Goal: Task Accomplishment & Management: Manage account settings

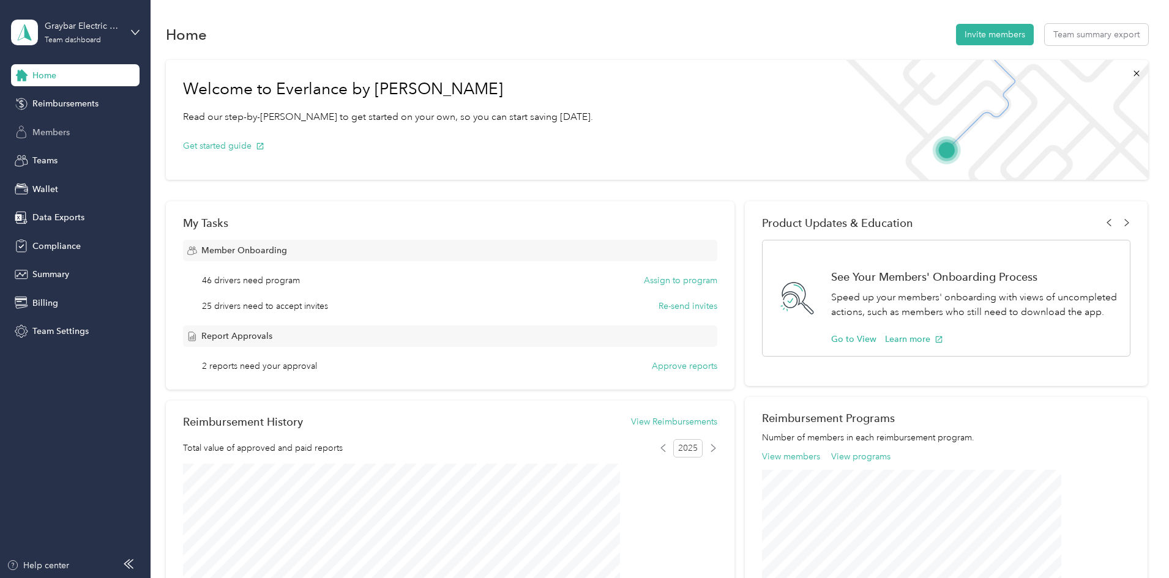
click at [67, 132] on span "Members" at bounding box center [50, 132] width 37 height 13
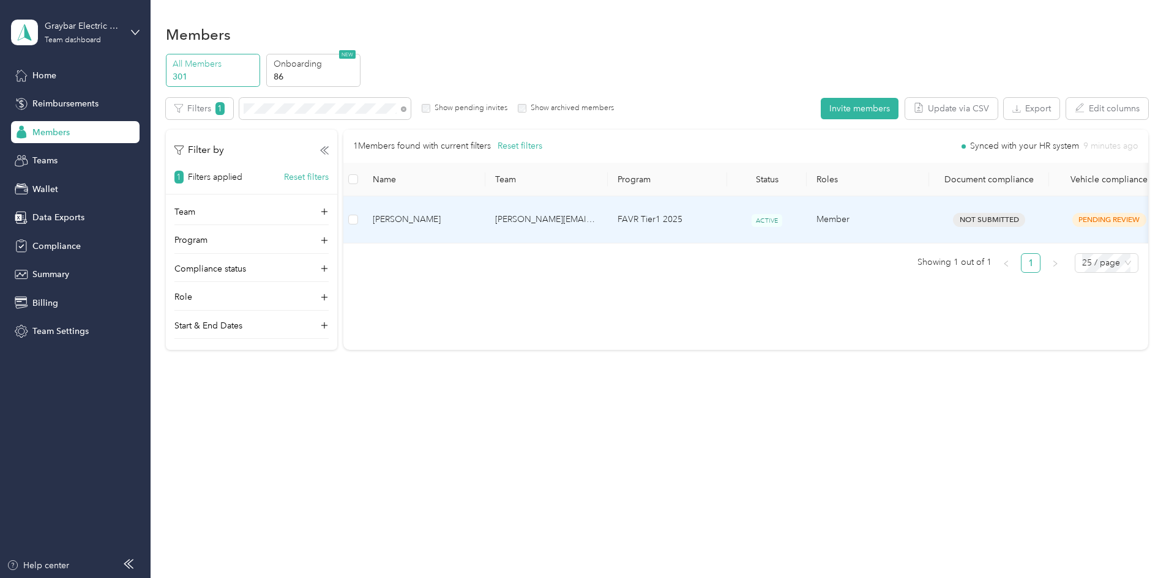
click at [485, 206] on td "[PERSON_NAME]" at bounding box center [424, 219] width 122 height 47
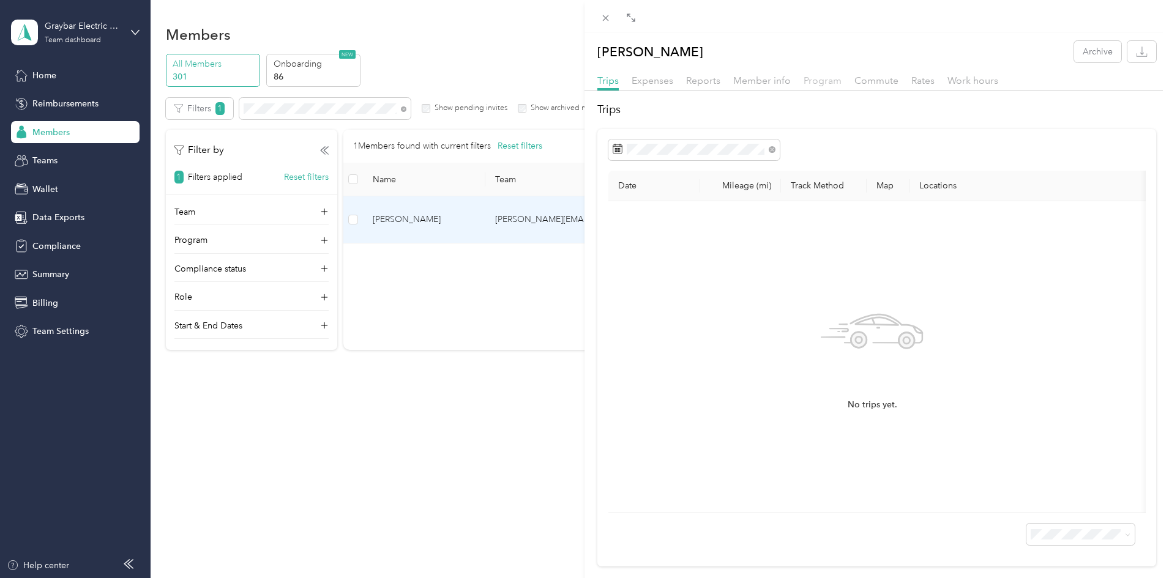
click at [822, 83] on span "Program" at bounding box center [822, 81] width 38 height 12
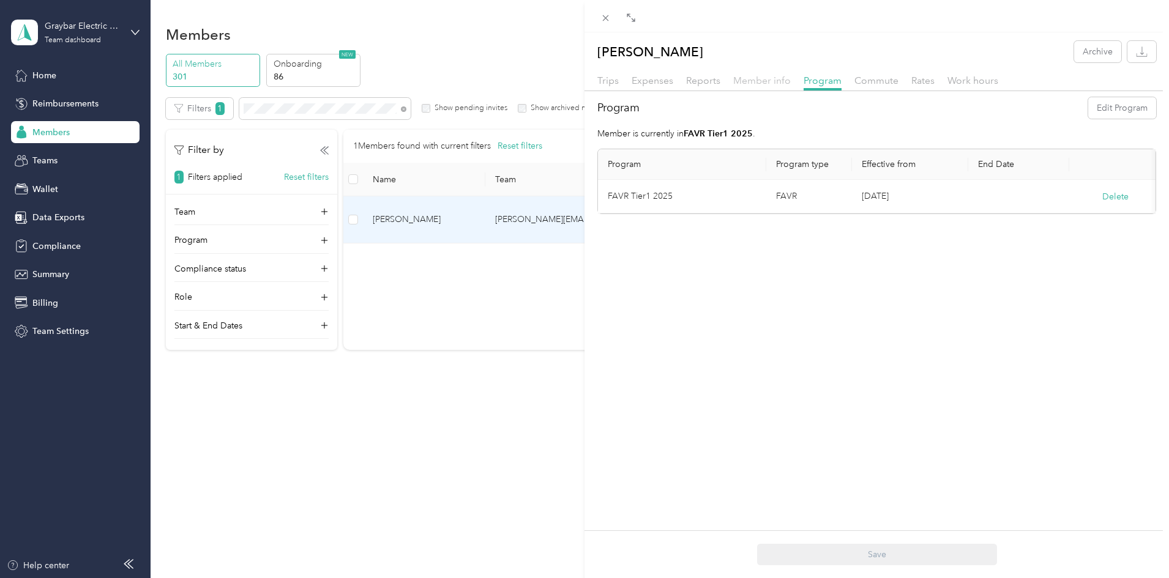
click at [772, 79] on span "Member info" at bounding box center [762, 81] width 58 height 12
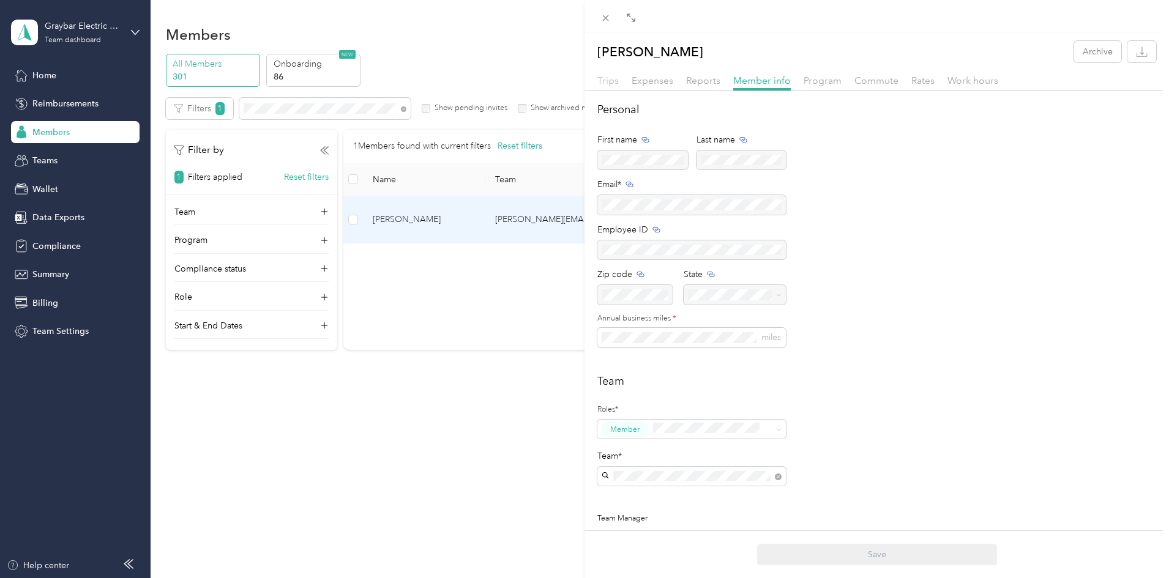
click at [611, 78] on span "Trips" at bounding box center [607, 81] width 21 height 12
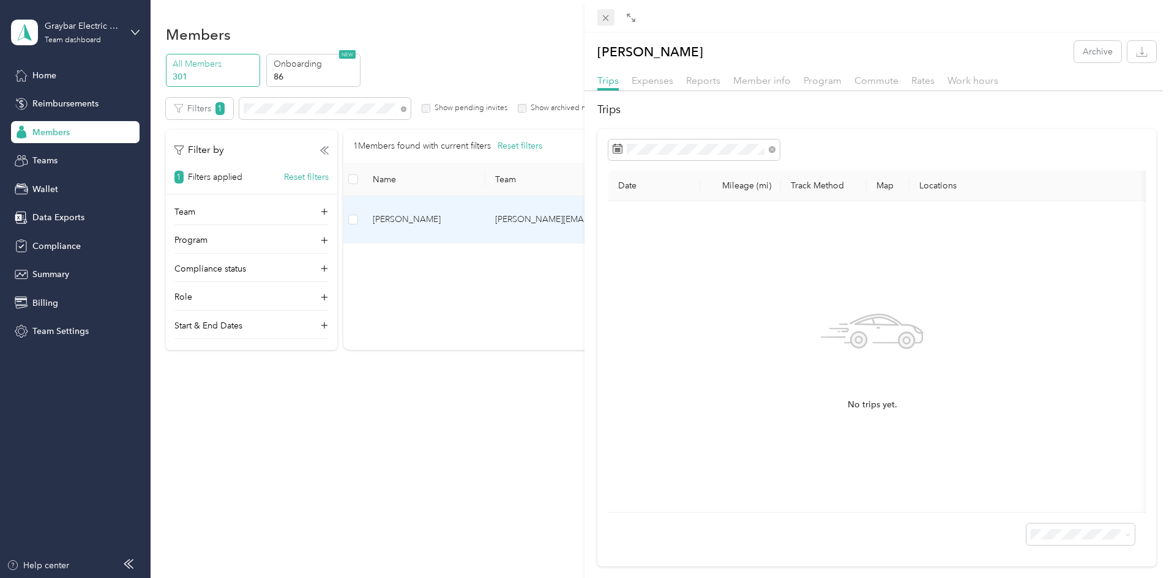
click at [603, 578] on div "Drag to resize Click to close [PERSON_NAME] Archive Trips Expenses Reports Memb…" at bounding box center [581, 578] width 1162 height 0
click at [603, 21] on icon at bounding box center [606, 18] width 6 height 6
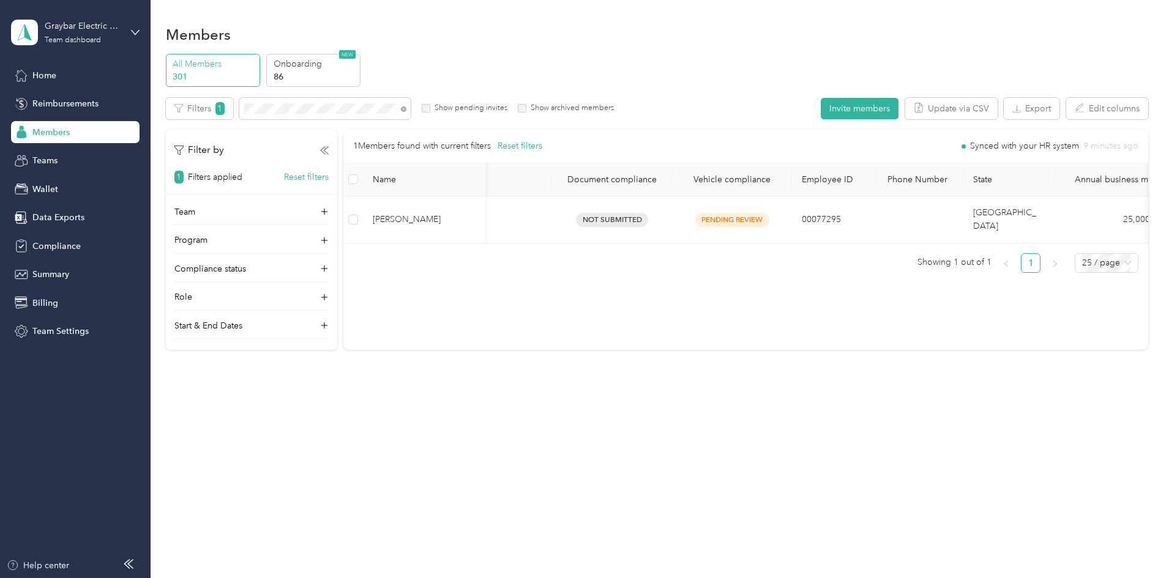
scroll to position [0, 379]
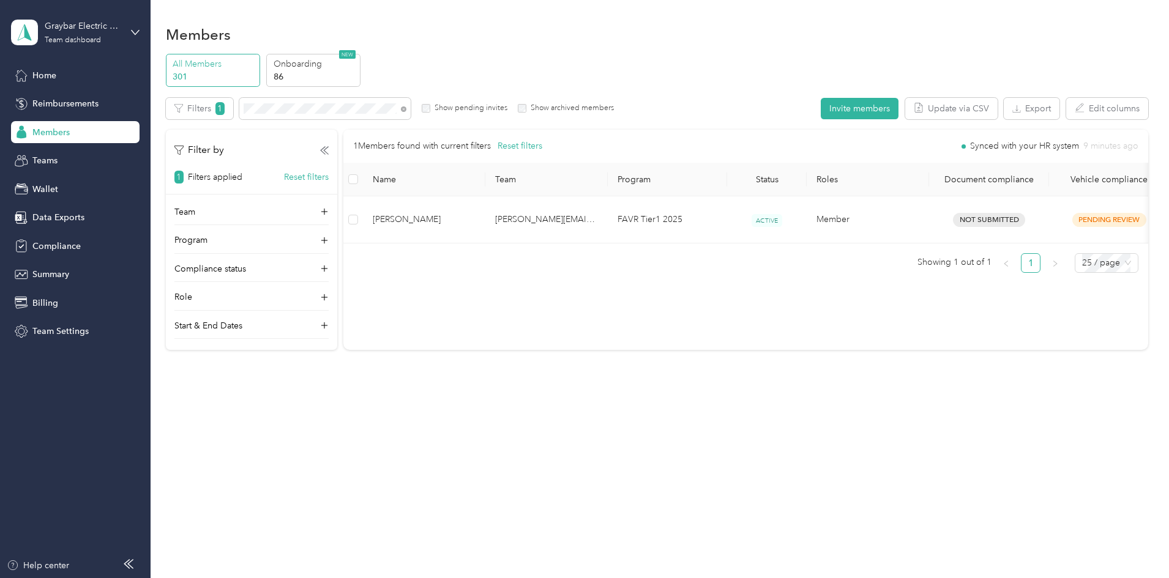
click at [33, 128] on span "Members" at bounding box center [50, 132] width 37 height 13
click at [56, 135] on span "Members" at bounding box center [50, 132] width 37 height 13
click at [62, 131] on span "Members" at bounding box center [50, 132] width 37 height 13
click at [64, 130] on span "Members" at bounding box center [50, 132] width 37 height 13
click at [406, 106] on span at bounding box center [401, 108] width 10 height 13
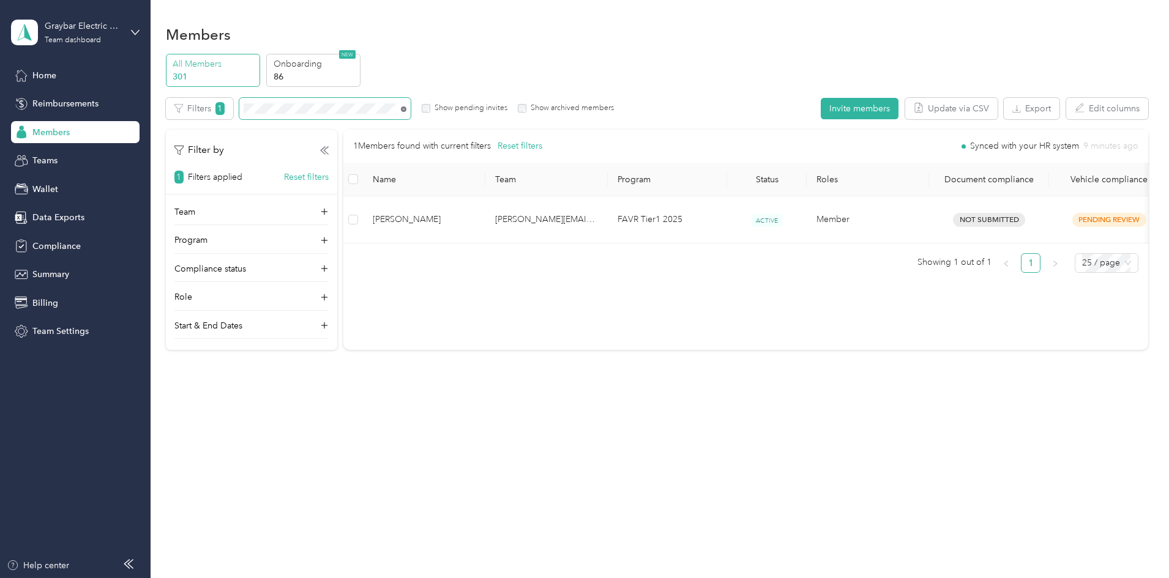
click at [406, 108] on icon at bounding box center [404, 109] width 6 height 6
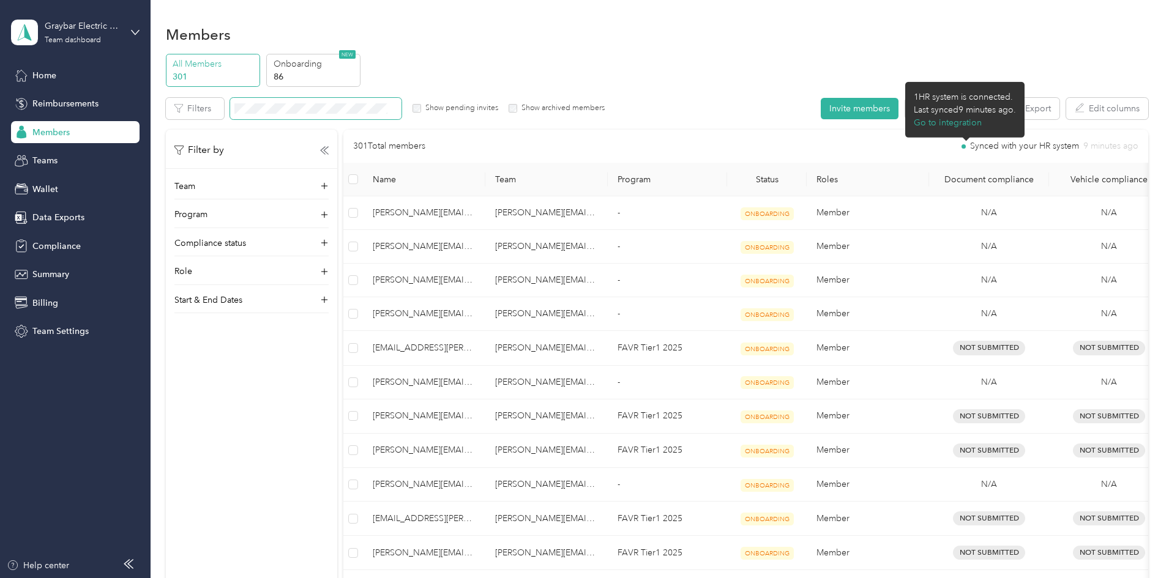
click at [954, 112] on div "Last synced 9 minutes ago ." at bounding box center [964, 109] width 102 height 13
click at [1003, 105] on button "Export" at bounding box center [1031, 108] width 56 height 21
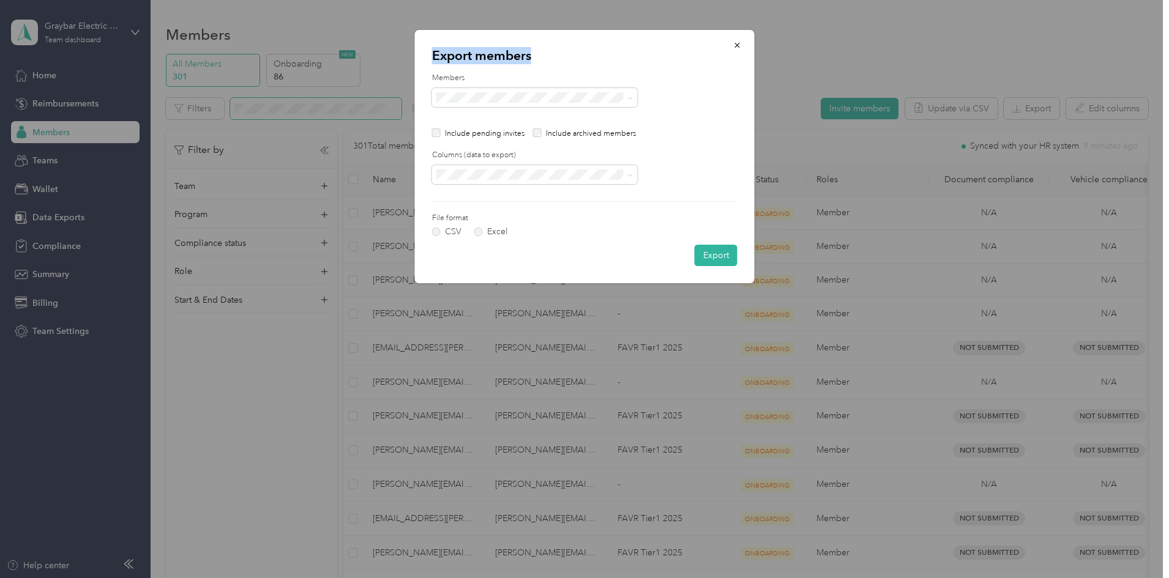
drag, startPoint x: 610, startPoint y: 43, endPoint x: 921, endPoint y: 83, distance: 313.9
click at [924, 578] on div "Export members Members Include pending invites Include archived members Columns…" at bounding box center [581, 578] width 1162 height 0
click at [704, 144] on div "Include pending invites Include archived members" at bounding box center [584, 133] width 305 height 34
click at [505, 182] on span at bounding box center [535, 175] width 206 height 20
click at [493, 215] on div "All columns" at bounding box center [534, 217] width 188 height 13
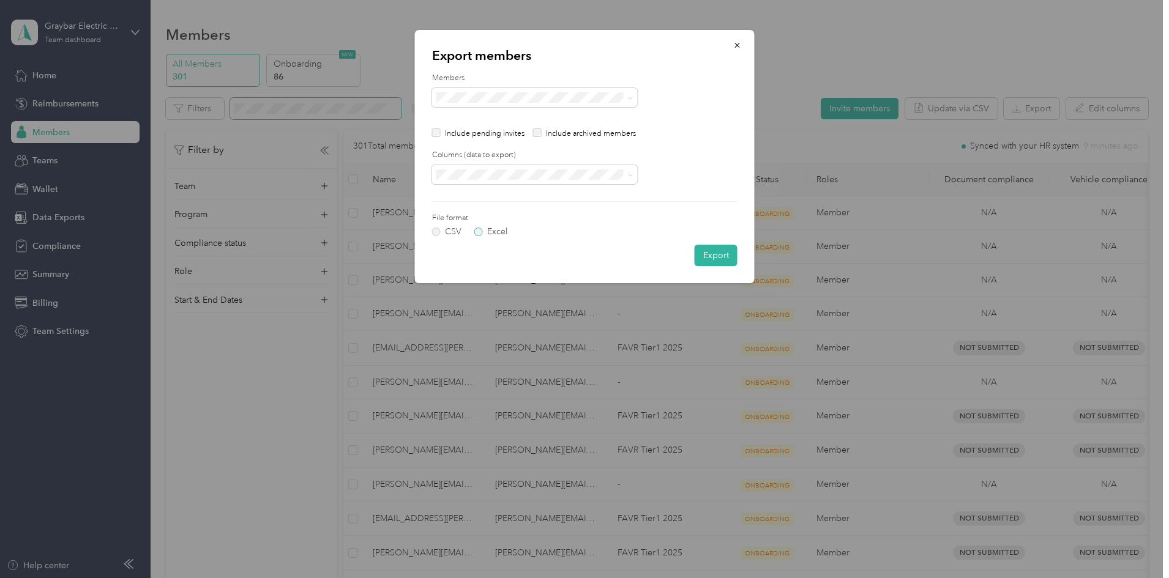
click at [479, 234] on label "Excel" at bounding box center [490, 232] width 33 height 9
click at [629, 102] on span at bounding box center [631, 97] width 6 height 10
click at [632, 103] on span at bounding box center [535, 98] width 206 height 20
click at [632, 99] on icon at bounding box center [631, 98] width 6 height 6
click at [631, 118] on li "All members" at bounding box center [535, 118] width 206 height 21
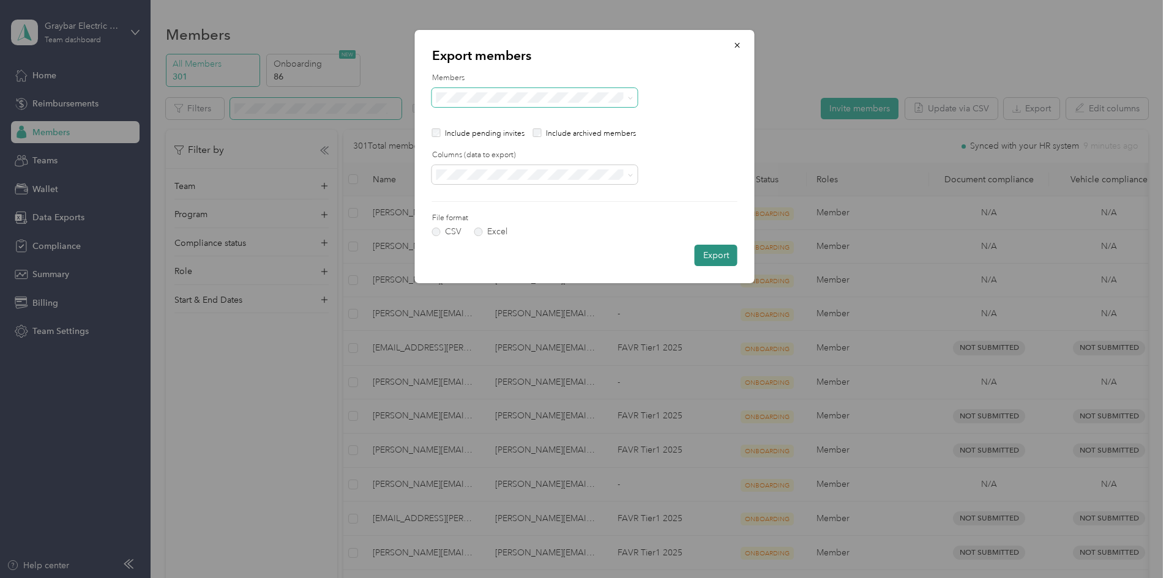
click at [720, 249] on button "Export" at bounding box center [715, 255] width 43 height 21
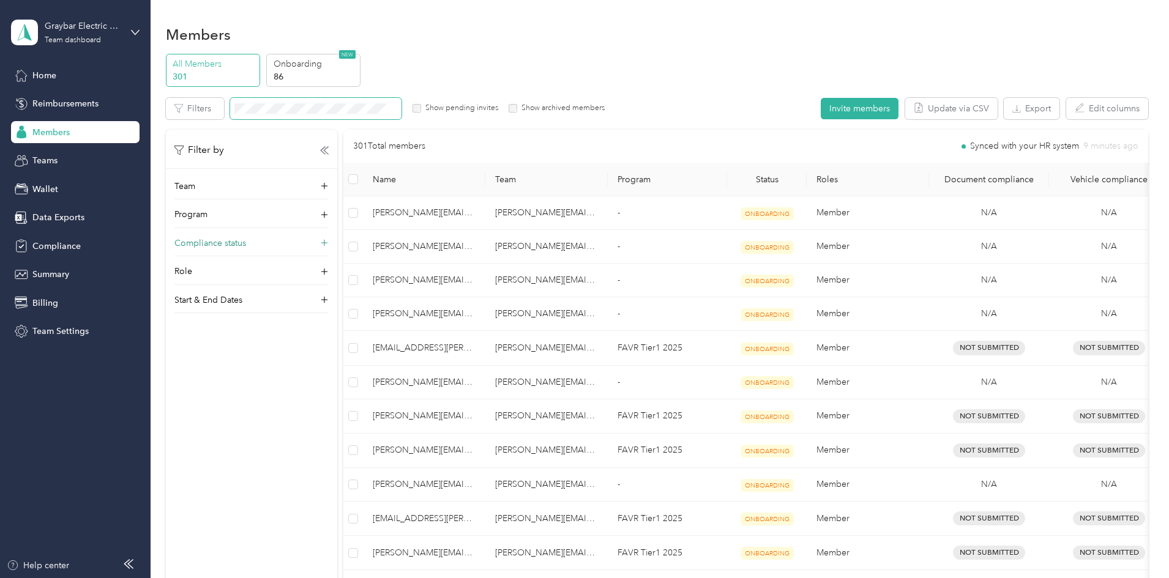
click at [246, 243] on p "Compliance status" at bounding box center [210, 243] width 72 height 13
click at [329, 343] on div "Not compliant" at bounding box center [332, 344] width 137 height 13
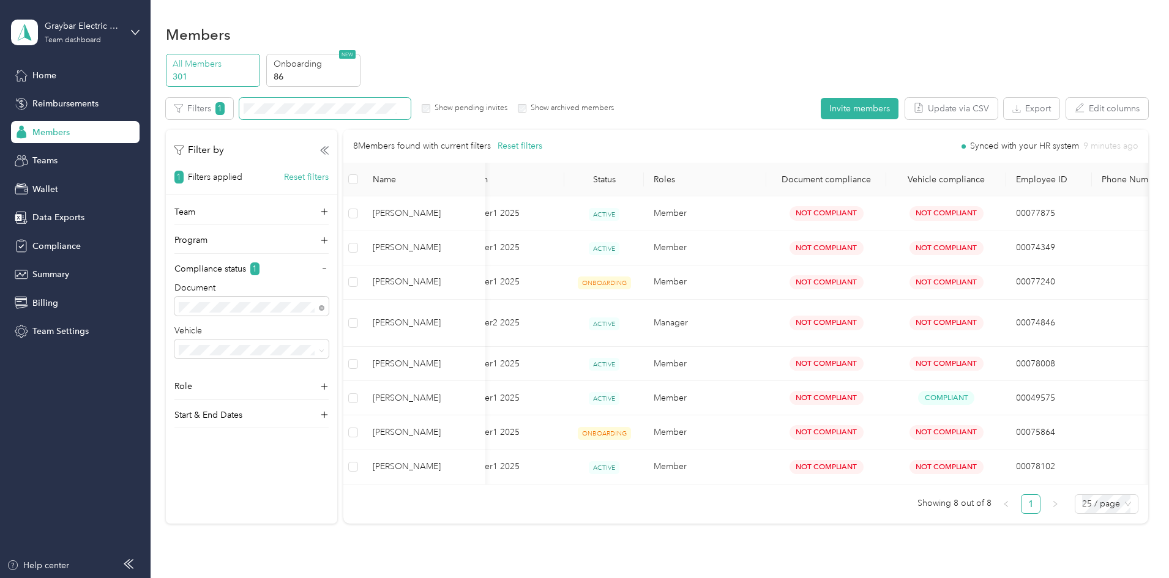
scroll to position [0, 21]
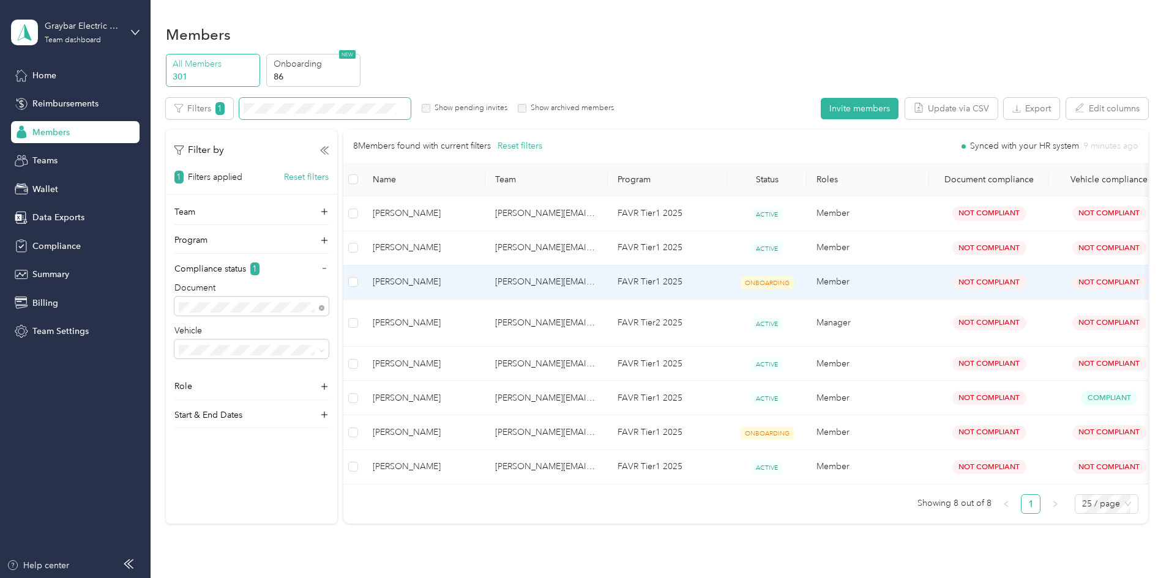
click at [475, 283] on span "[PERSON_NAME]" at bounding box center [424, 281] width 103 height 13
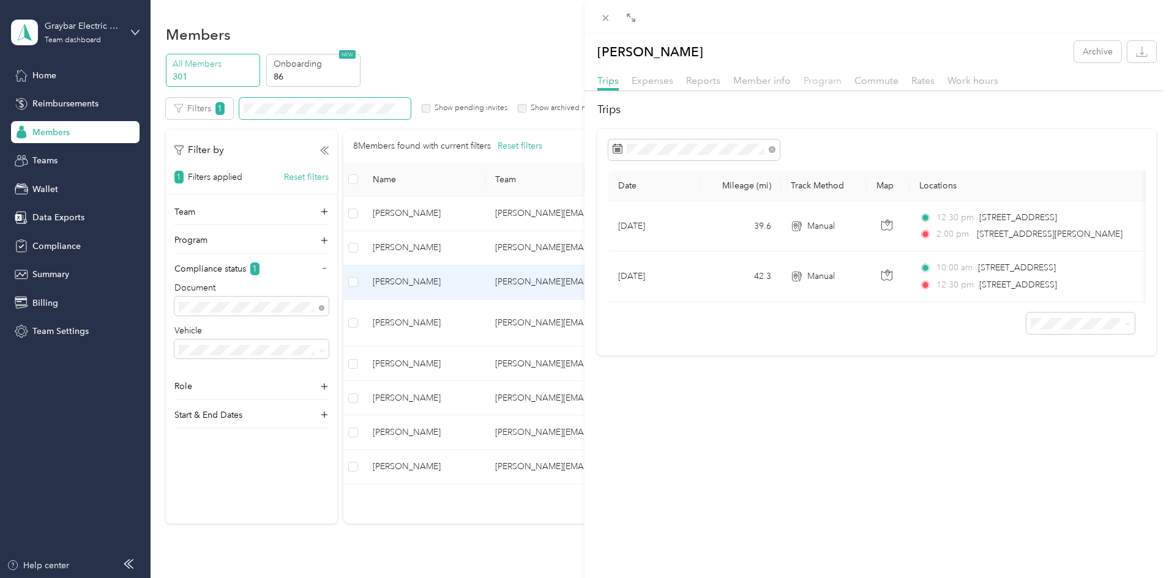
click at [817, 78] on span "Program" at bounding box center [822, 81] width 38 height 12
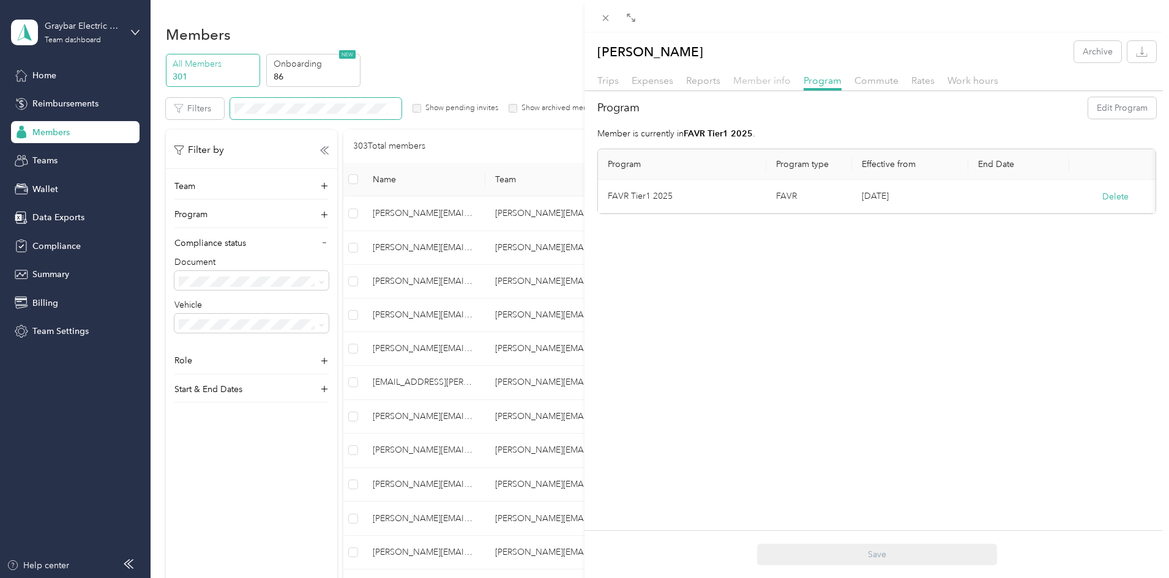
click at [768, 78] on span "Member info" at bounding box center [762, 81] width 58 height 12
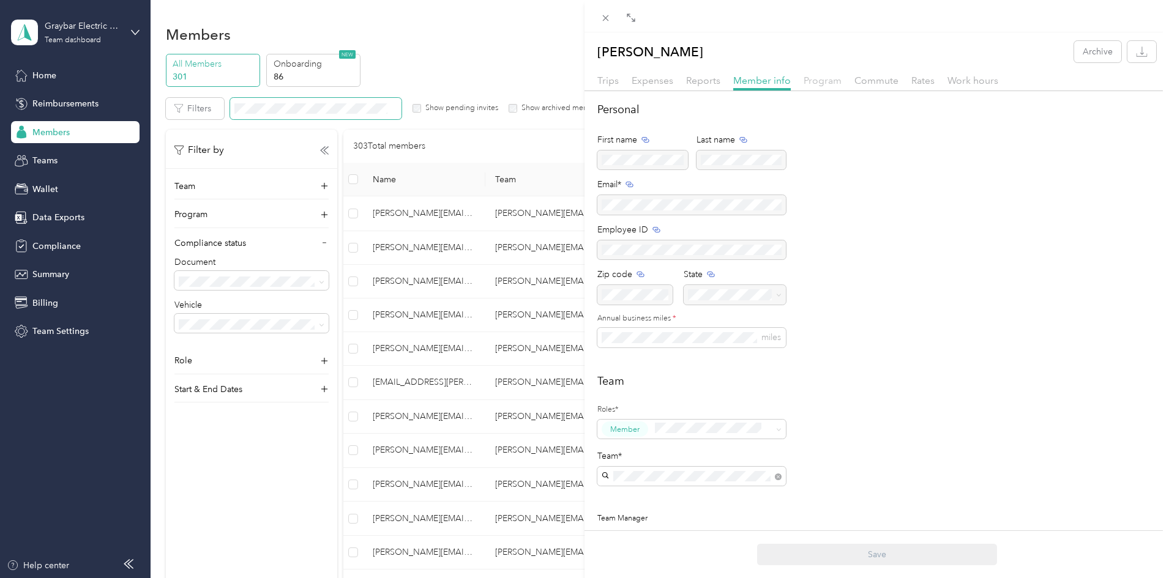
click at [821, 81] on span "Program" at bounding box center [822, 81] width 38 height 12
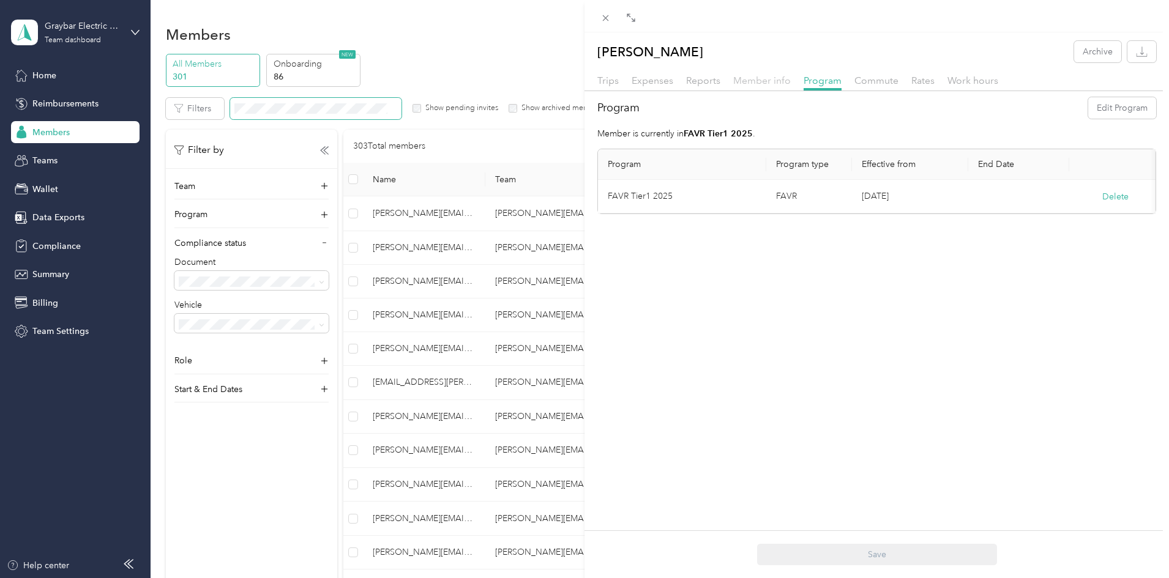
click at [752, 79] on span "Member info" at bounding box center [762, 81] width 58 height 12
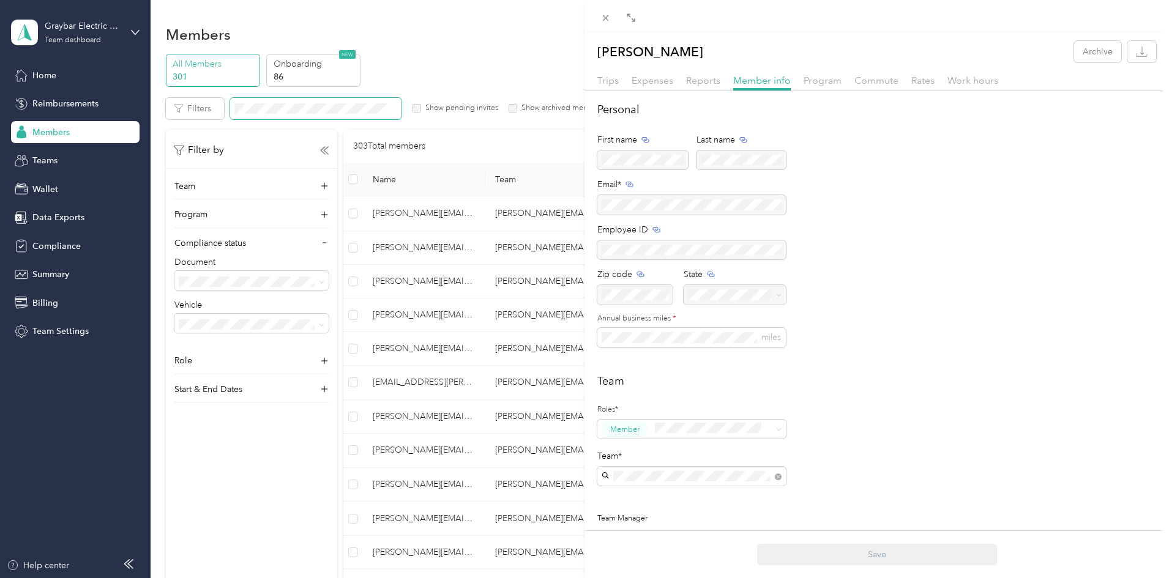
click at [623, 78] on div "Trips Expenses Reports Member info Program Commute Rates Work hours" at bounding box center [876, 82] width 584 height 18
click at [661, 83] on span "Expenses" at bounding box center [652, 81] width 42 height 12
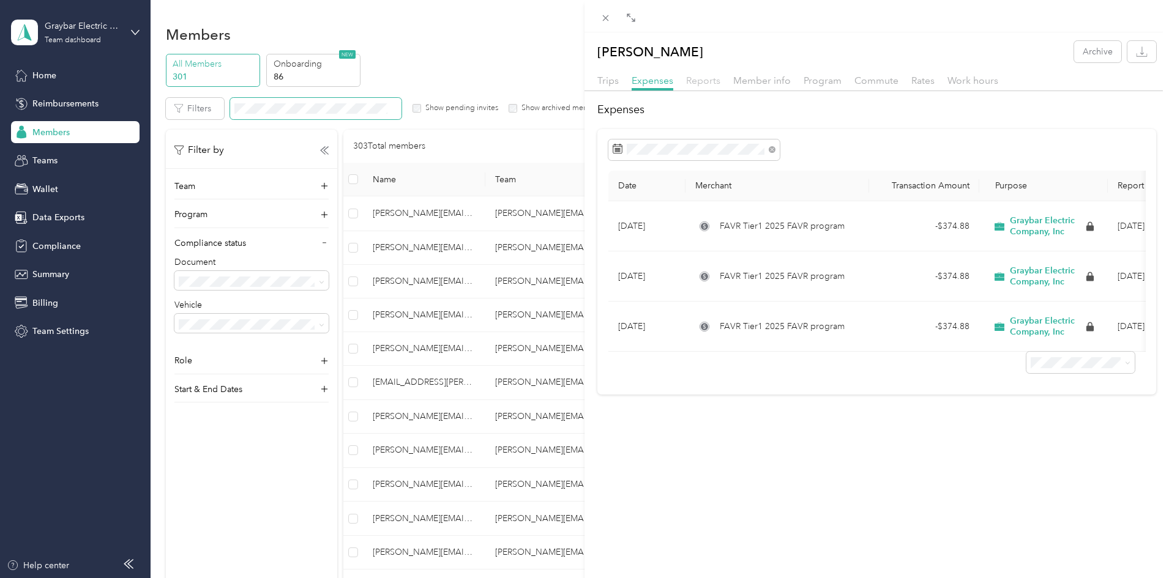
click at [704, 84] on span "Reports" at bounding box center [703, 81] width 34 height 12
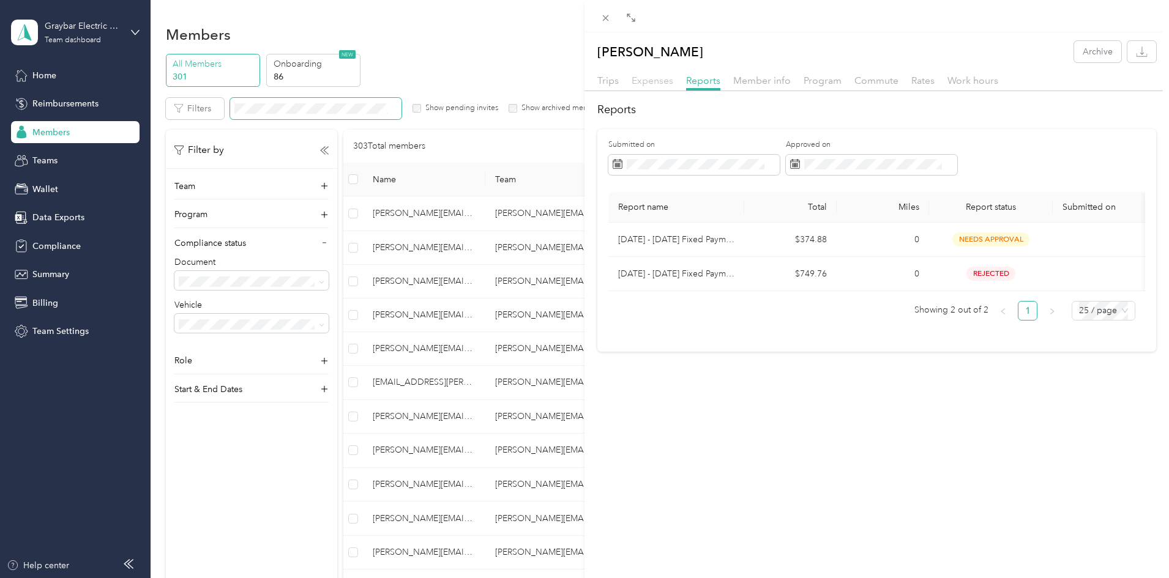
click at [669, 83] on span "Expenses" at bounding box center [652, 81] width 42 height 12
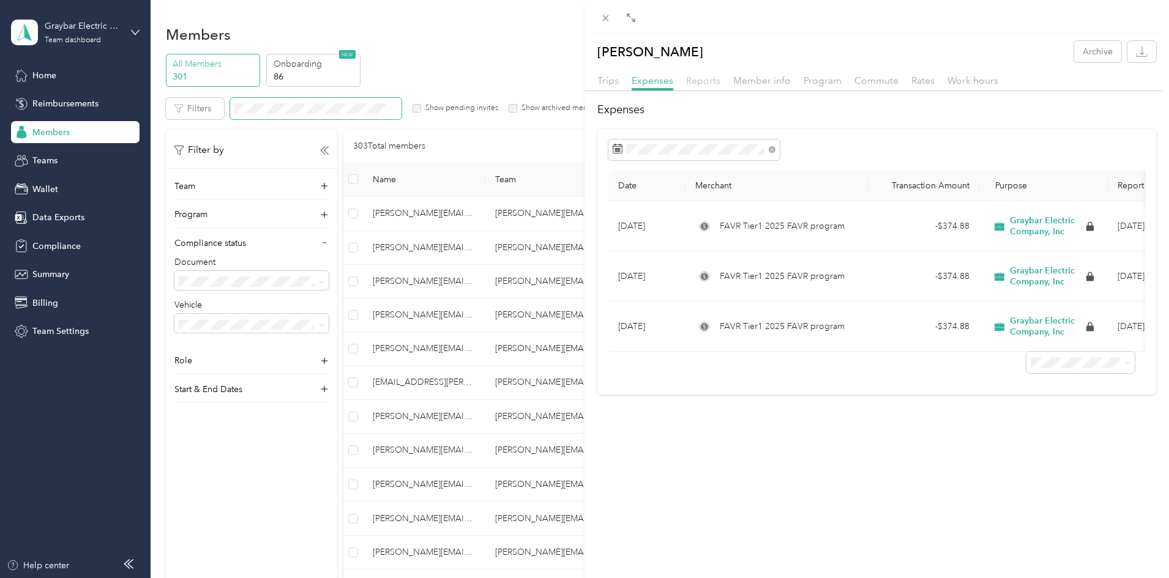
click at [715, 82] on span "Reports" at bounding box center [703, 81] width 34 height 12
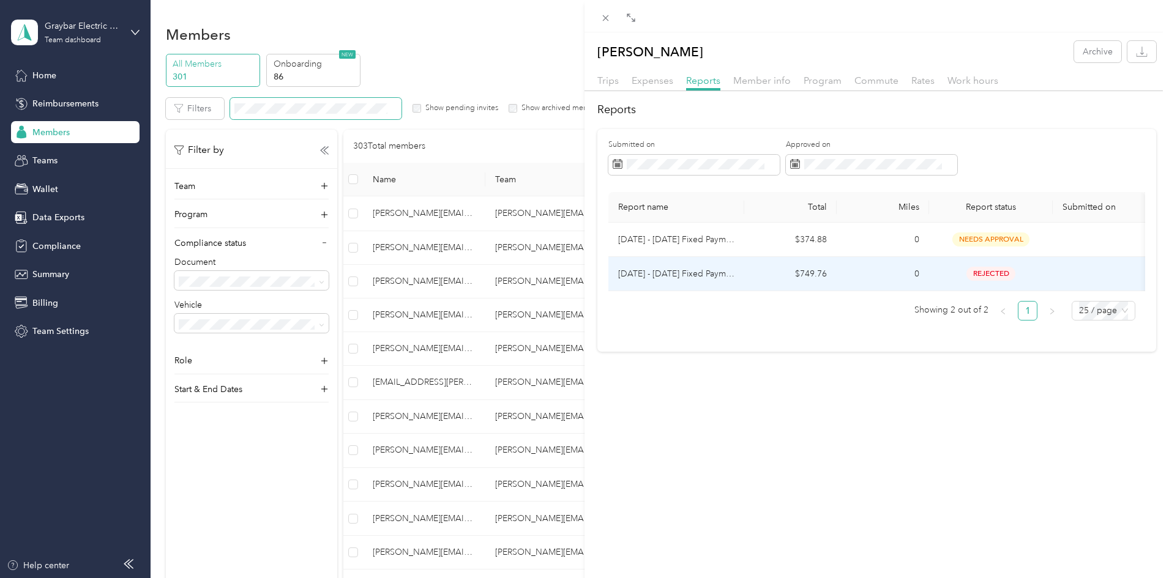
click at [762, 275] on td "$749.76" at bounding box center [790, 274] width 92 height 34
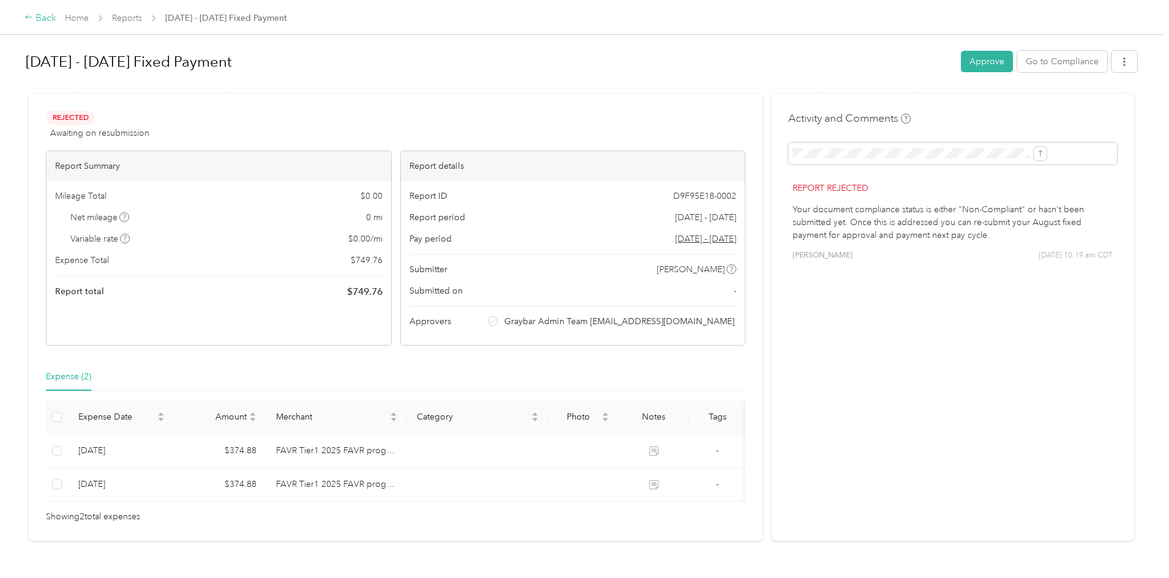
click at [56, 16] on div "Back" at bounding box center [40, 18] width 32 height 15
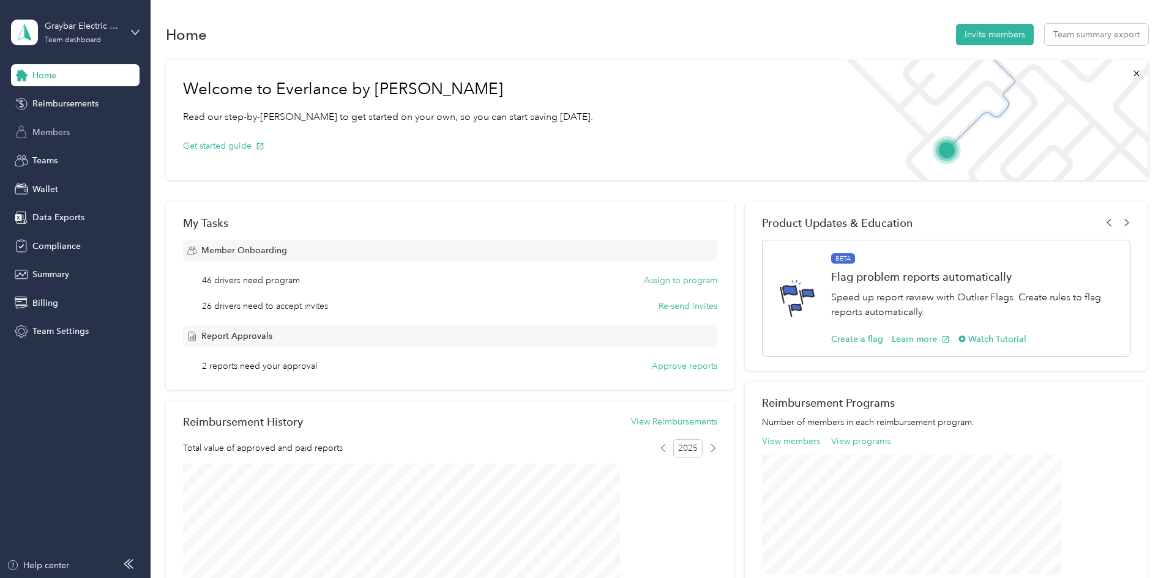
click at [82, 128] on div "Members" at bounding box center [75, 132] width 128 height 22
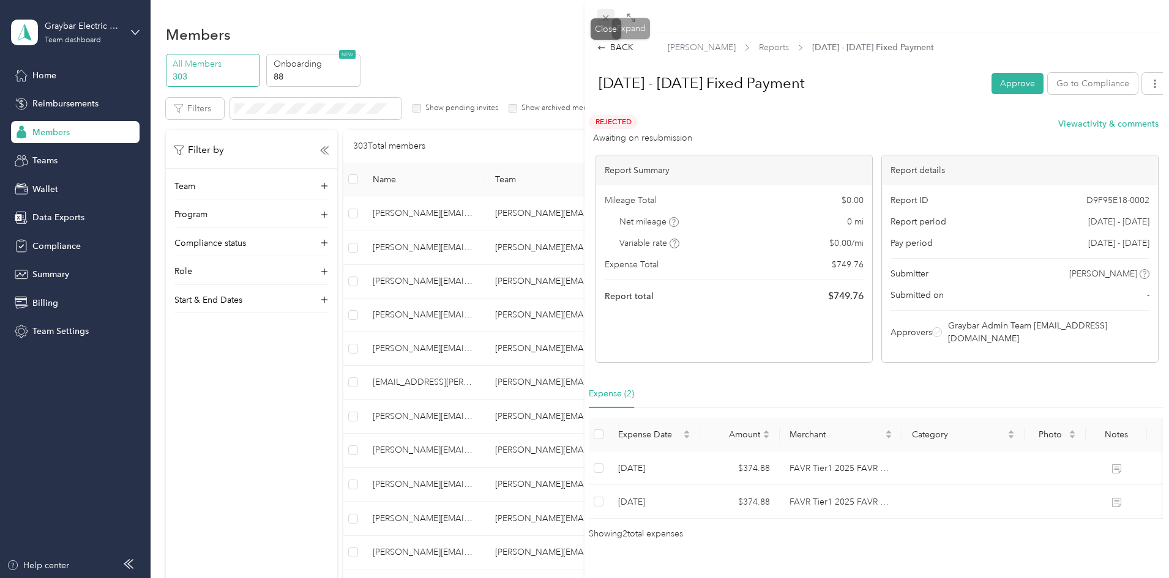
click at [602, 15] on icon at bounding box center [605, 18] width 10 height 10
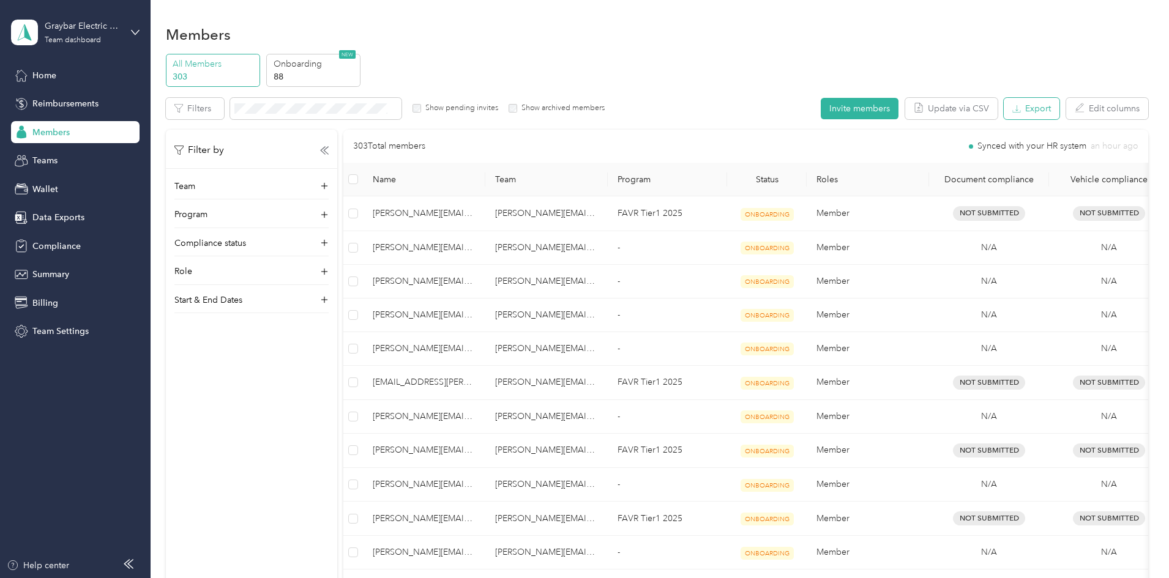
click at [1003, 119] on button "Export" at bounding box center [1031, 108] width 56 height 21
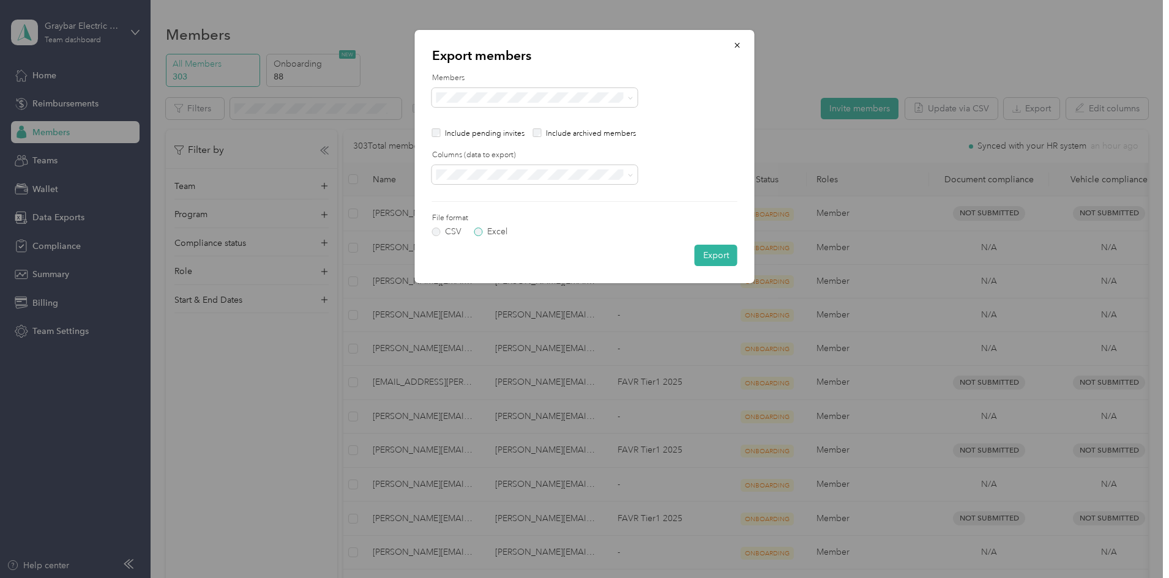
click at [480, 234] on label "Excel" at bounding box center [490, 232] width 33 height 9
click at [510, 218] on div "All columns" at bounding box center [534, 217] width 188 height 13
click at [737, 49] on icon "button" at bounding box center [737, 45] width 9 height 9
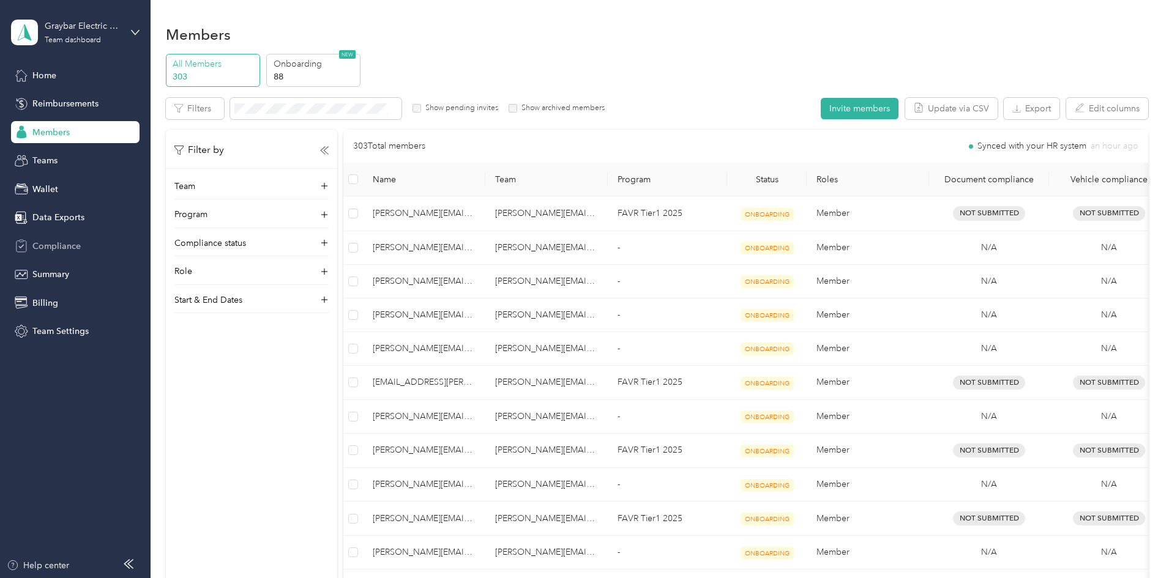
click at [76, 243] on span "Compliance" at bounding box center [56, 246] width 48 height 13
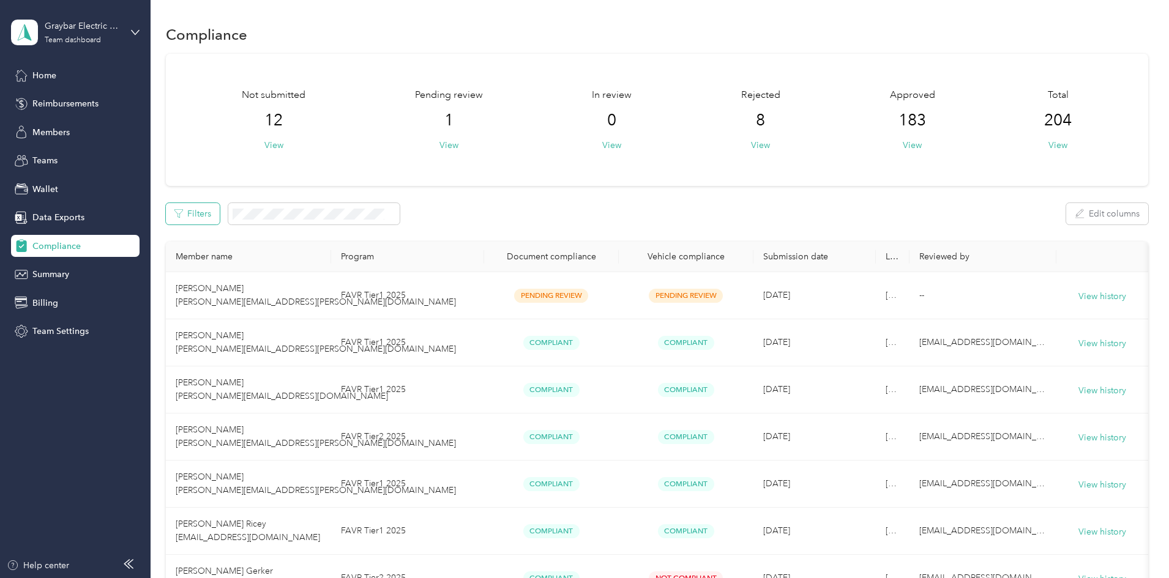
click at [220, 209] on button "Filters" at bounding box center [193, 213] width 54 height 21
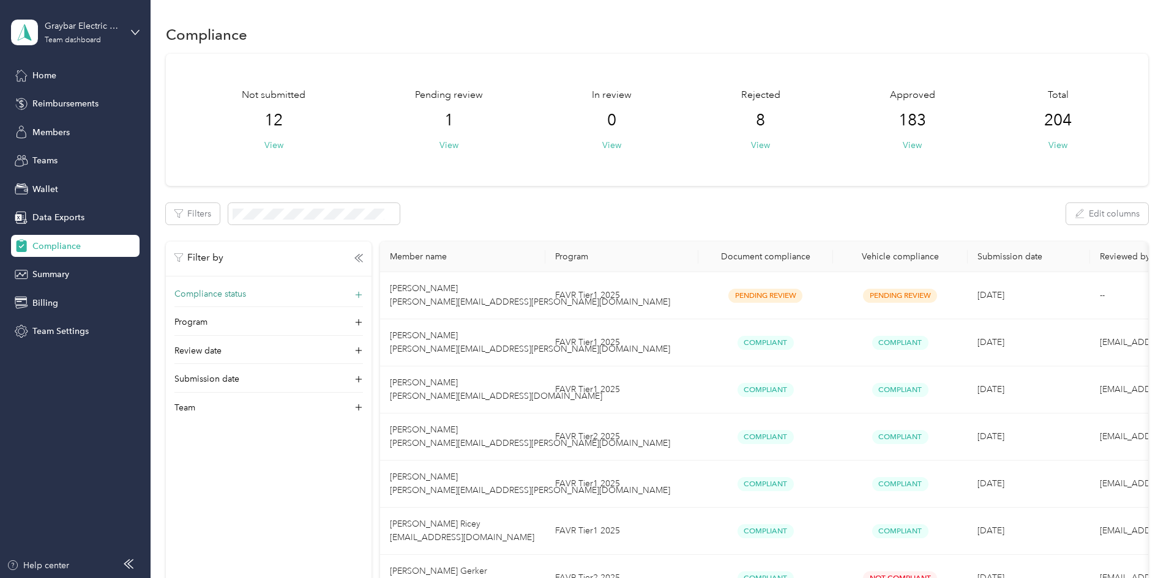
click at [342, 295] on div "Compliance status" at bounding box center [268, 298] width 188 height 20
click at [319, 396] on div "Not compliant" at bounding box center [349, 395] width 171 height 13
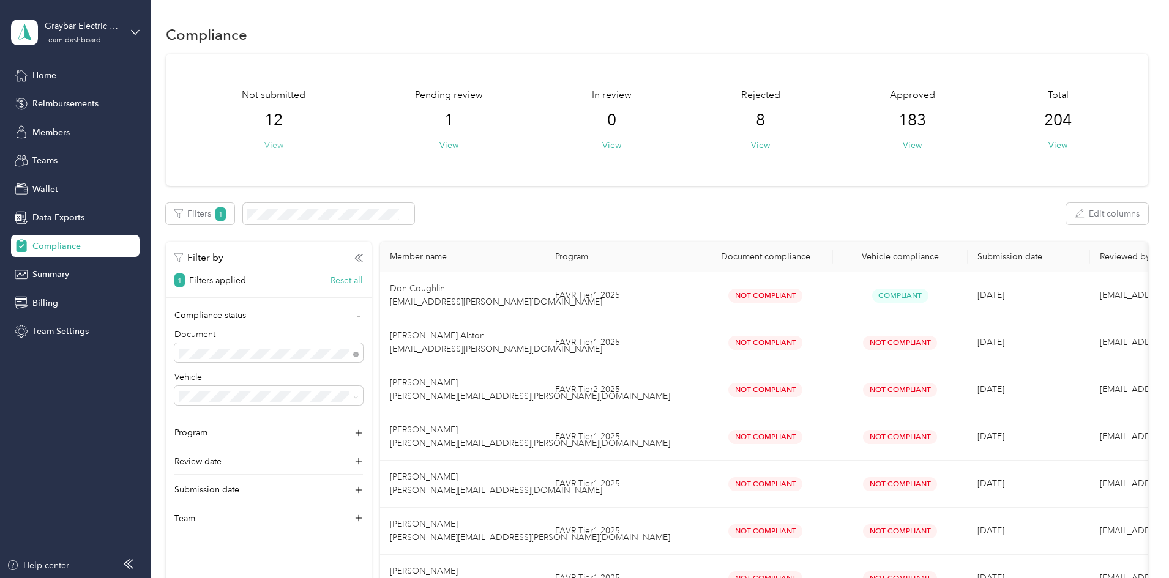
click at [283, 147] on button "View" at bounding box center [273, 145] width 19 height 13
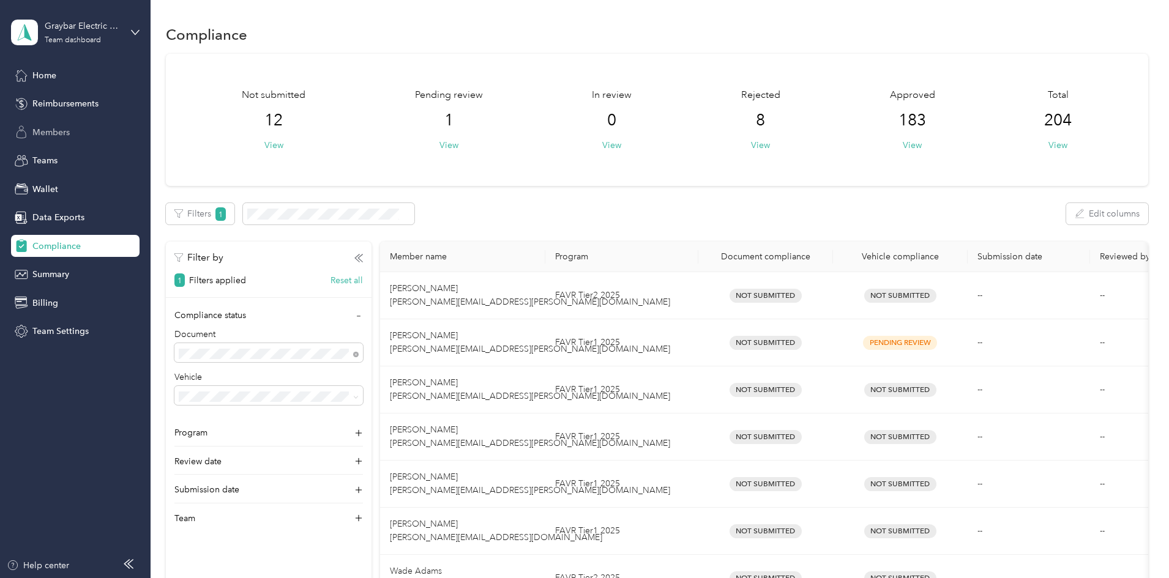
click at [80, 132] on div "Members" at bounding box center [75, 132] width 128 height 22
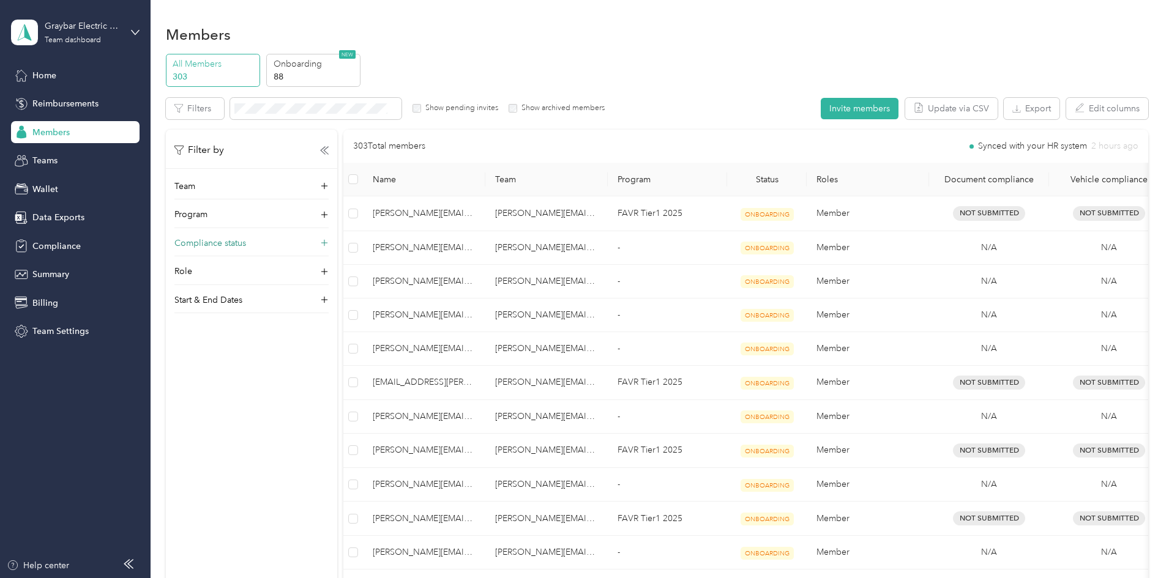
click at [329, 244] on div "Compliance status" at bounding box center [251, 247] width 154 height 20
click at [1066, 102] on button "Edit columns" at bounding box center [1107, 108] width 82 height 21
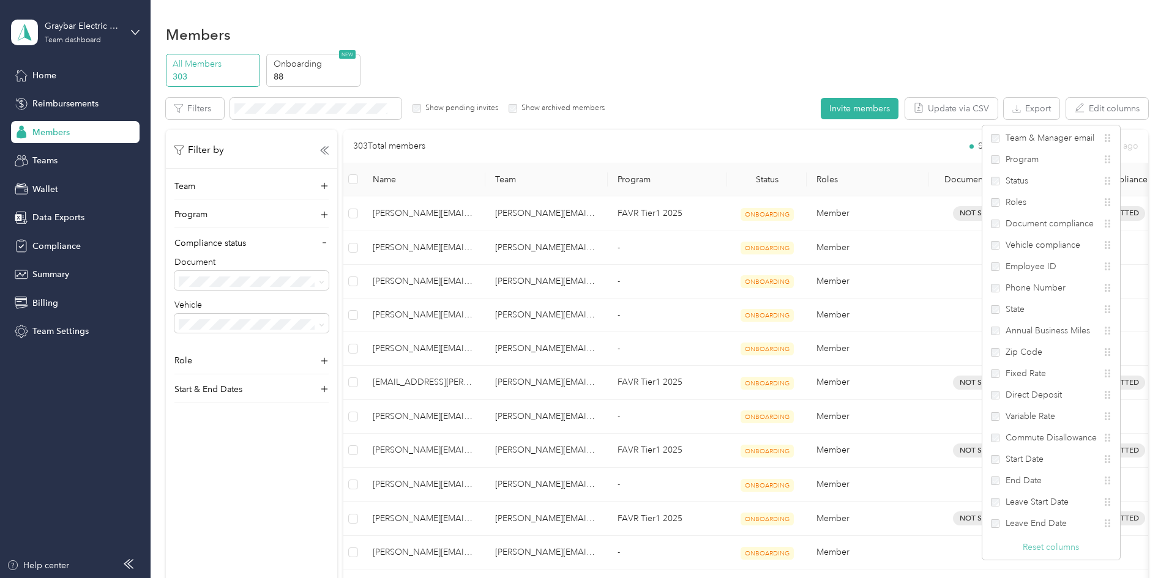
click at [1049, 549] on button "Reset columns" at bounding box center [1050, 547] width 56 height 13
click at [1114, 63] on div "All Members 303 Onboarding 88 NEW Edit role Edit team Edit program Export Selec…" at bounding box center [657, 574] width 982 height 1041
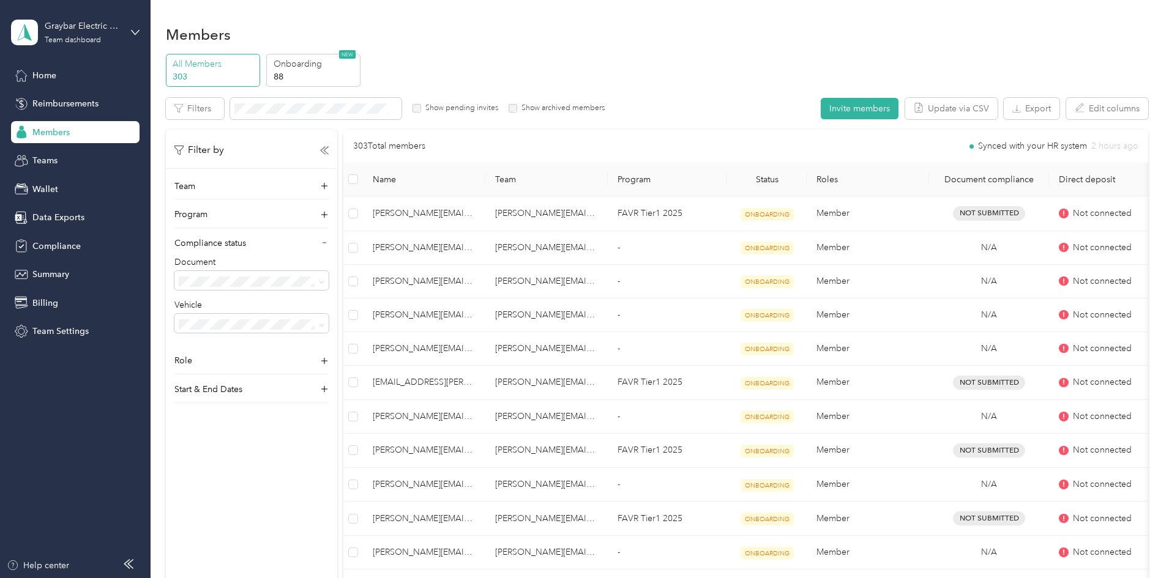
click at [360, 351] on li "Not compliant" at bounding box center [333, 344] width 154 height 21
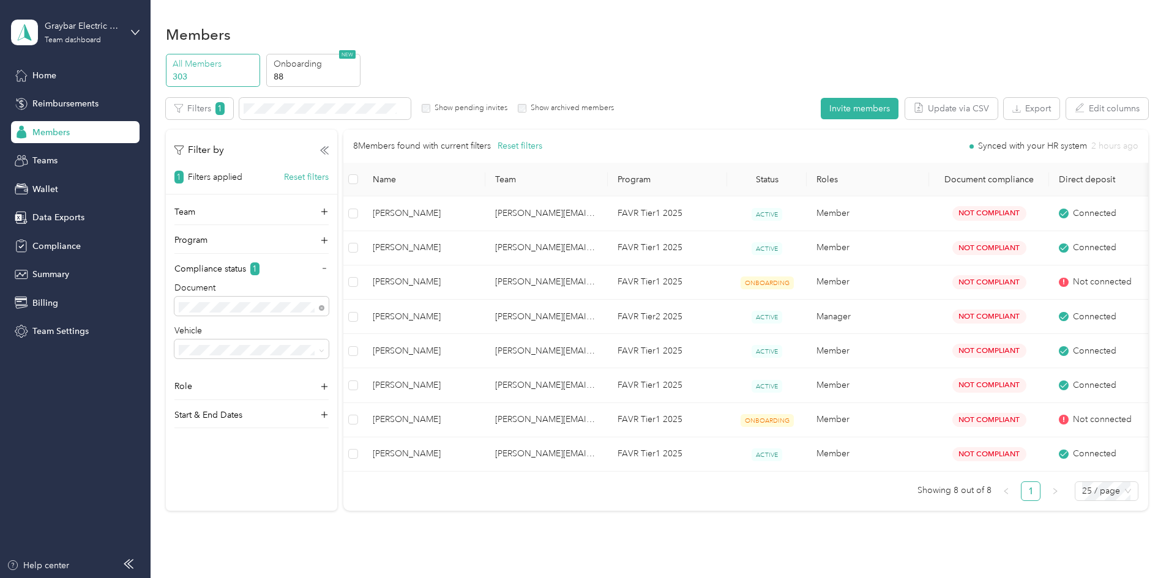
click at [308, 428] on div "Not submitted" at bounding box center [332, 434] width 137 height 13
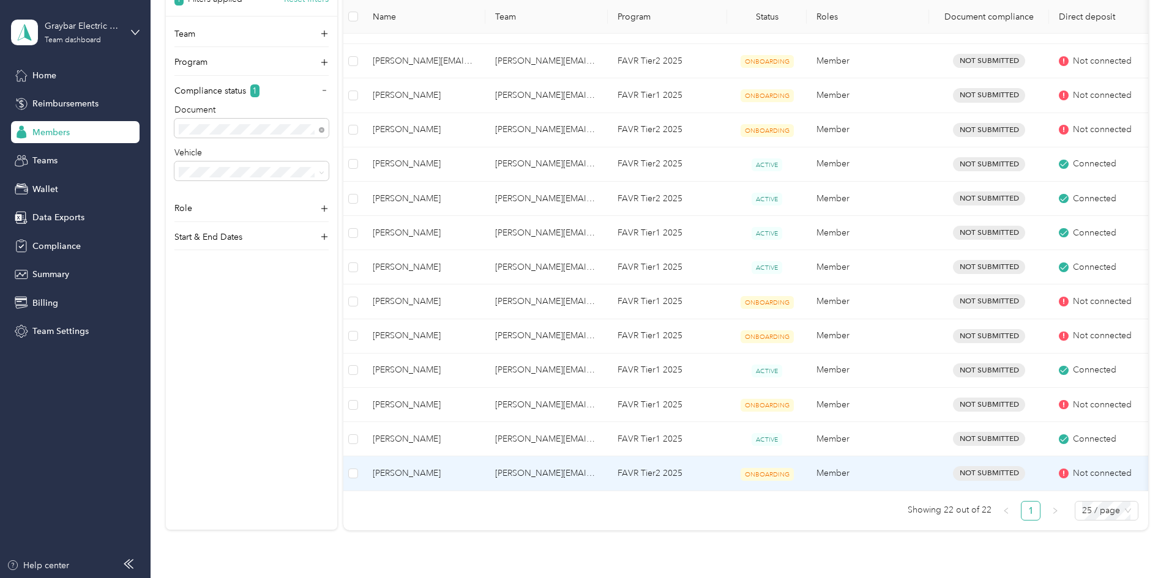
scroll to position [551, 0]
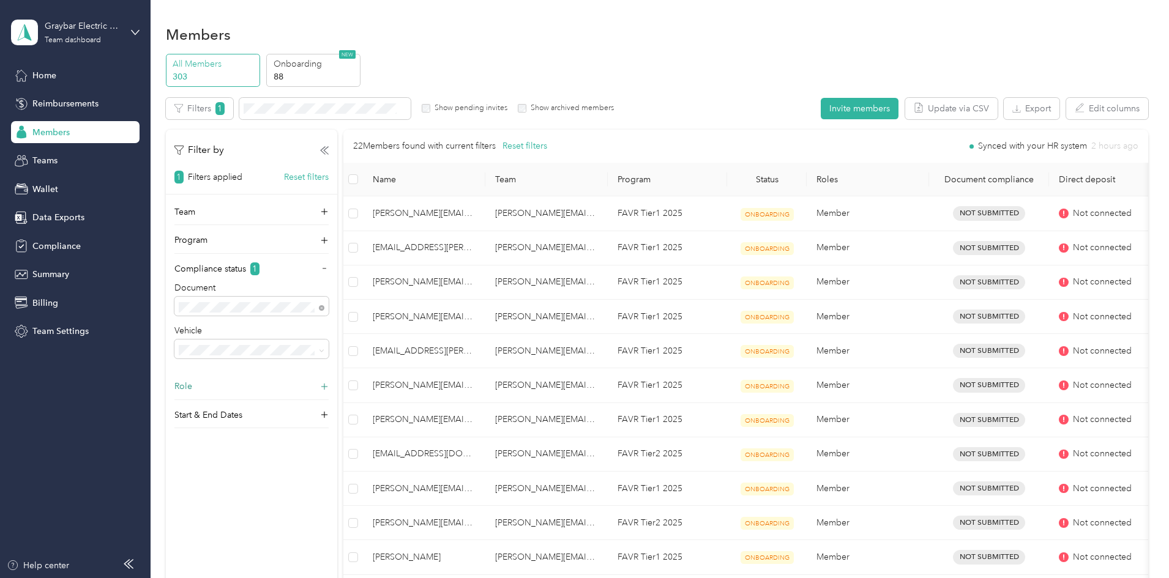
click at [330, 384] on icon at bounding box center [324, 387] width 12 height 12
click at [324, 308] on icon at bounding box center [322, 308] width 6 height 6
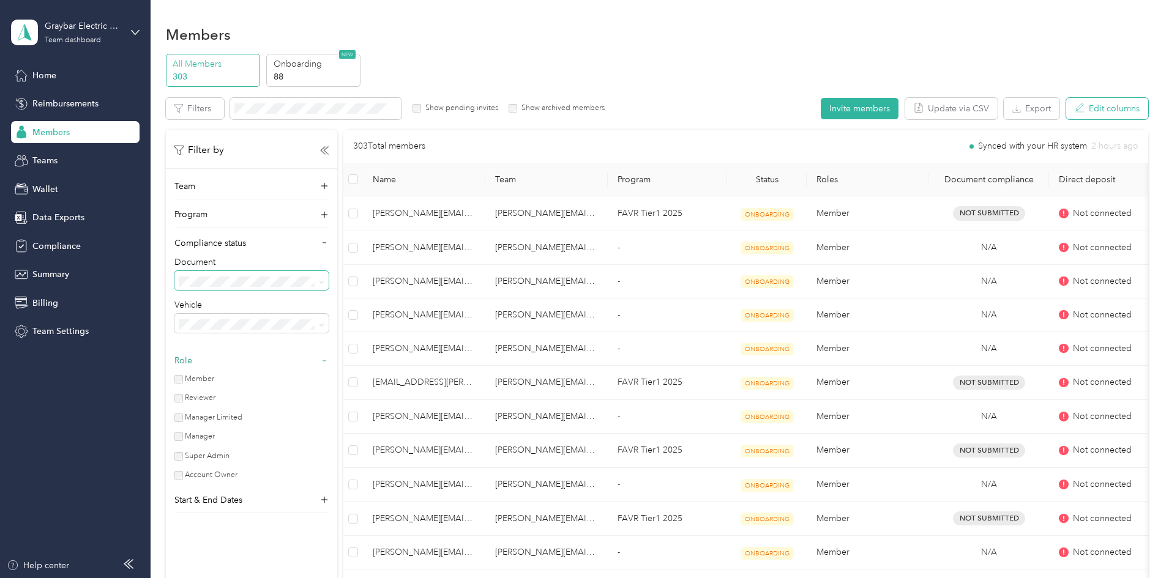
click at [1066, 108] on button "Edit columns" at bounding box center [1107, 108] width 82 height 21
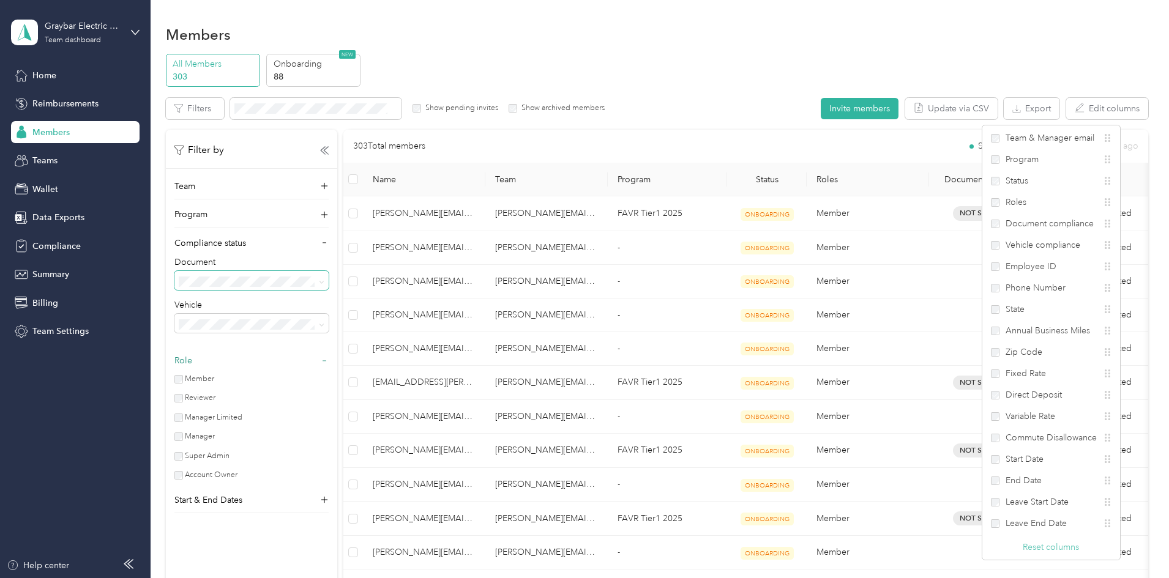
click at [1049, 550] on button "Reset columns" at bounding box center [1050, 547] width 56 height 13
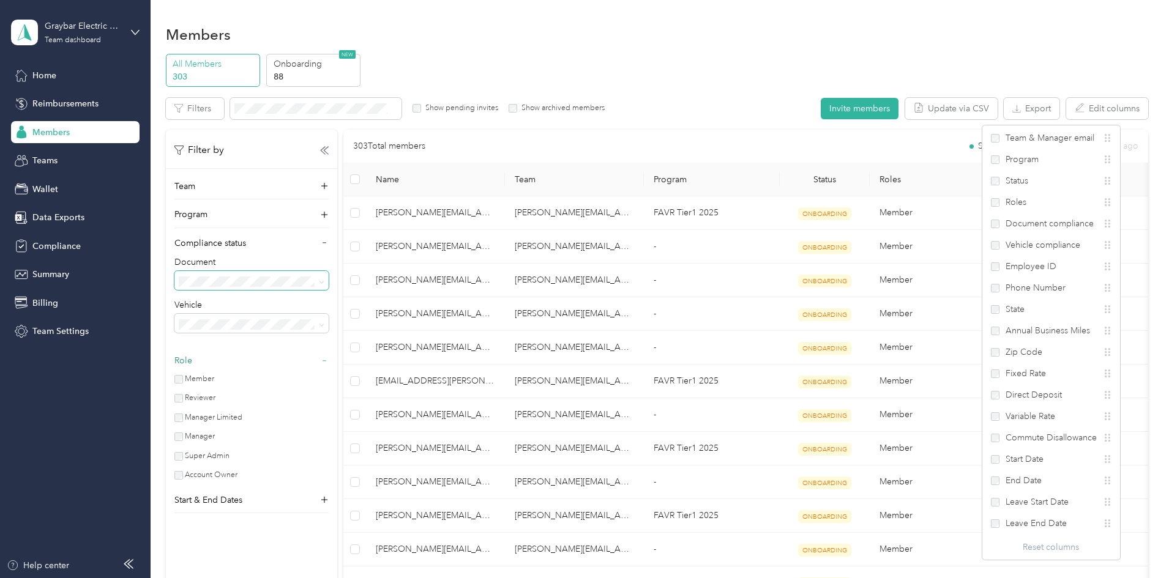
click at [1046, 550] on div "Reset columns" at bounding box center [1051, 547] width 138 height 13
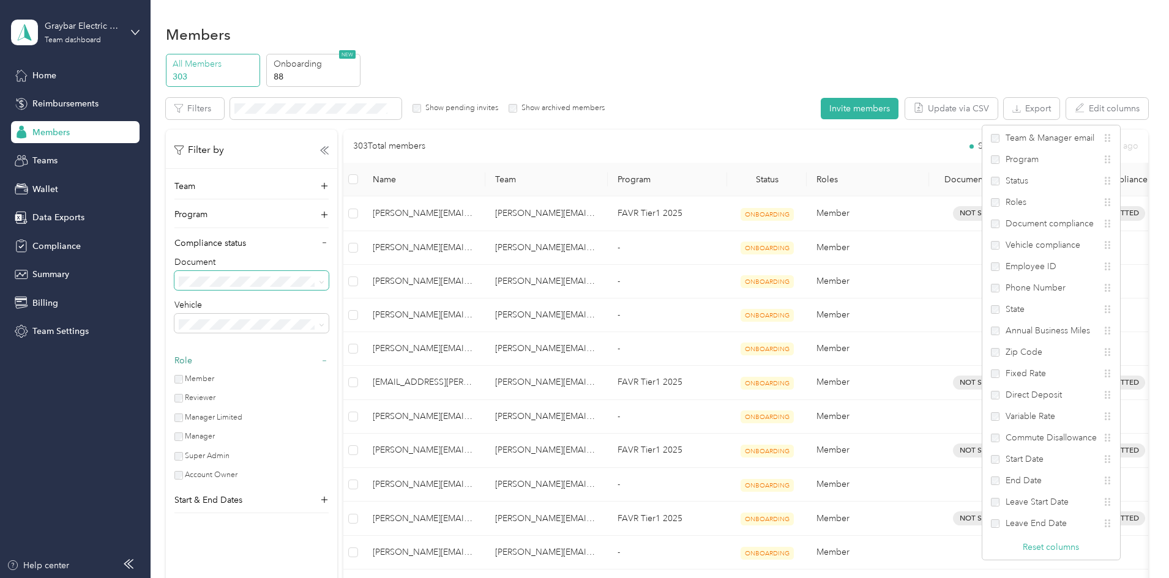
click at [1109, 51] on section "Members All Members 303 Onboarding 88 NEW Edit role Edit team Edit program Expo…" at bounding box center [657, 558] width 982 height 1074
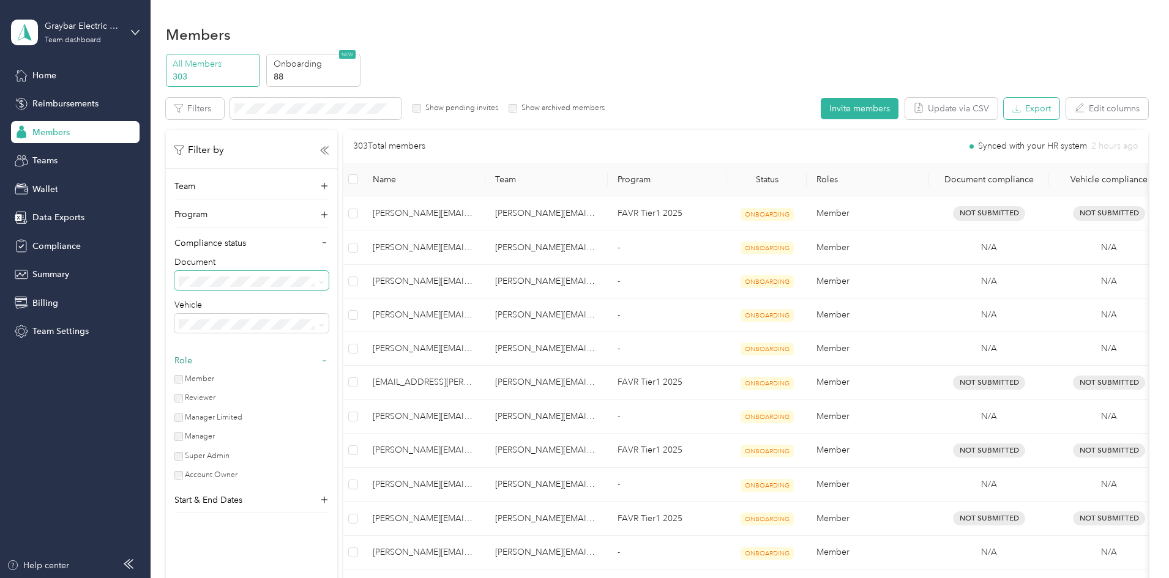
click at [1003, 108] on button "Export" at bounding box center [1031, 108] width 56 height 21
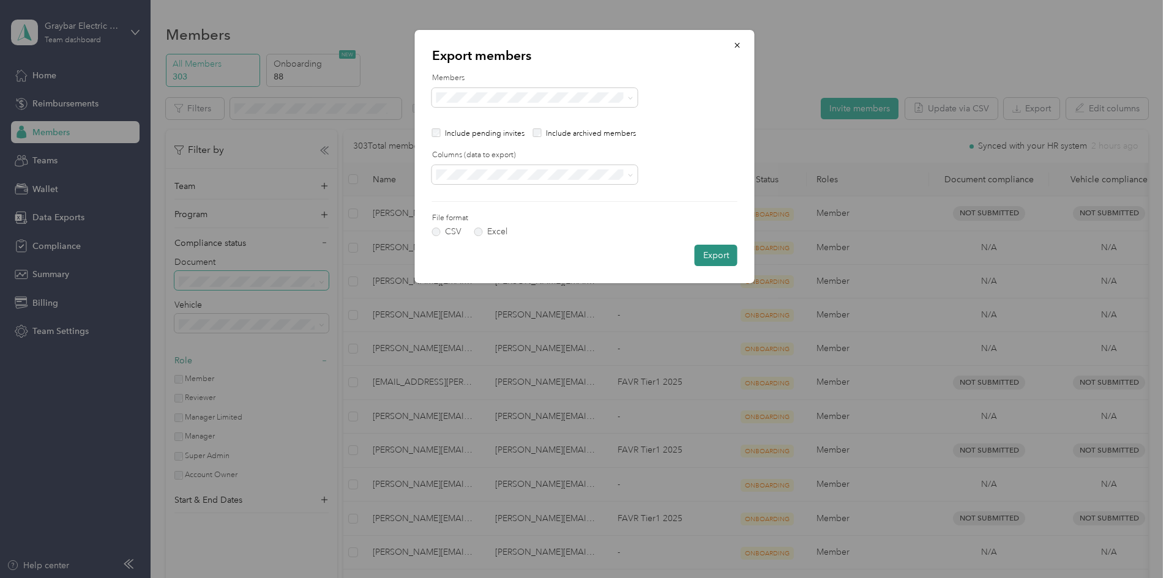
click at [720, 256] on button "Export" at bounding box center [715, 255] width 43 height 21
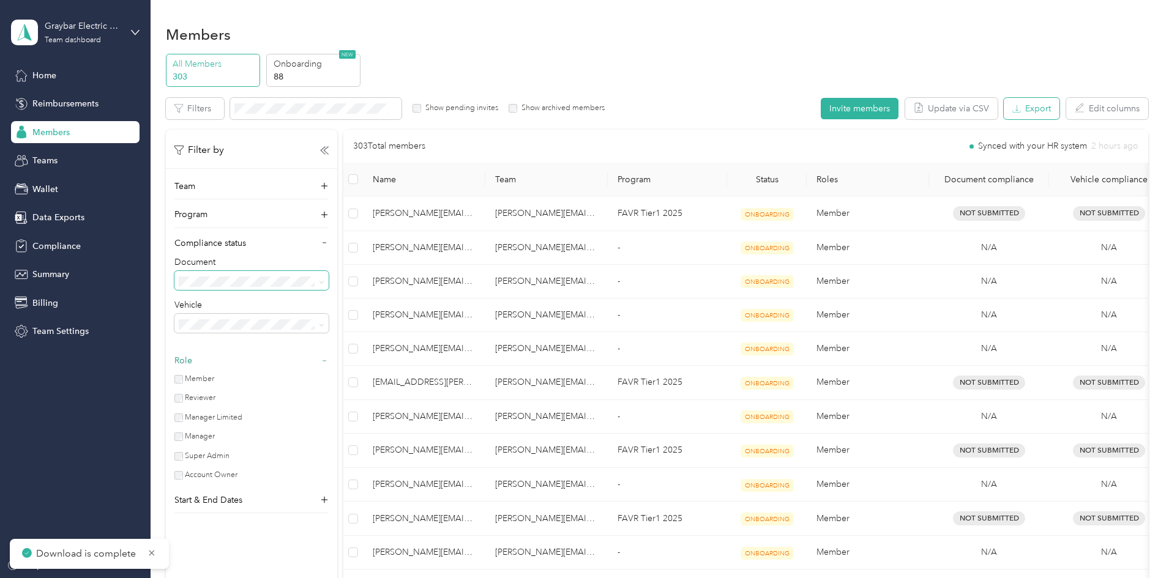
click at [1003, 107] on button "Export" at bounding box center [1031, 108] width 56 height 21
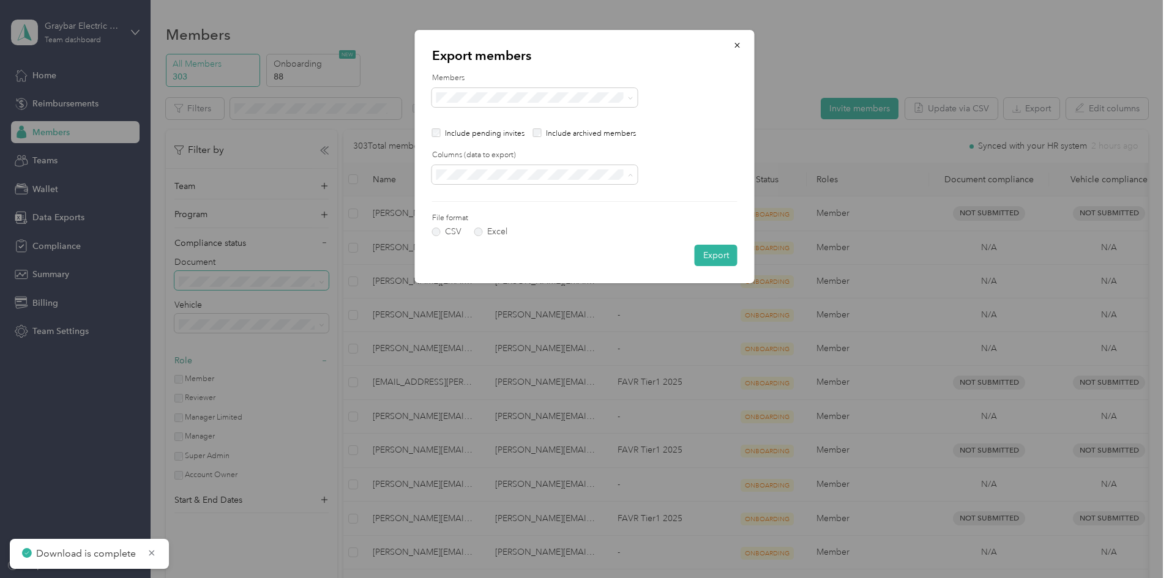
click at [489, 220] on div "All columns" at bounding box center [534, 217] width 188 height 13
click at [478, 232] on label "Excel" at bounding box center [490, 232] width 33 height 9
click at [715, 257] on button "Export" at bounding box center [715, 255] width 43 height 21
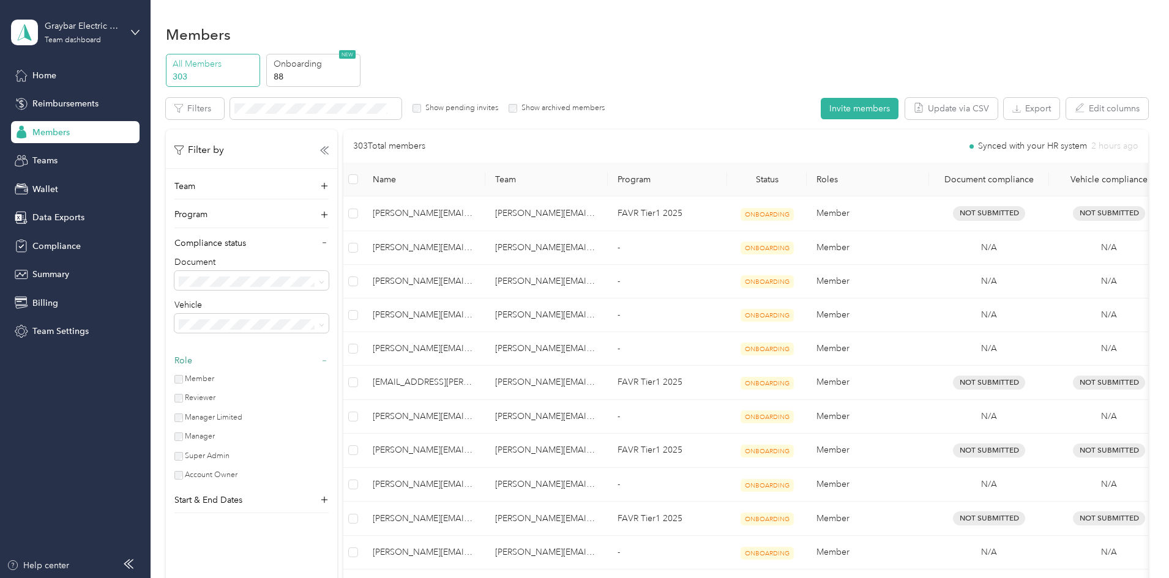
click at [341, 409] on div "Not submitted" at bounding box center [332, 409] width 137 height 13
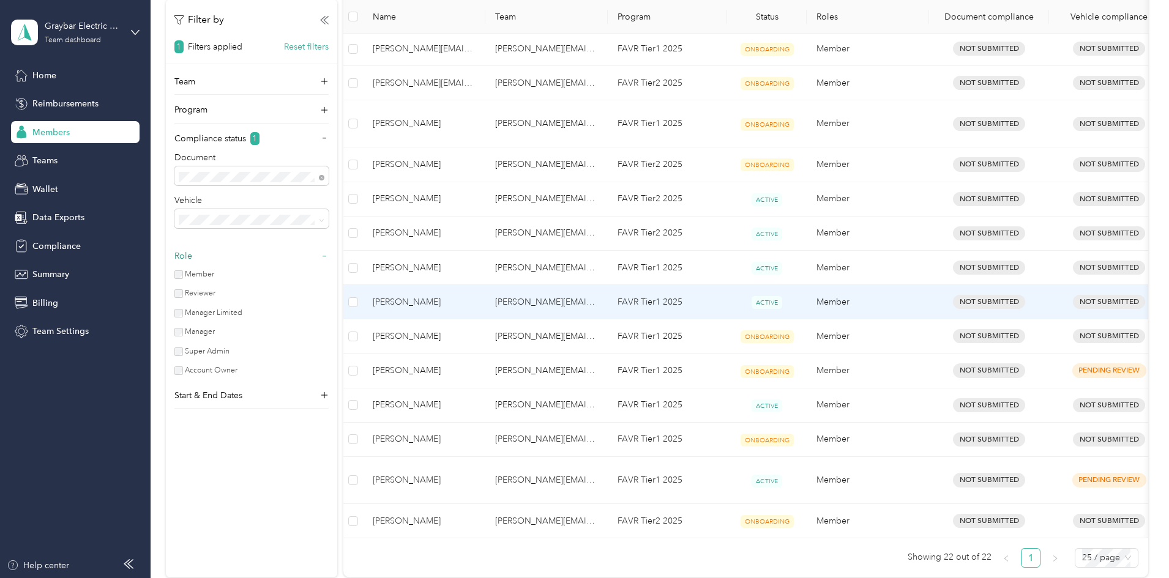
scroll to position [489, 0]
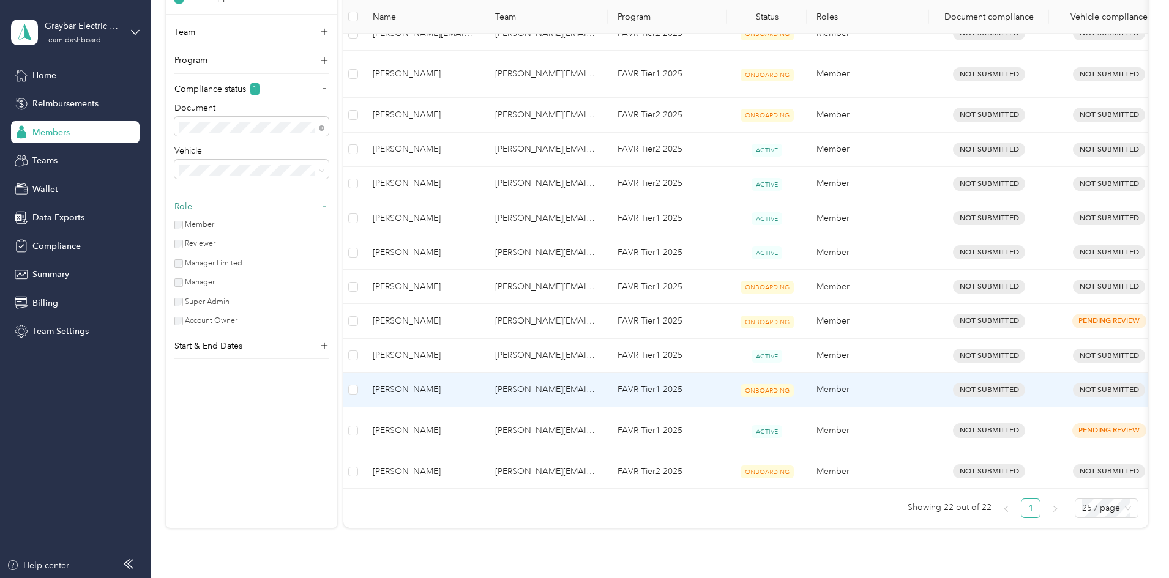
click at [475, 383] on span "[PERSON_NAME]" at bounding box center [424, 389] width 103 height 13
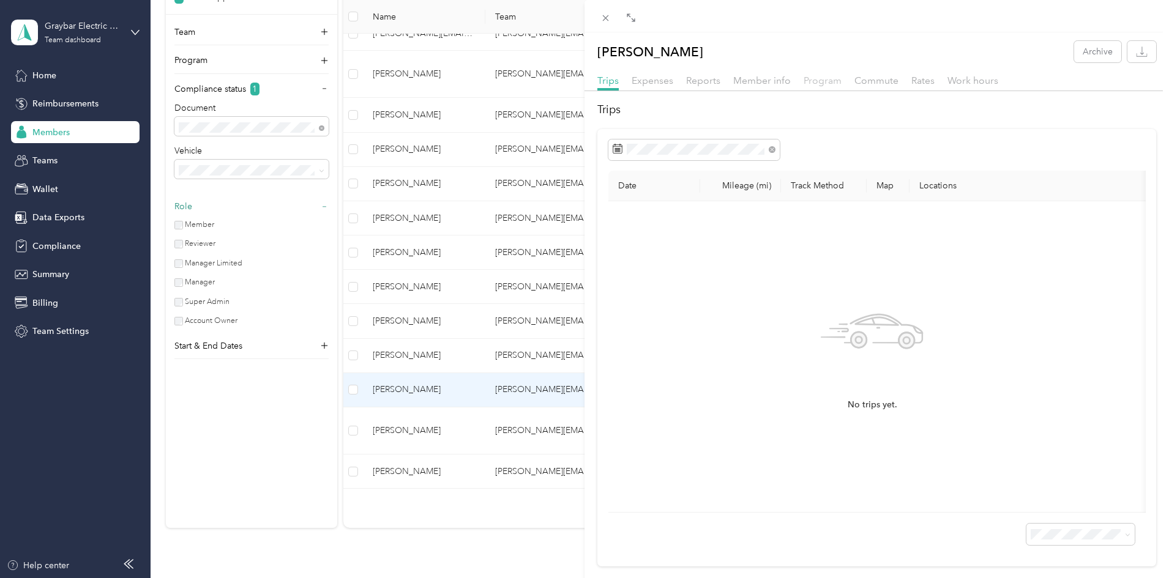
click at [817, 80] on span "Program" at bounding box center [822, 81] width 38 height 12
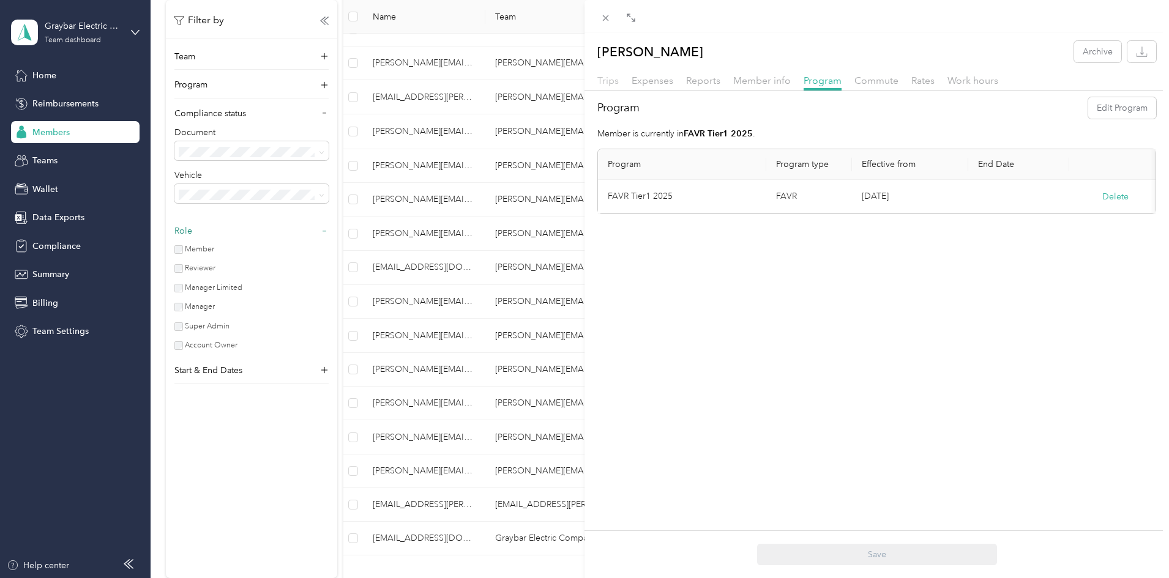
click at [604, 80] on span "Trips" at bounding box center [607, 81] width 21 height 12
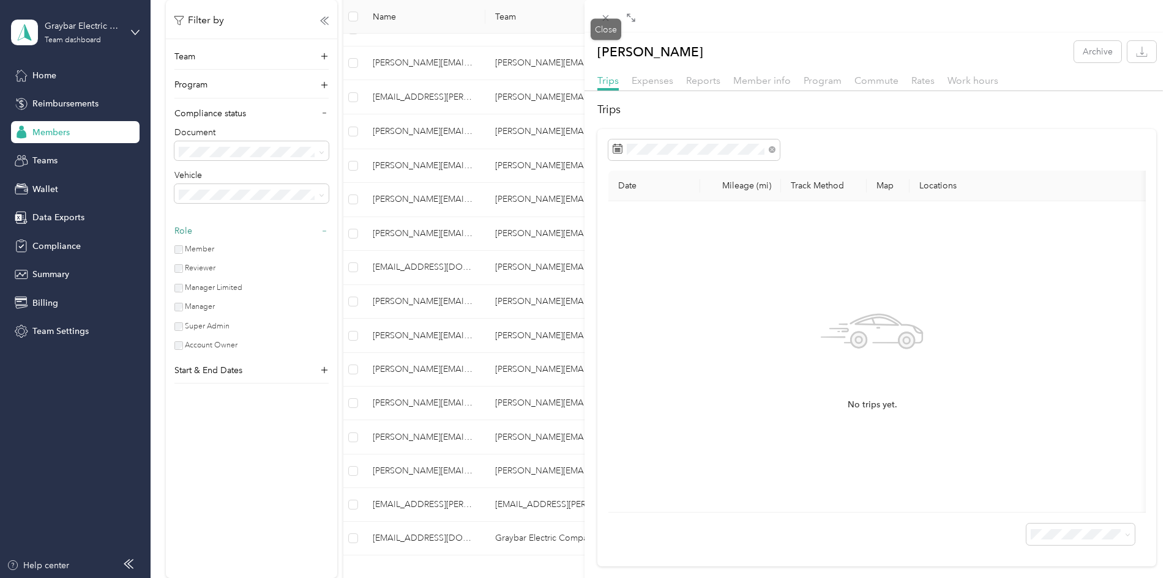
click at [606, 21] on icon at bounding box center [605, 18] width 10 height 10
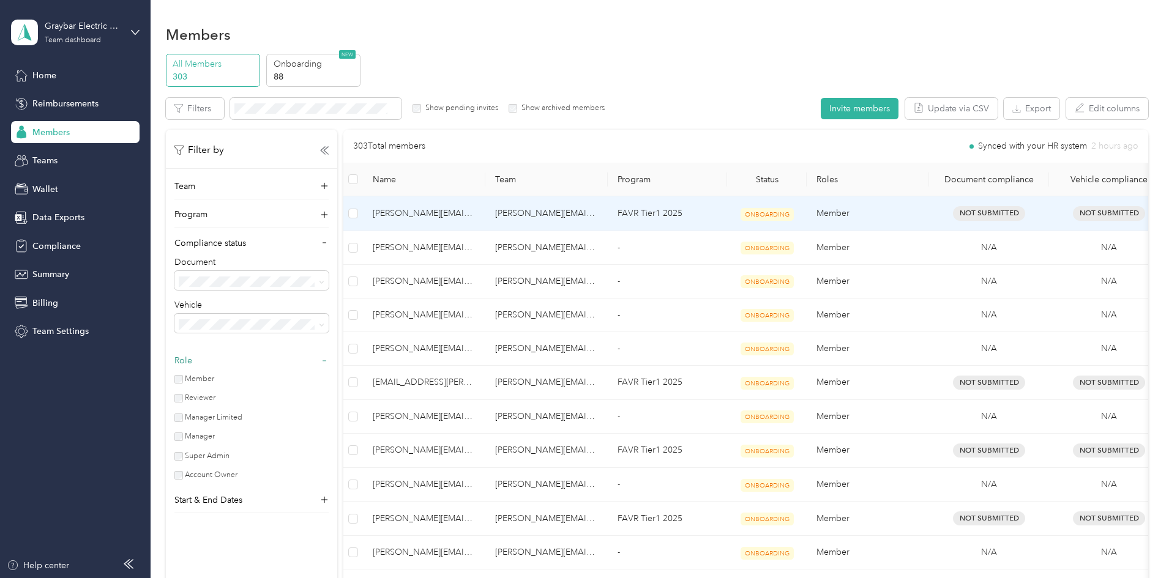
click at [485, 221] on td "[PERSON_NAME][EMAIL_ADDRESS][DOMAIN_NAME]" at bounding box center [424, 213] width 122 height 34
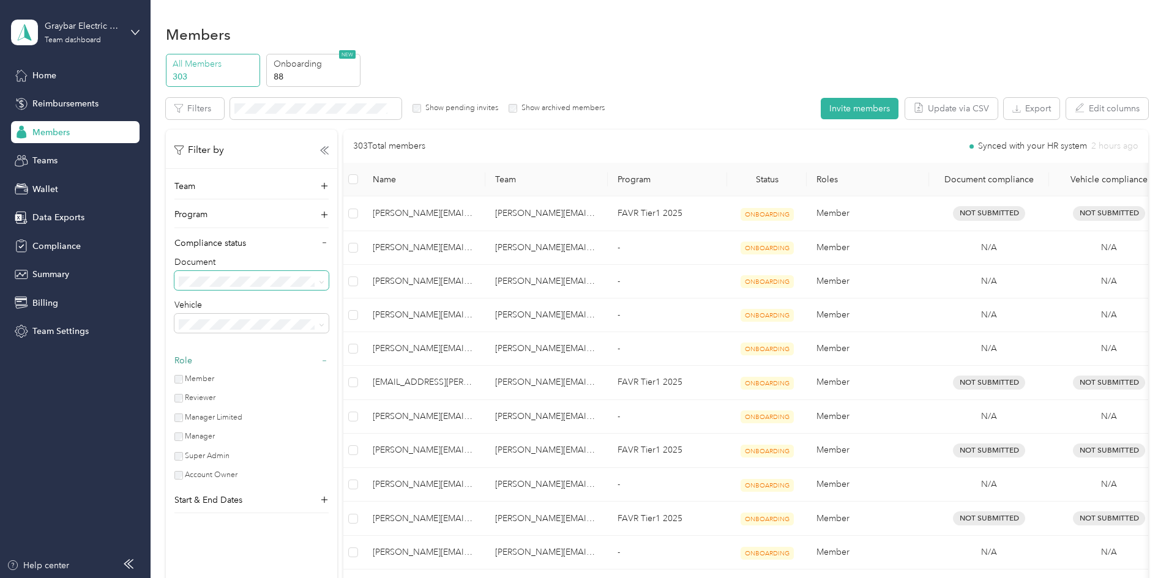
click at [329, 275] on span at bounding box center [251, 281] width 154 height 20
click at [315, 340] on span "Not compliant" at bounding box center [291, 345] width 55 height 10
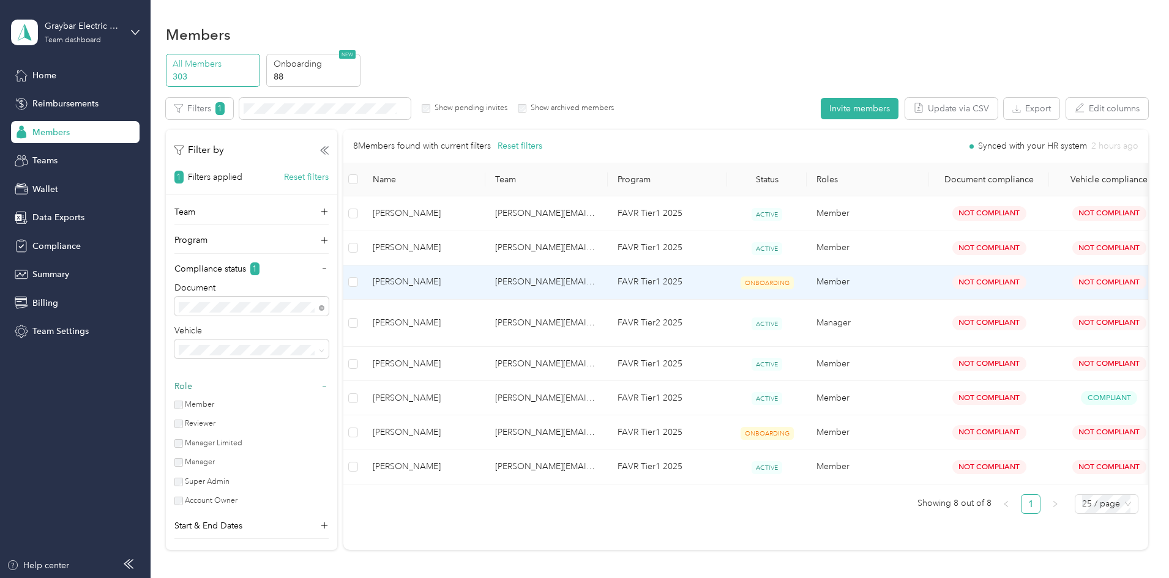
click at [475, 282] on span "[PERSON_NAME]" at bounding box center [424, 281] width 103 height 13
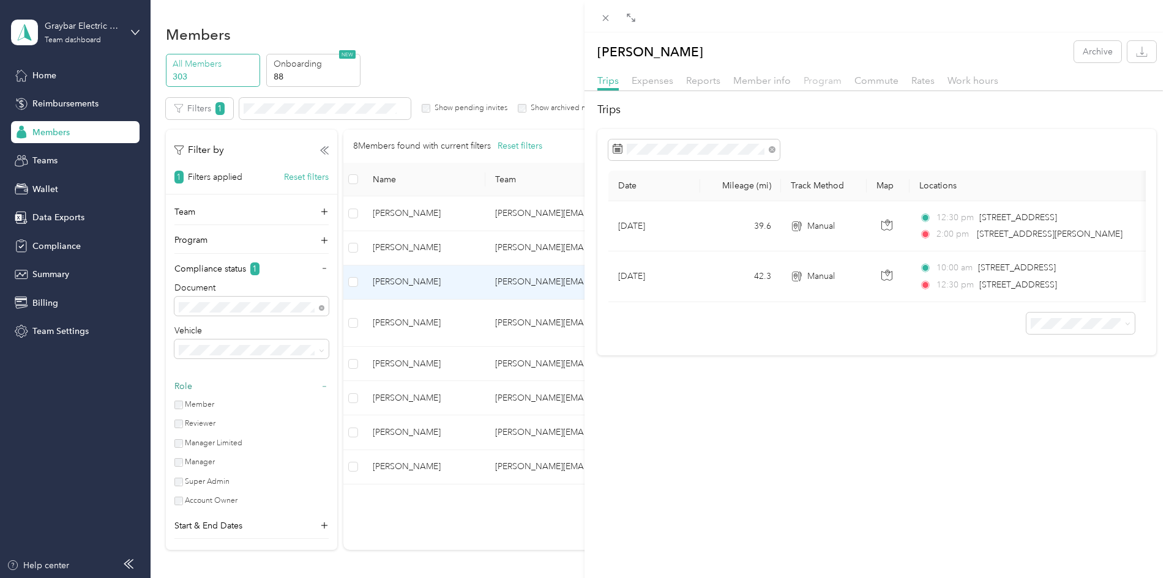
click at [822, 83] on span "Program" at bounding box center [822, 81] width 38 height 12
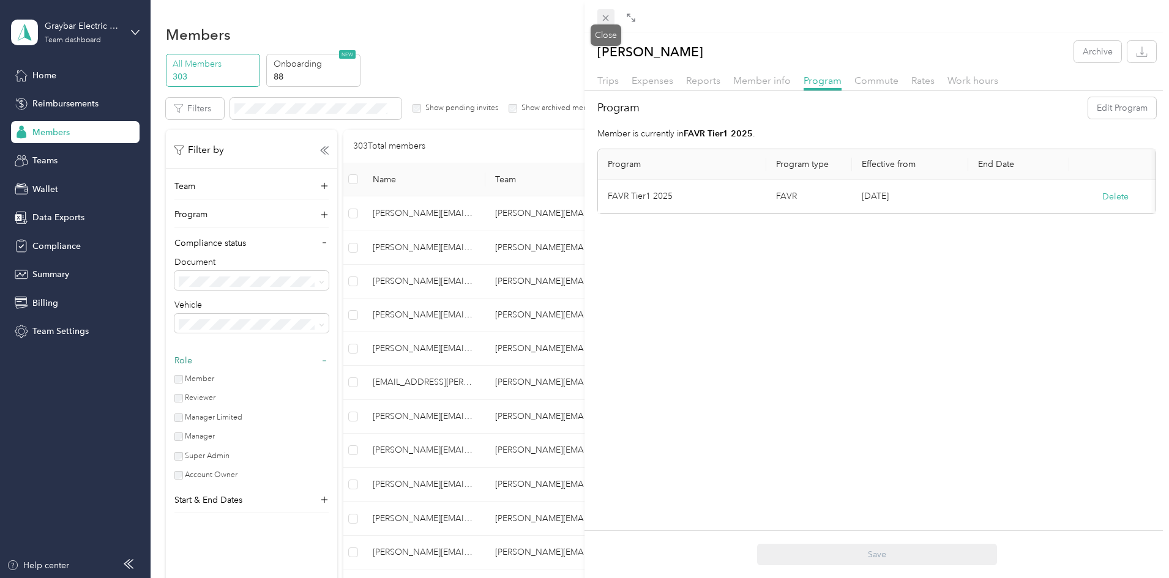
click at [606, 19] on icon at bounding box center [606, 18] width 6 height 6
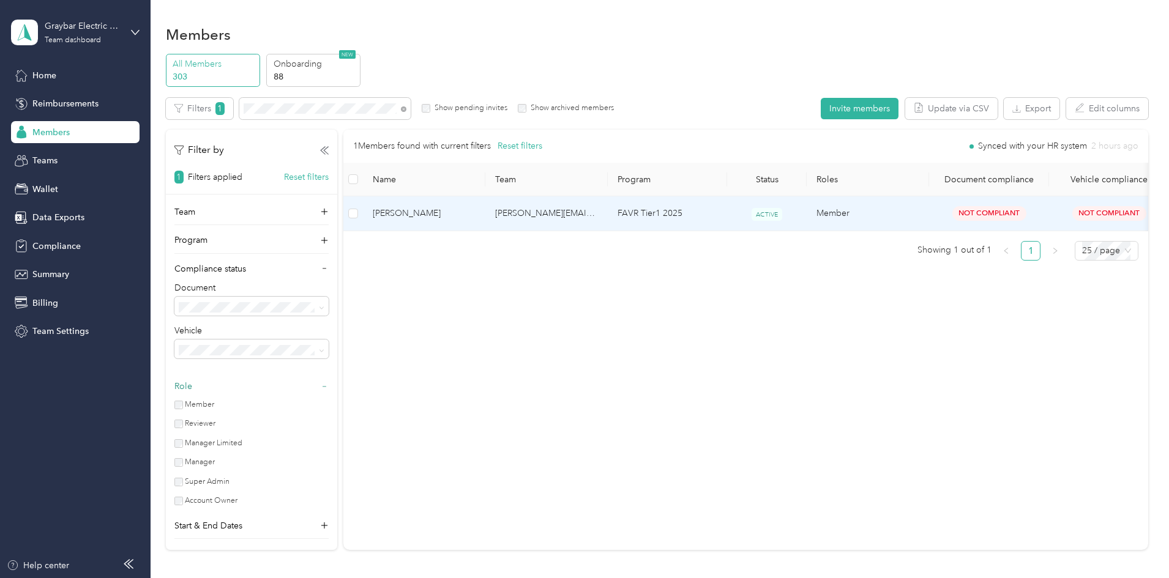
click at [475, 219] on span "[PERSON_NAME]" at bounding box center [424, 213] width 103 height 13
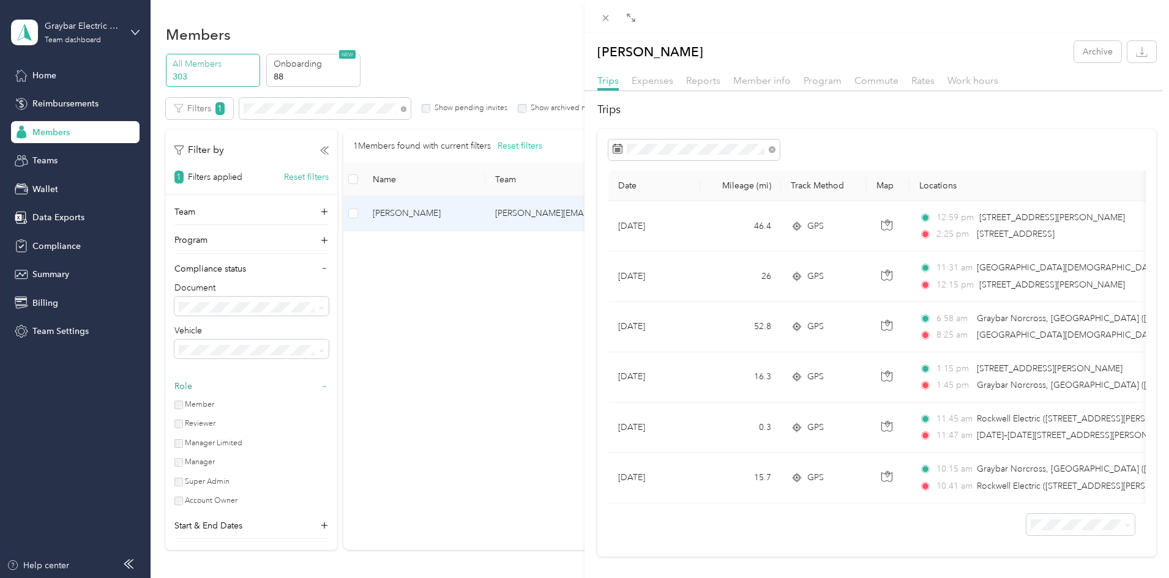
click at [682, 84] on div "Trips Expenses Reports Member info Program Commute Rates Work hours" at bounding box center [876, 82] width 584 height 18
click at [699, 84] on span "Reports" at bounding box center [703, 81] width 34 height 12
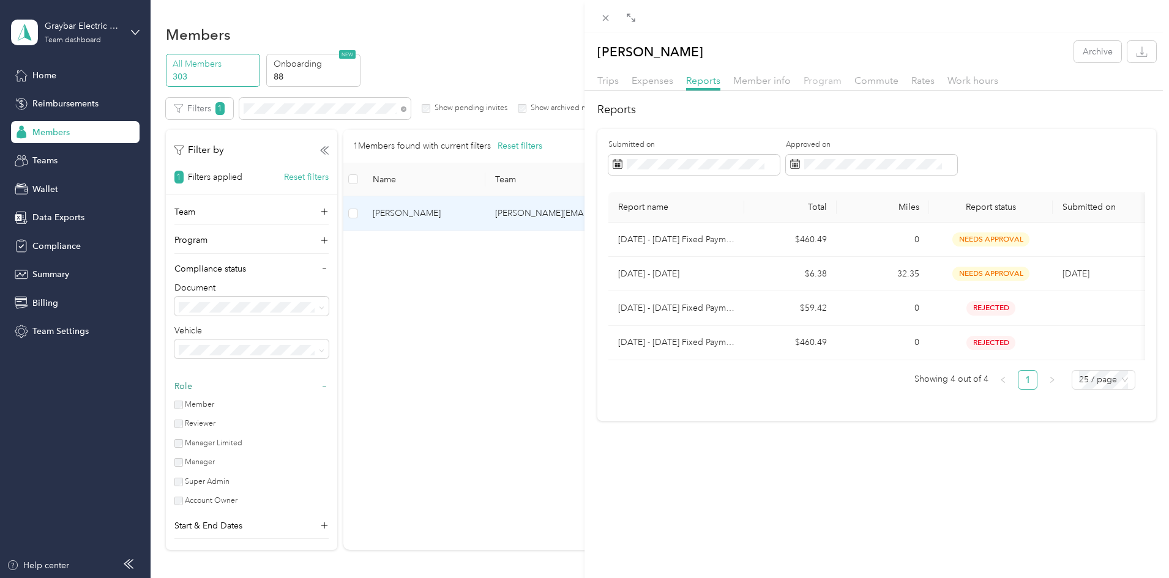
click at [818, 80] on span "Program" at bounding box center [822, 81] width 38 height 12
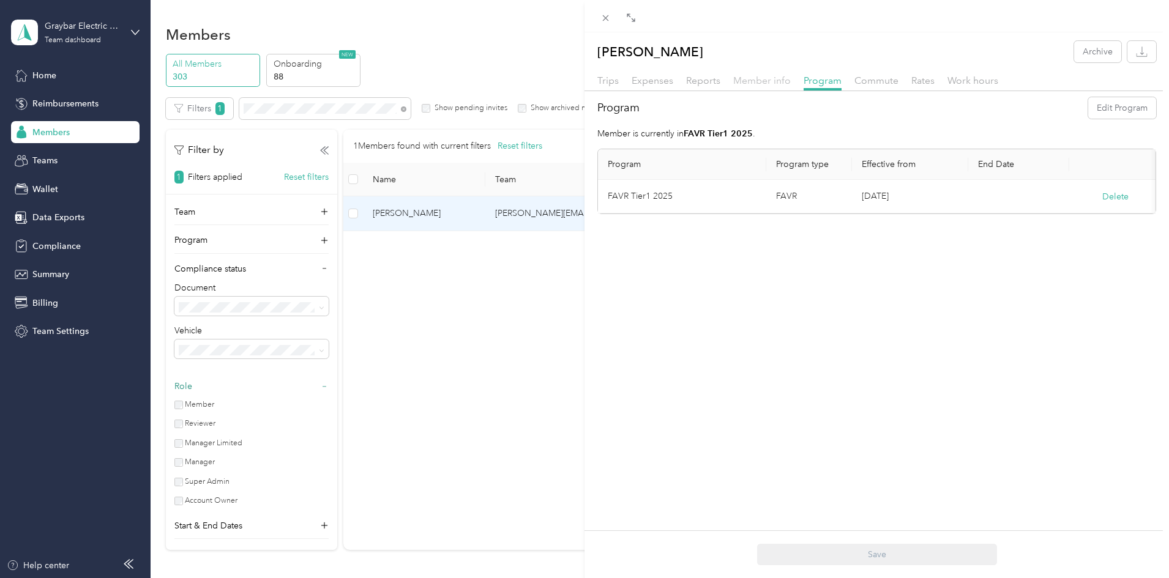
click at [752, 81] on span "Member info" at bounding box center [762, 81] width 58 height 12
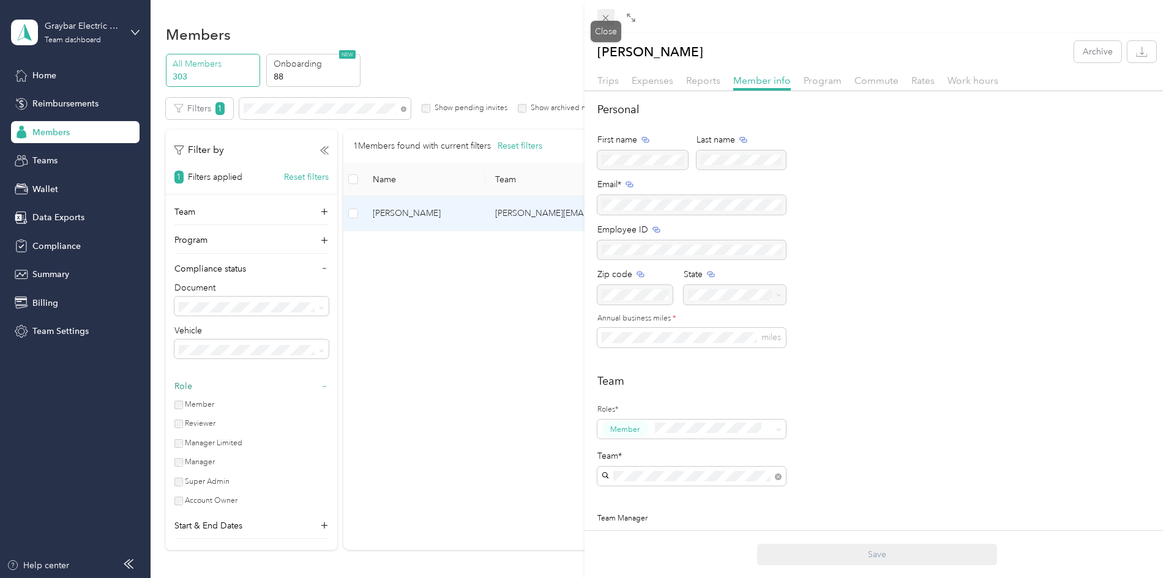
click at [600, 23] on span at bounding box center [605, 17] width 17 height 17
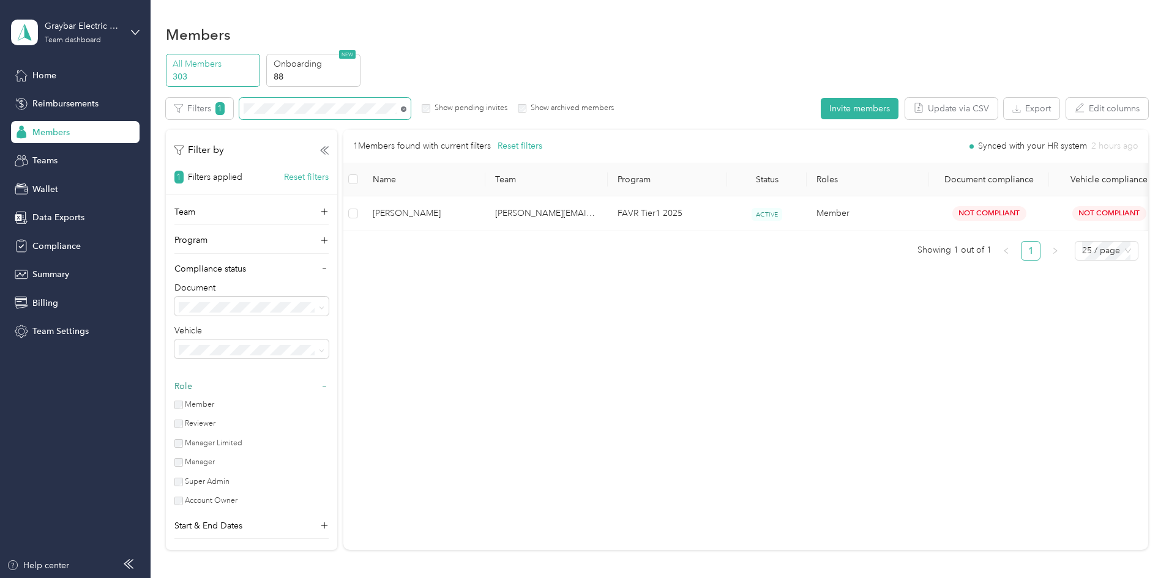
click at [406, 111] on icon at bounding box center [404, 109] width 6 height 6
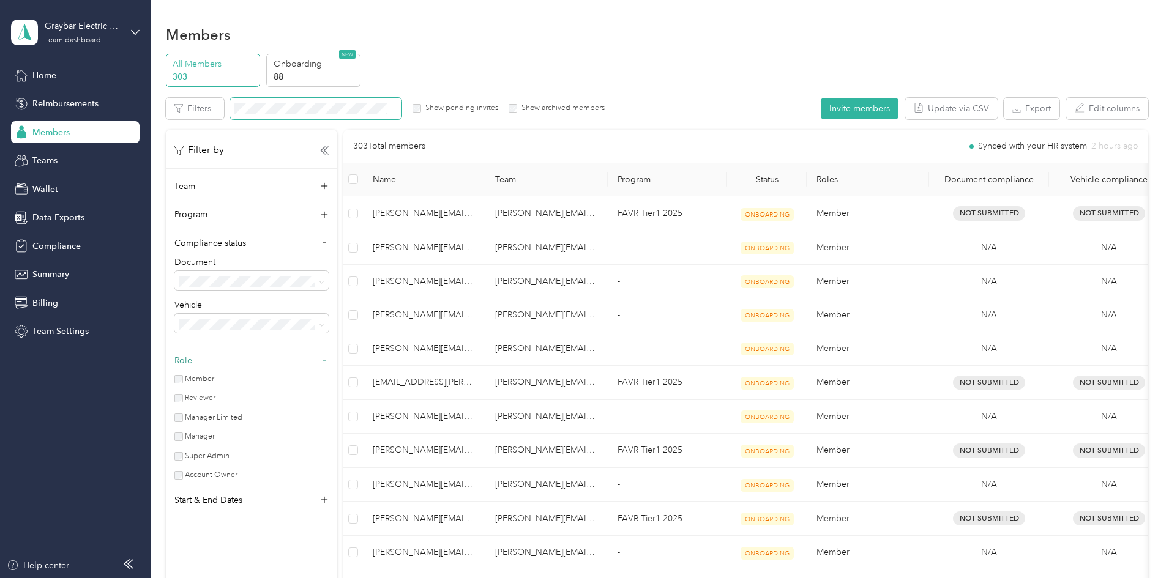
click at [329, 363] on icon at bounding box center [324, 361] width 9 height 9
click at [329, 389] on div "Start & End Dates" at bounding box center [251, 393] width 154 height 20
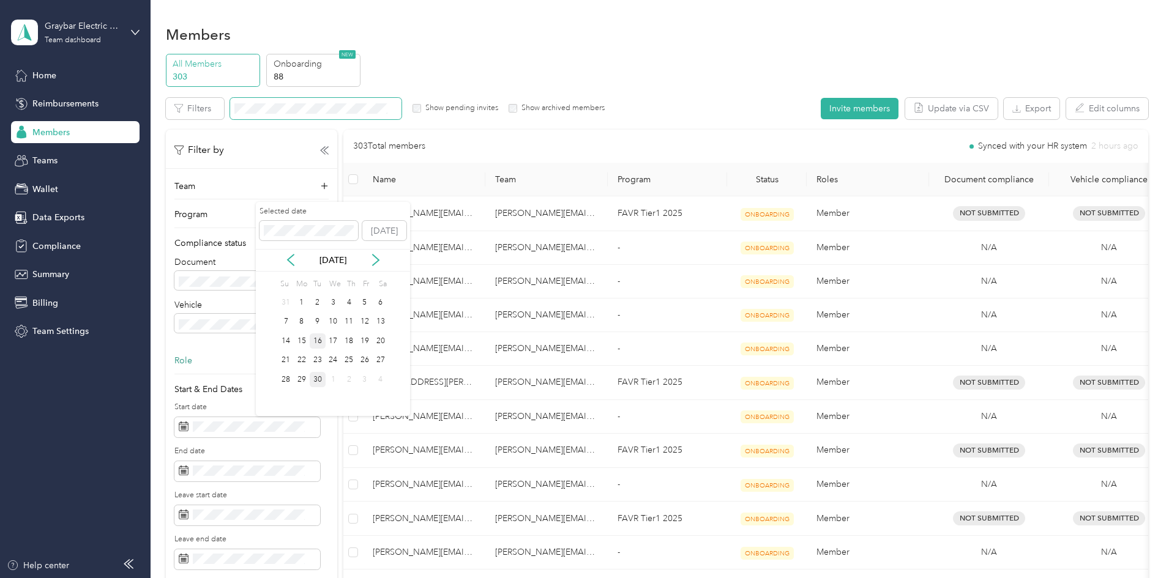
click at [318, 341] on div "16" at bounding box center [318, 340] width 16 height 15
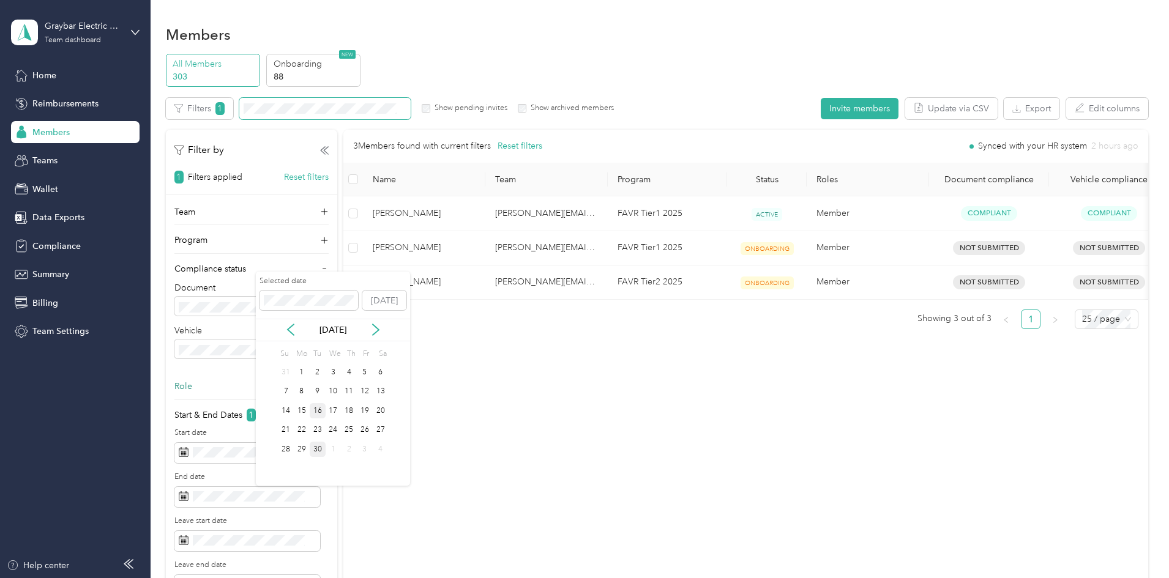
click at [321, 410] on div "16" at bounding box center [318, 410] width 16 height 15
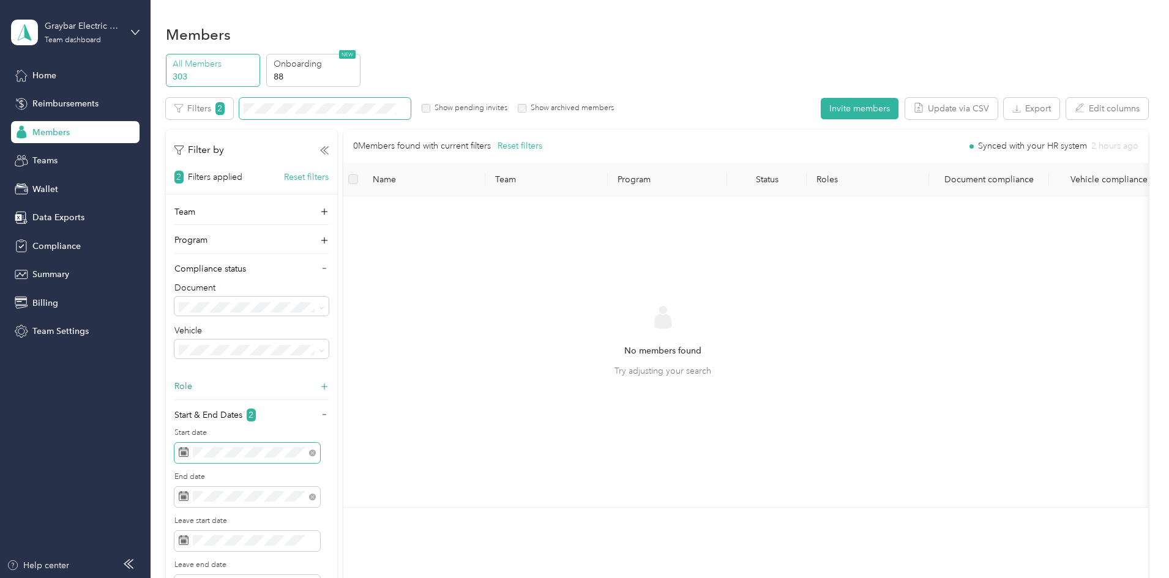
click at [316, 449] on span at bounding box center [312, 452] width 7 height 10
click at [316, 453] on icon at bounding box center [312, 453] width 7 height 7
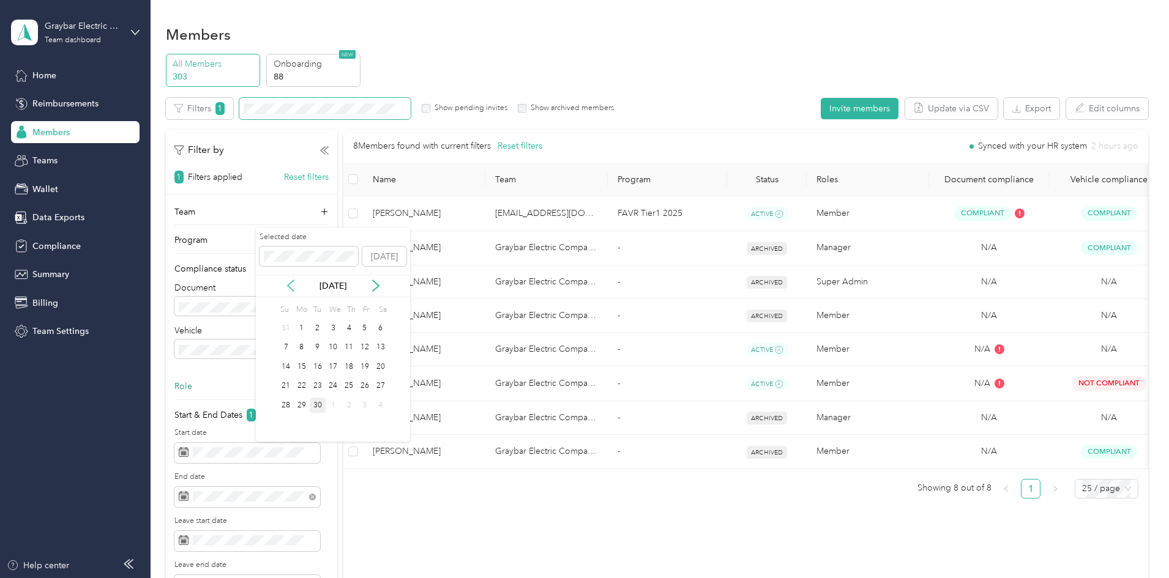
click at [289, 286] on icon at bounding box center [290, 286] width 12 height 12
click at [377, 285] on icon at bounding box center [376, 286] width 6 height 11
click at [316, 325] on div "1" at bounding box center [318, 328] width 16 height 15
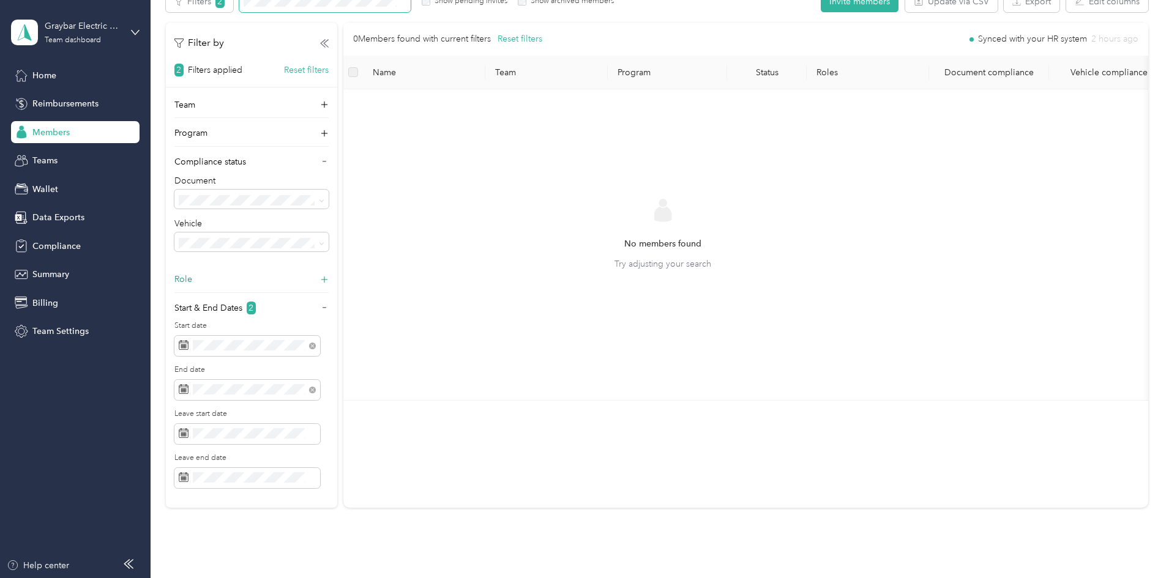
scroll to position [122, 0]
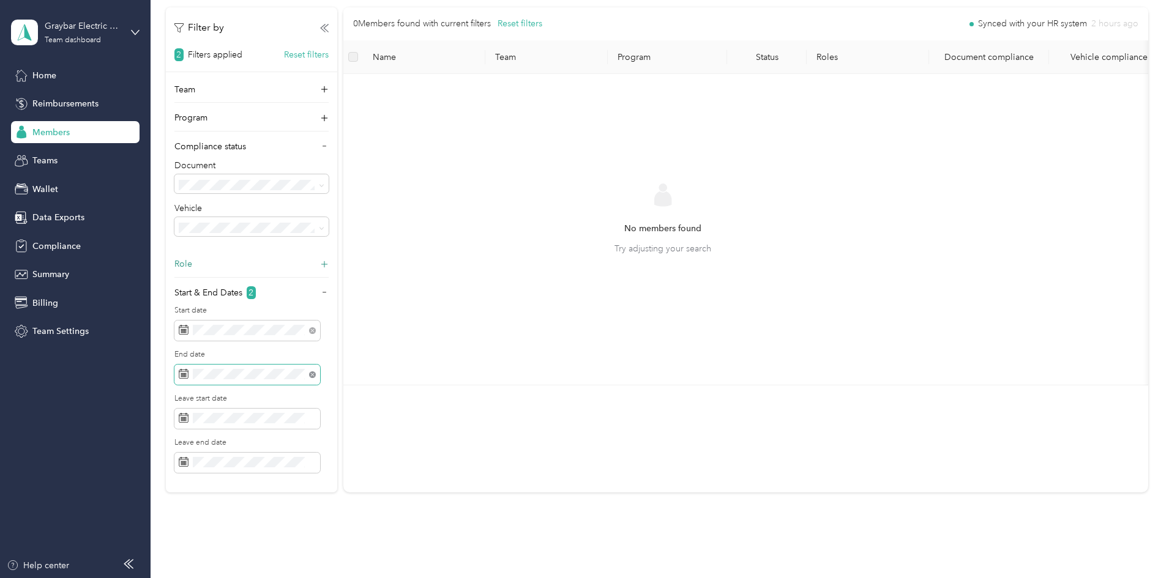
click at [316, 374] on icon at bounding box center [312, 374] width 7 height 7
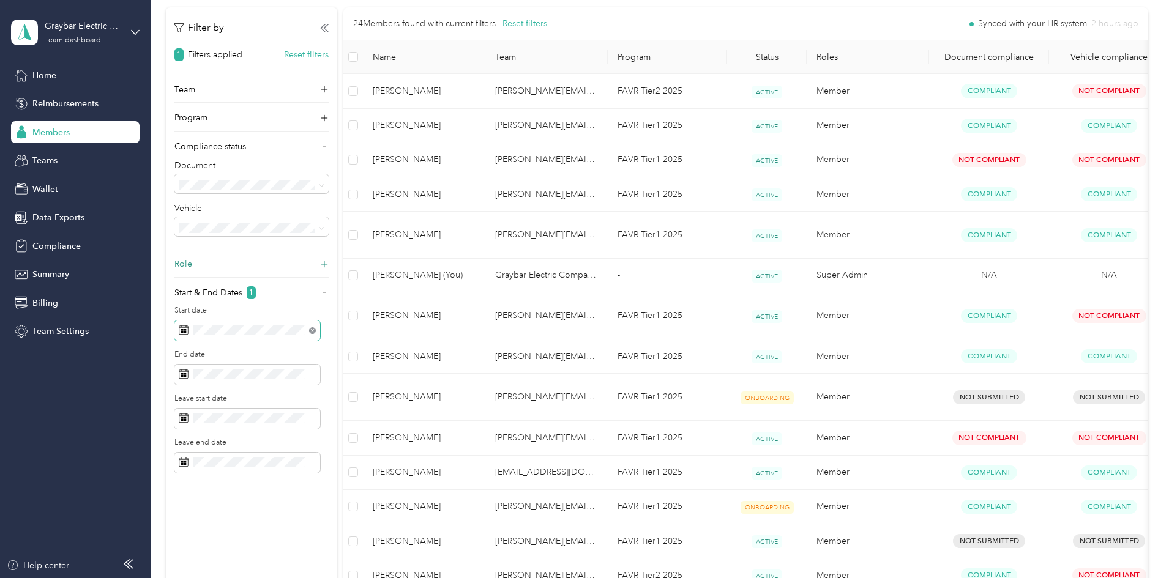
click at [314, 332] on icon at bounding box center [312, 331] width 4 height 4
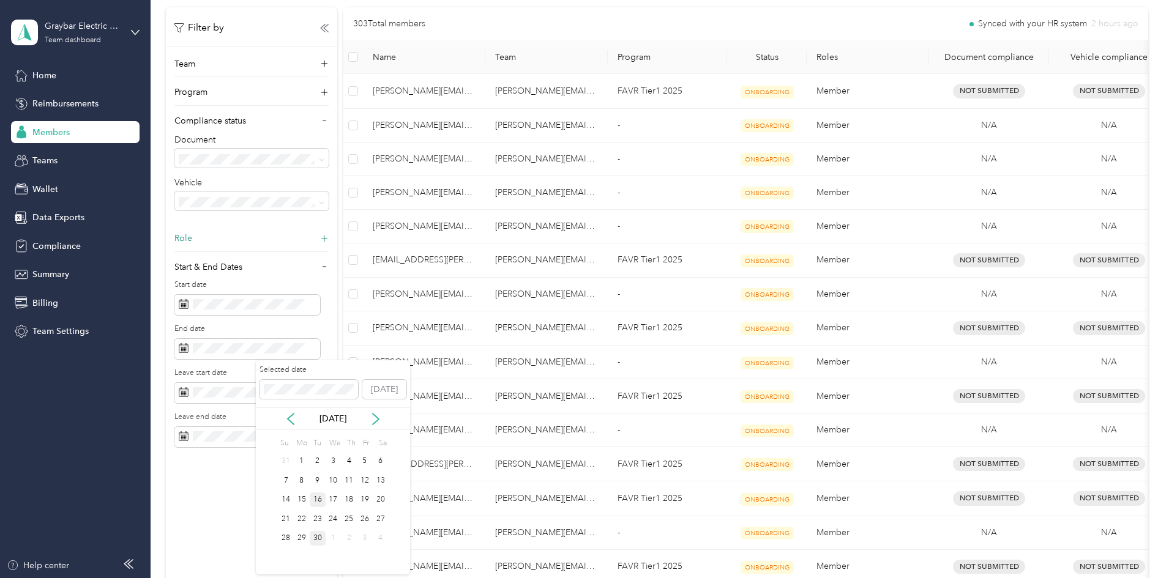
click at [318, 503] on div "16" at bounding box center [318, 499] width 16 height 15
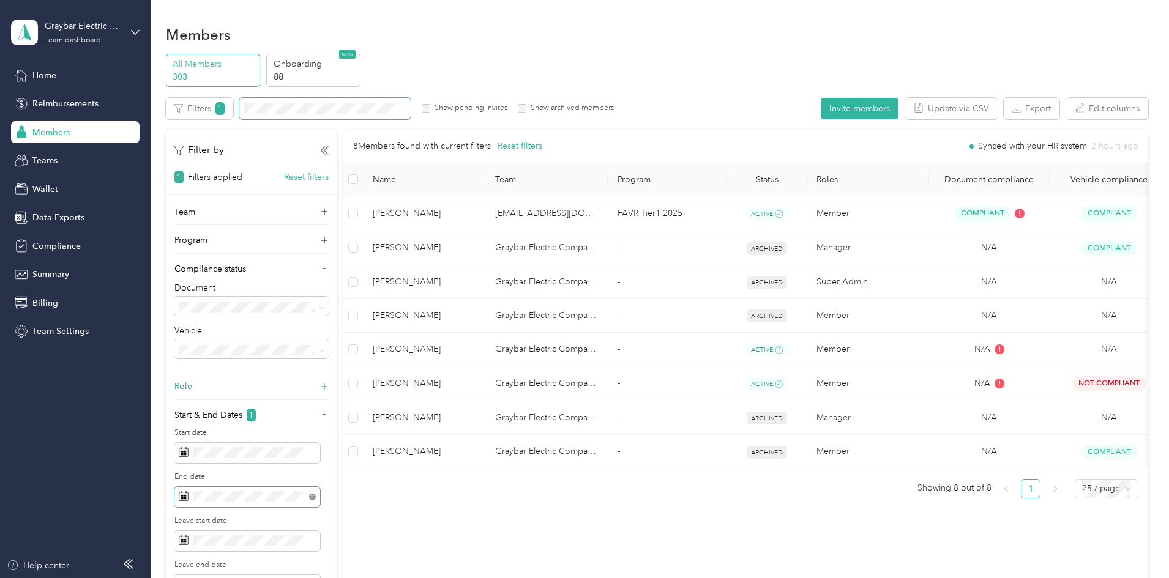
click at [316, 497] on icon at bounding box center [312, 497] width 7 height 7
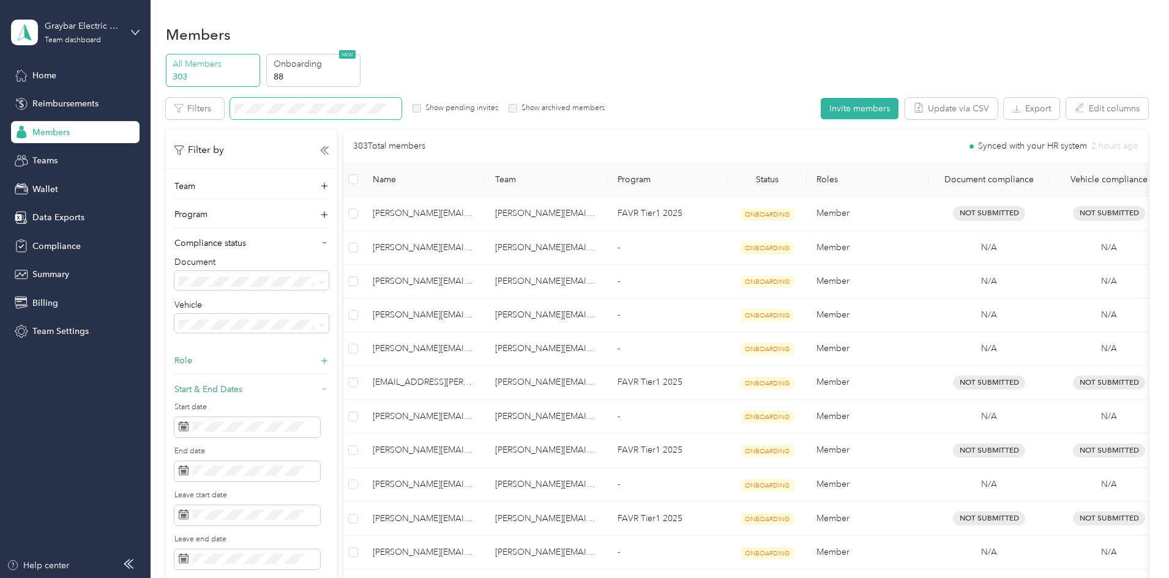
click at [329, 390] on div "Start & End Dates" at bounding box center [251, 393] width 154 height 20
click at [1003, 106] on button "Export" at bounding box center [1031, 108] width 56 height 21
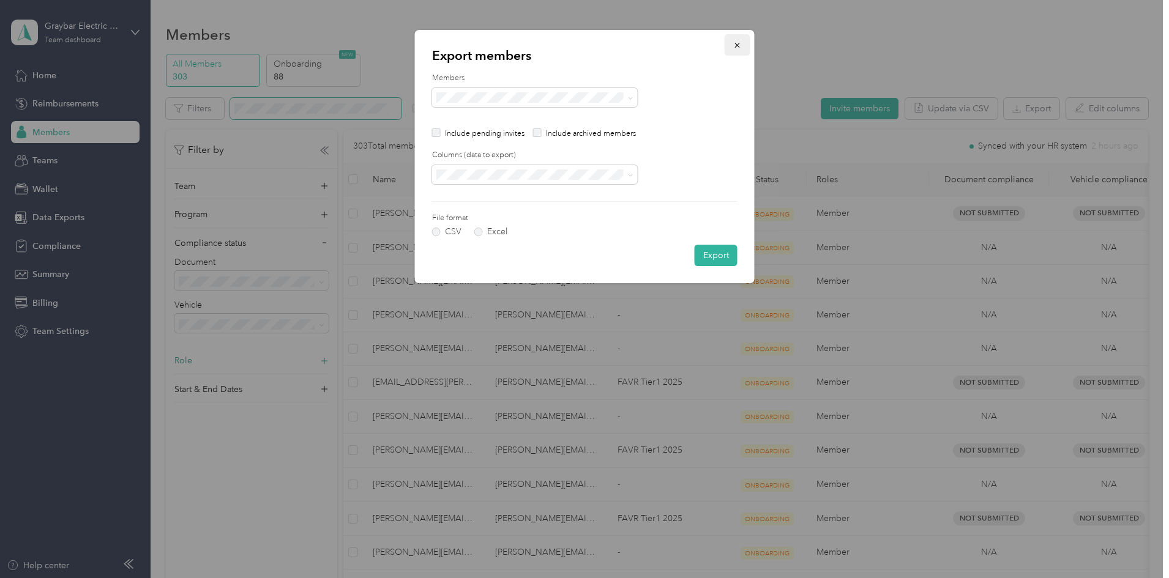
click at [739, 45] on icon "button" at bounding box center [737, 45] width 9 height 9
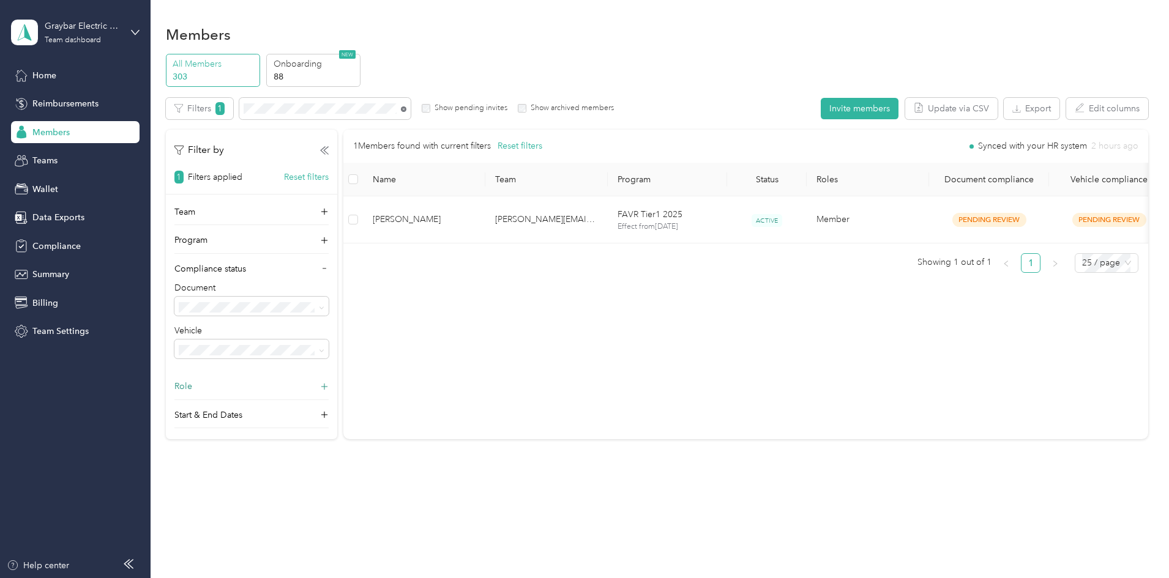
click at [406, 108] on icon at bounding box center [404, 109] width 6 height 6
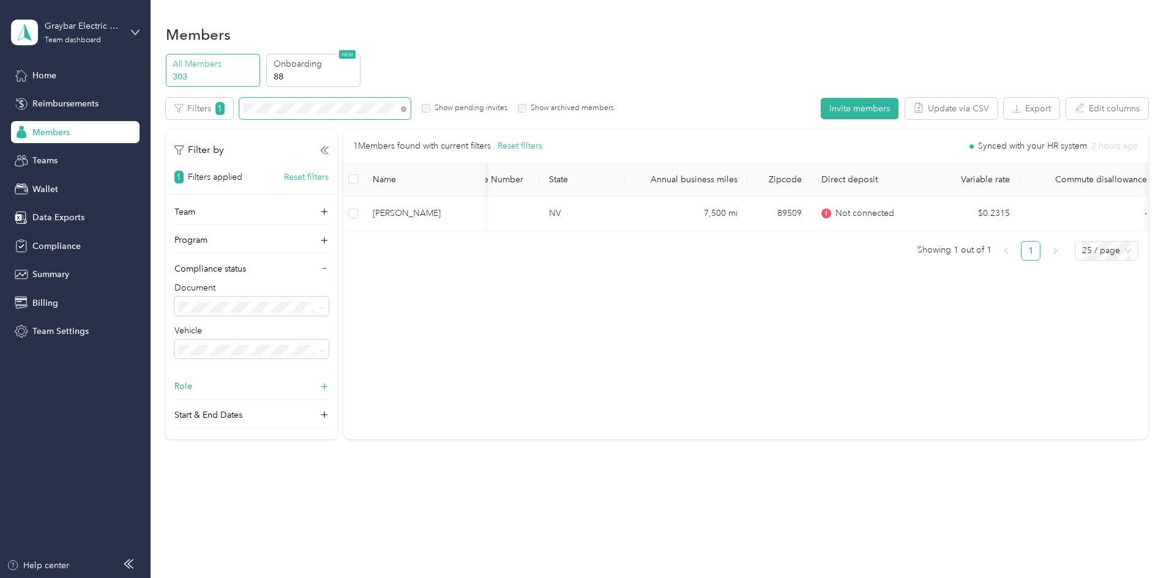
scroll to position [0, 708]
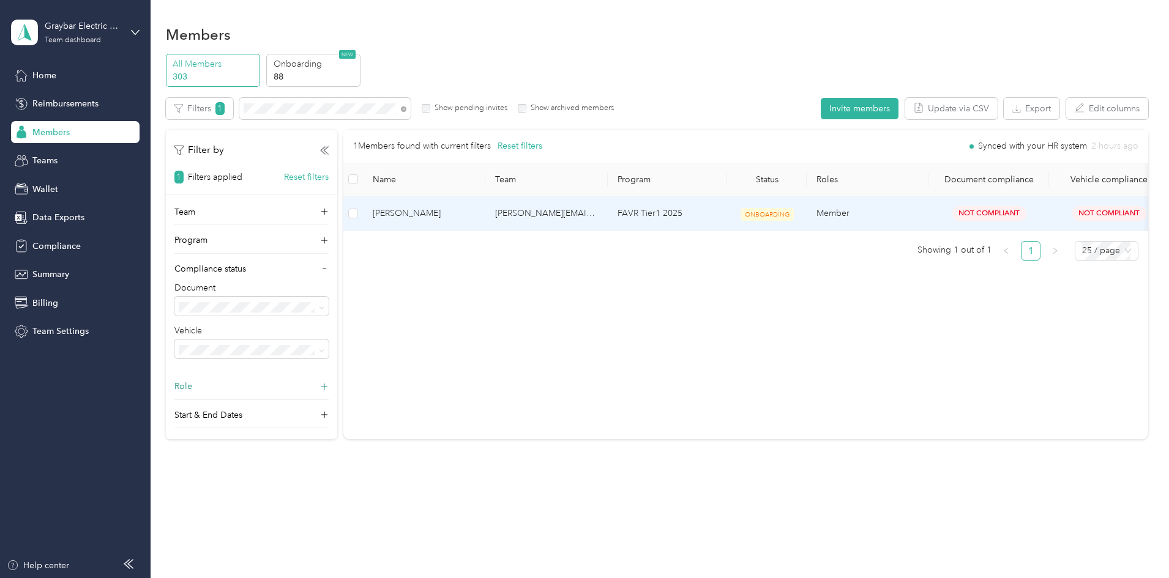
click at [475, 216] on span "[PERSON_NAME]" at bounding box center [424, 213] width 103 height 13
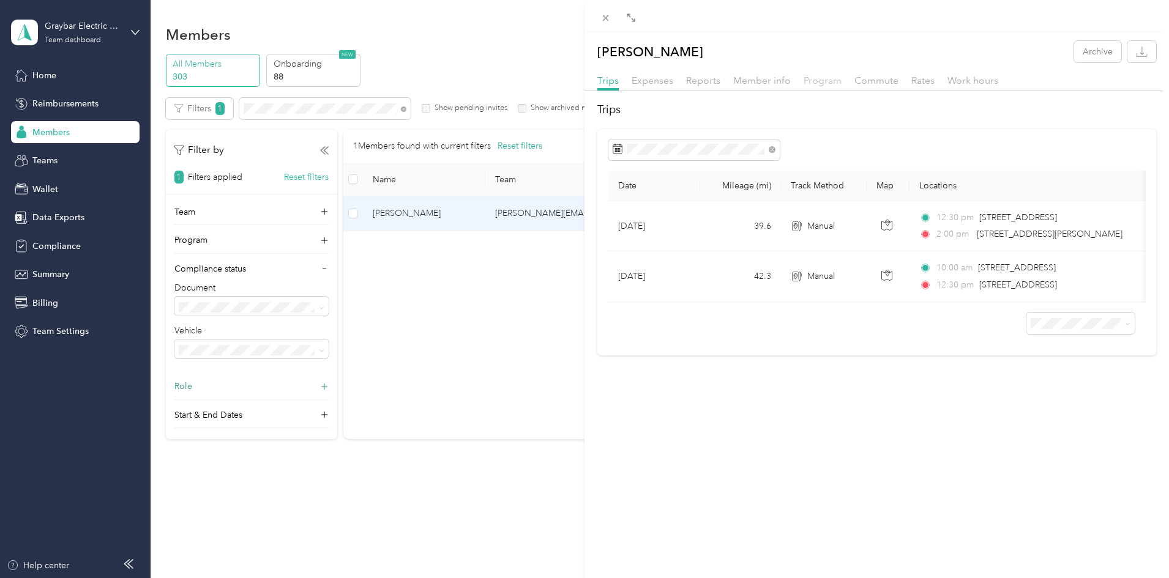
click at [818, 82] on span "Program" at bounding box center [822, 81] width 38 height 12
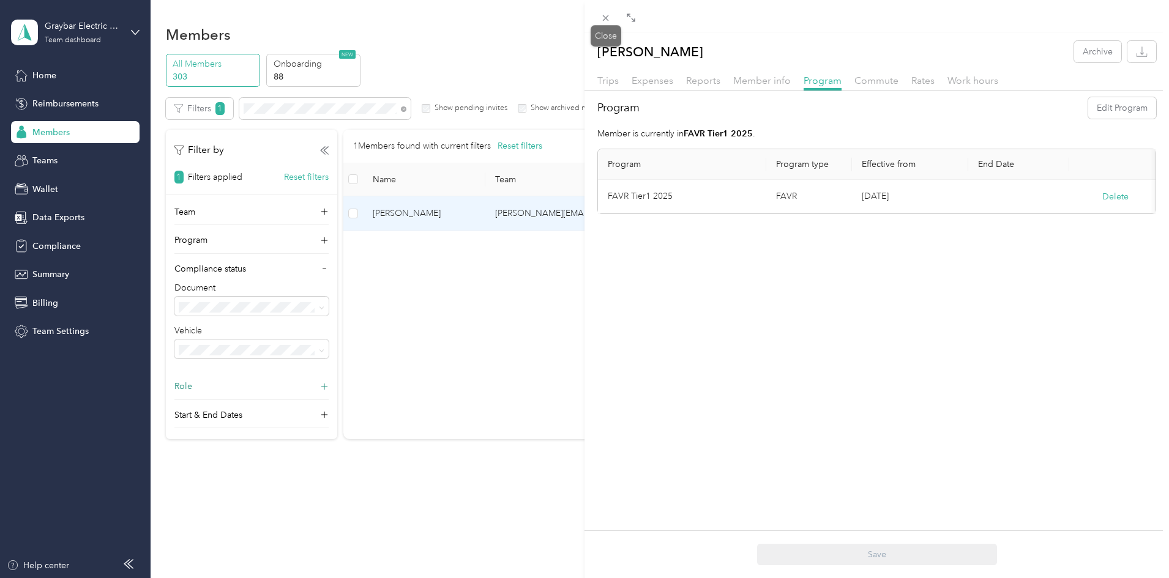
click at [605, 21] on icon at bounding box center [605, 18] width 10 height 10
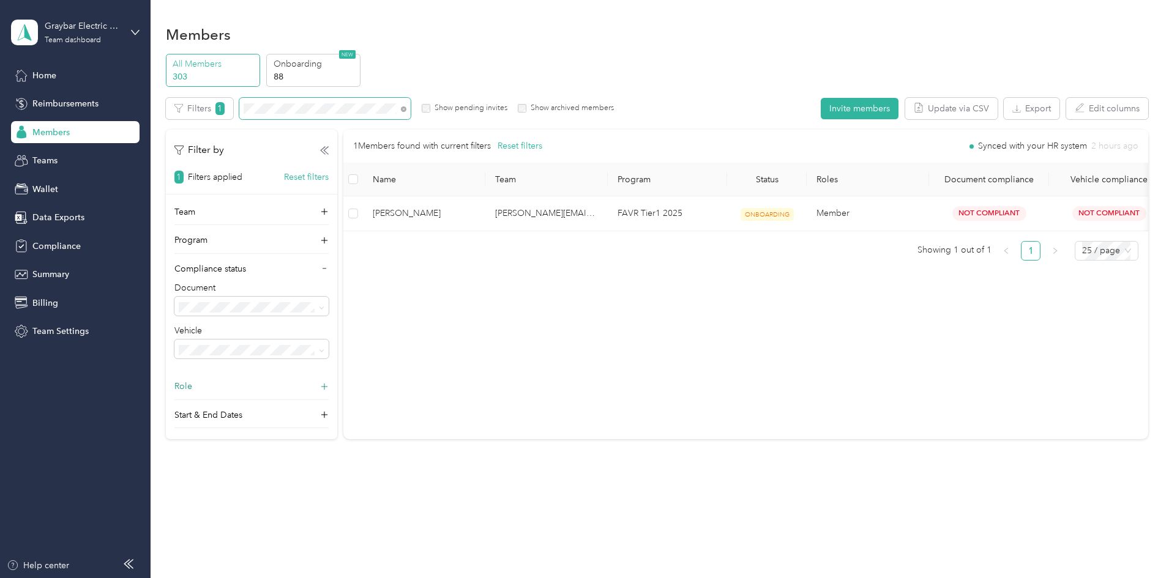
click at [189, 108] on div "All Members 303 Onboarding 88 NEW Edit role Edit team Edit program Export Selec…" at bounding box center [657, 252] width 982 height 396
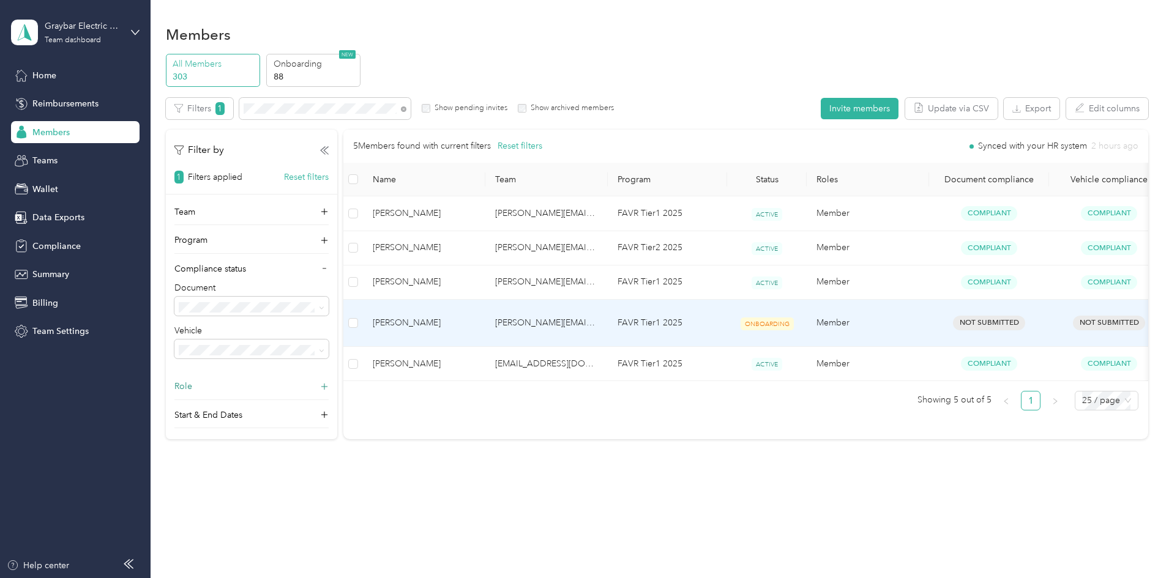
click at [475, 316] on span "[PERSON_NAME]" at bounding box center [424, 322] width 103 height 13
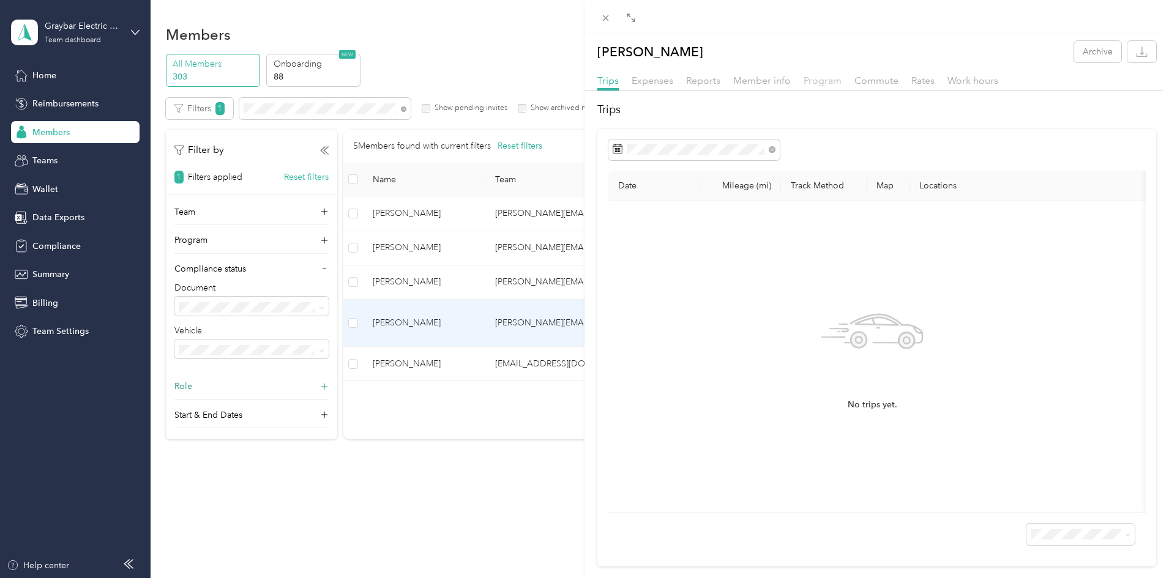
click at [816, 82] on span "Program" at bounding box center [822, 81] width 38 height 12
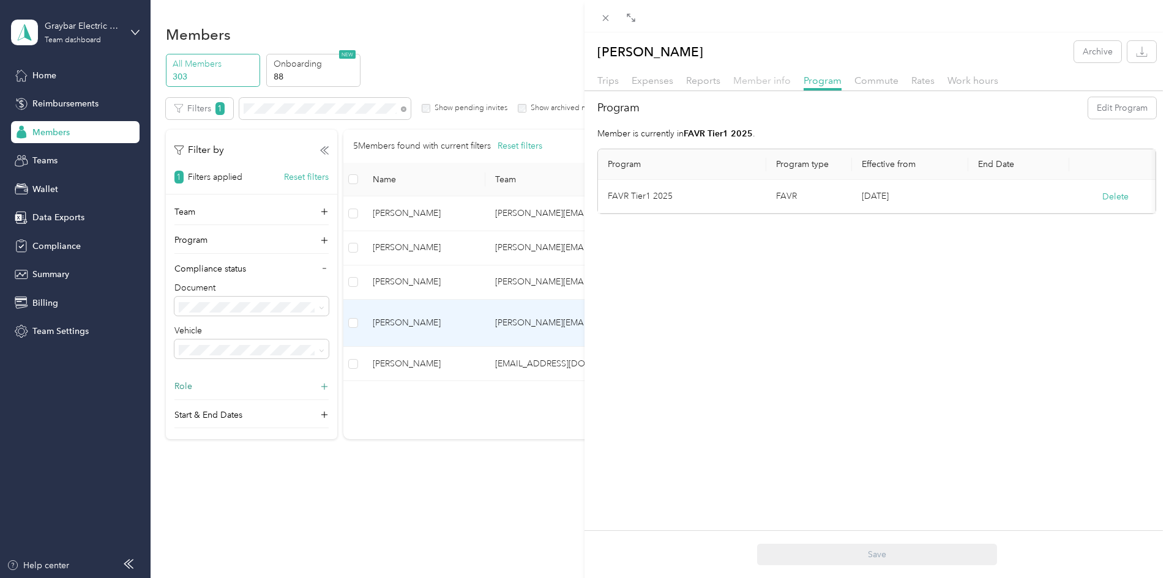
click at [775, 79] on span "Member info" at bounding box center [762, 81] width 58 height 12
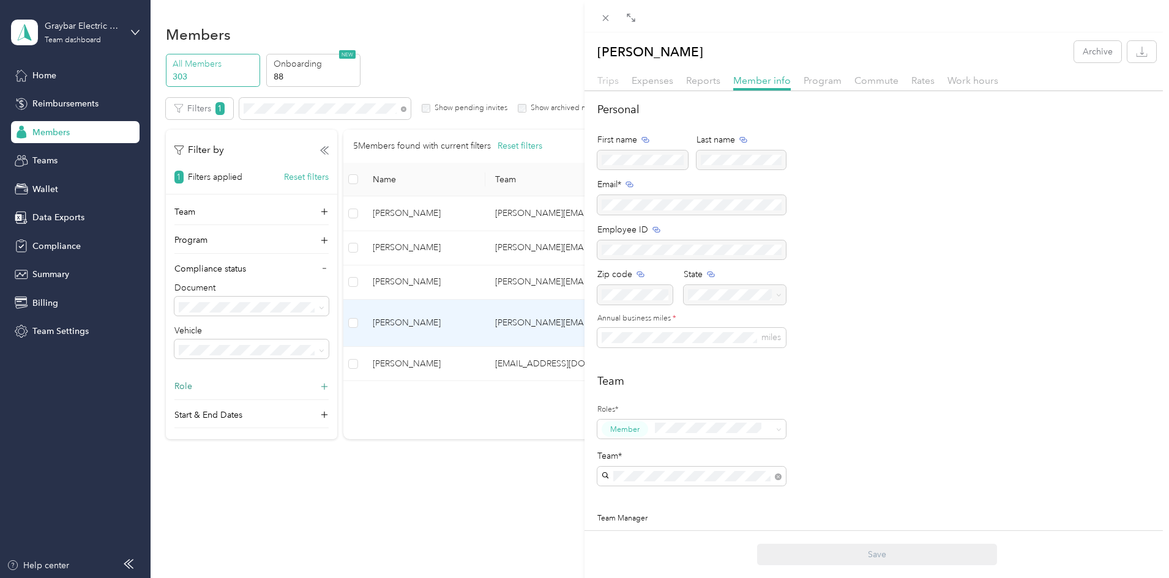
click at [609, 80] on span "Trips" at bounding box center [607, 81] width 21 height 12
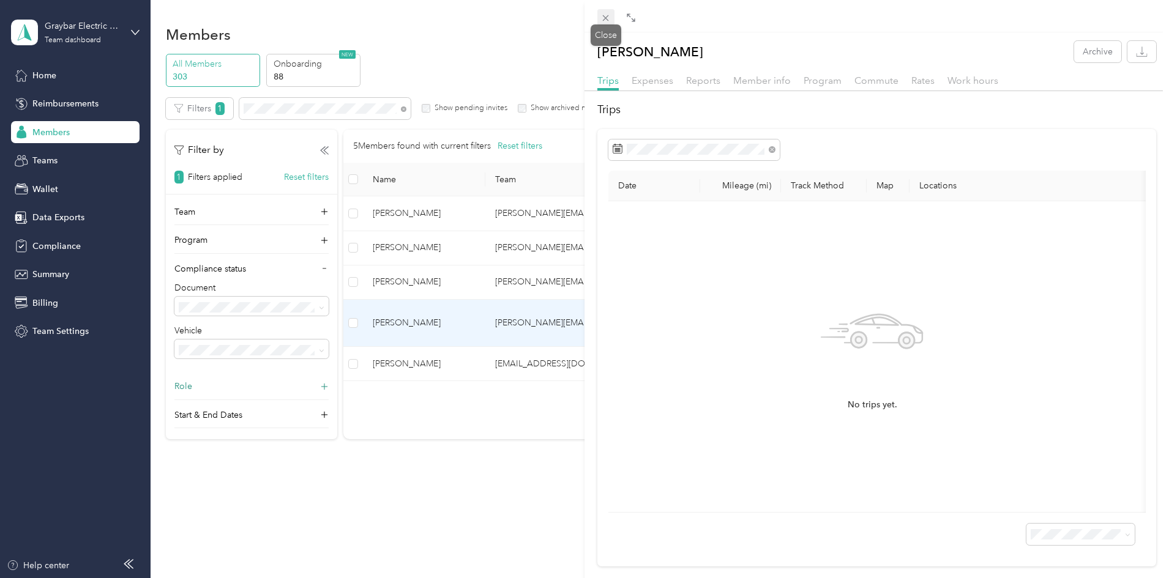
click at [608, 15] on icon at bounding box center [606, 18] width 6 height 6
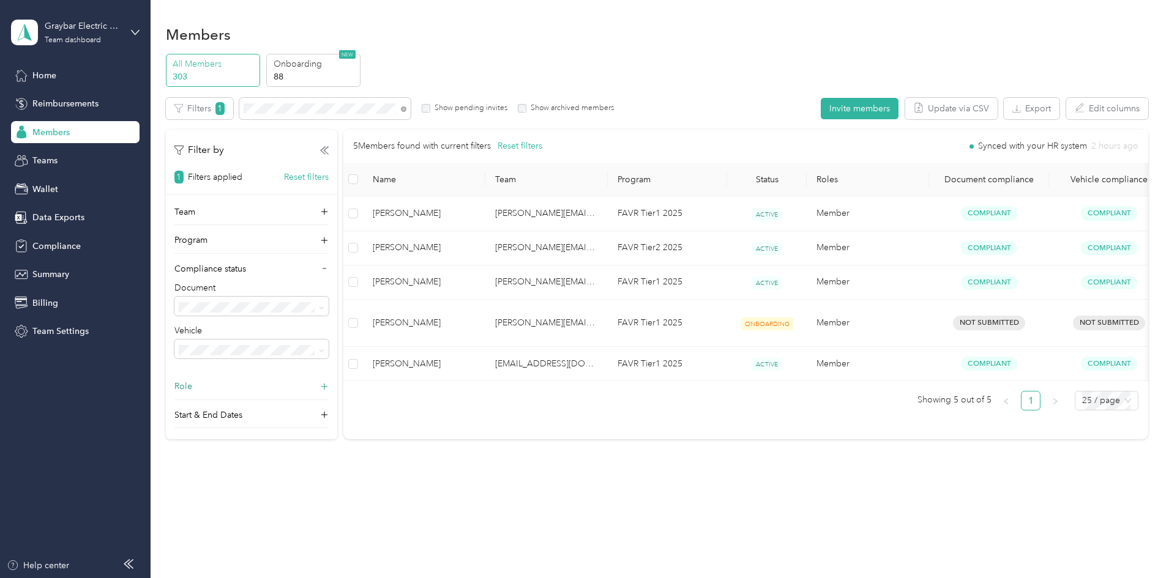
click at [406, 109] on icon at bounding box center [404, 109] width 6 height 6
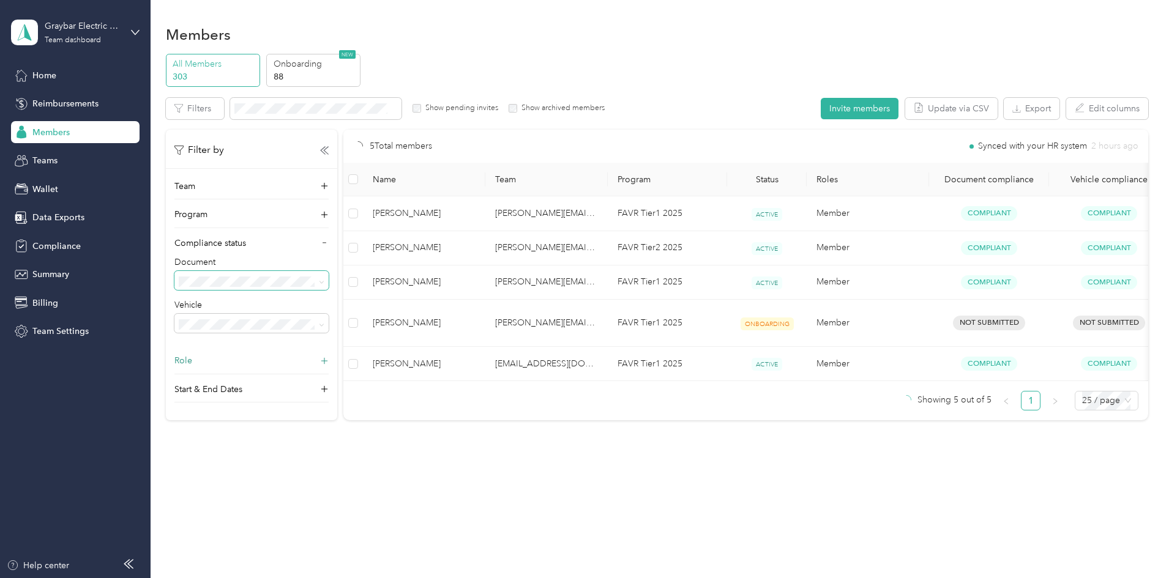
click at [329, 284] on span at bounding box center [251, 281] width 154 height 20
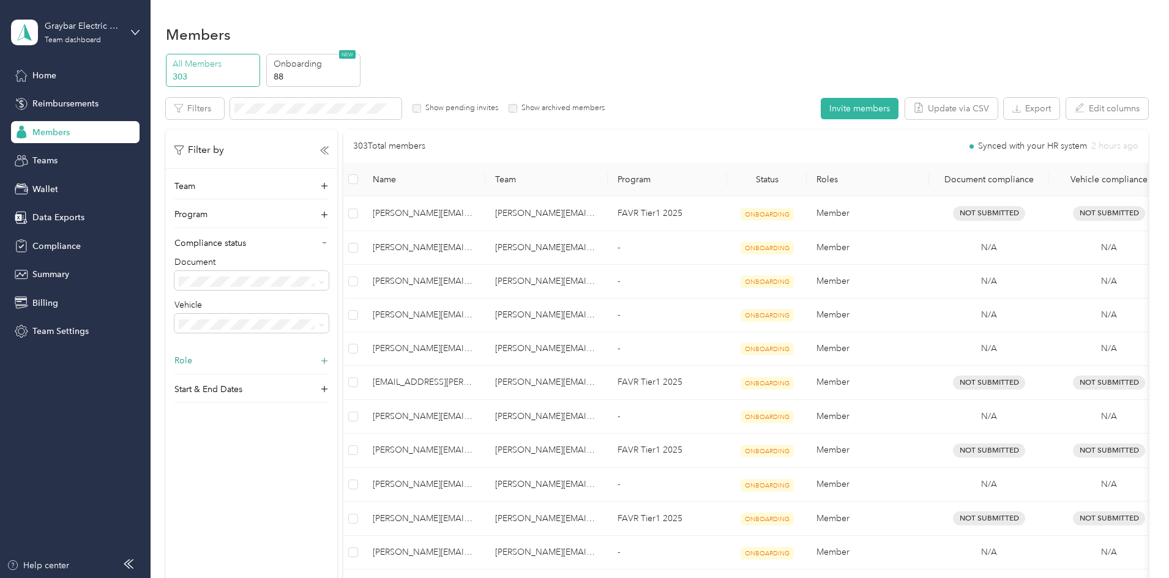
click at [324, 280] on icon at bounding box center [322, 283] width 6 height 6
click at [360, 348] on div "Not compliant" at bounding box center [332, 344] width 137 height 13
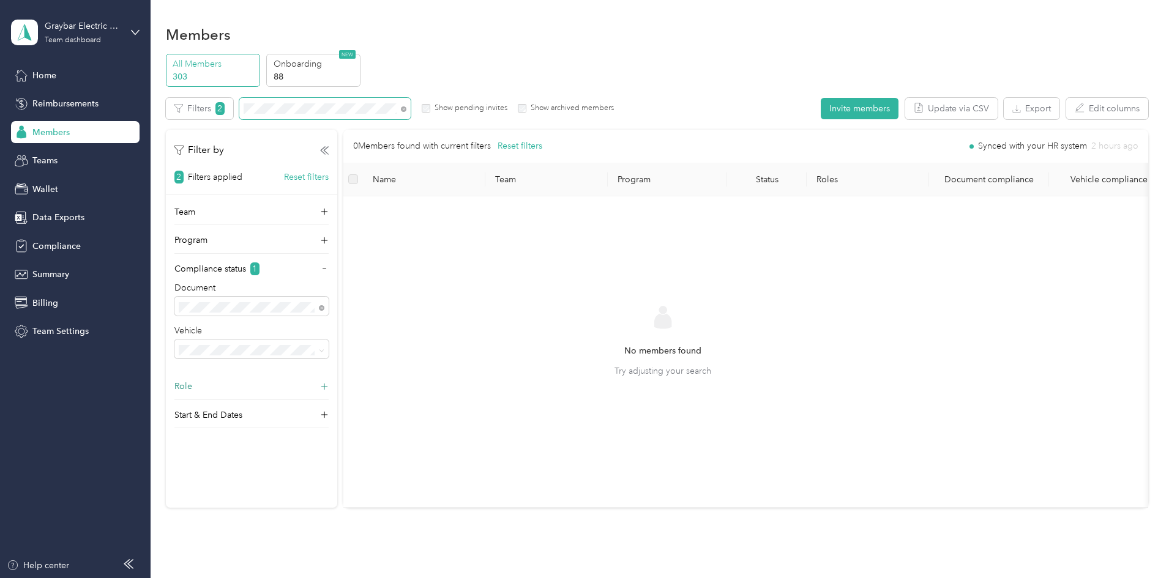
click at [166, 103] on div "All Members 303 Onboarding 88 NEW Edit role Edit team Edit program Export Selec…" at bounding box center [657, 286] width 982 height 465
click at [324, 305] on span at bounding box center [319, 307] width 10 height 13
click at [324, 306] on icon at bounding box center [322, 308] width 6 height 6
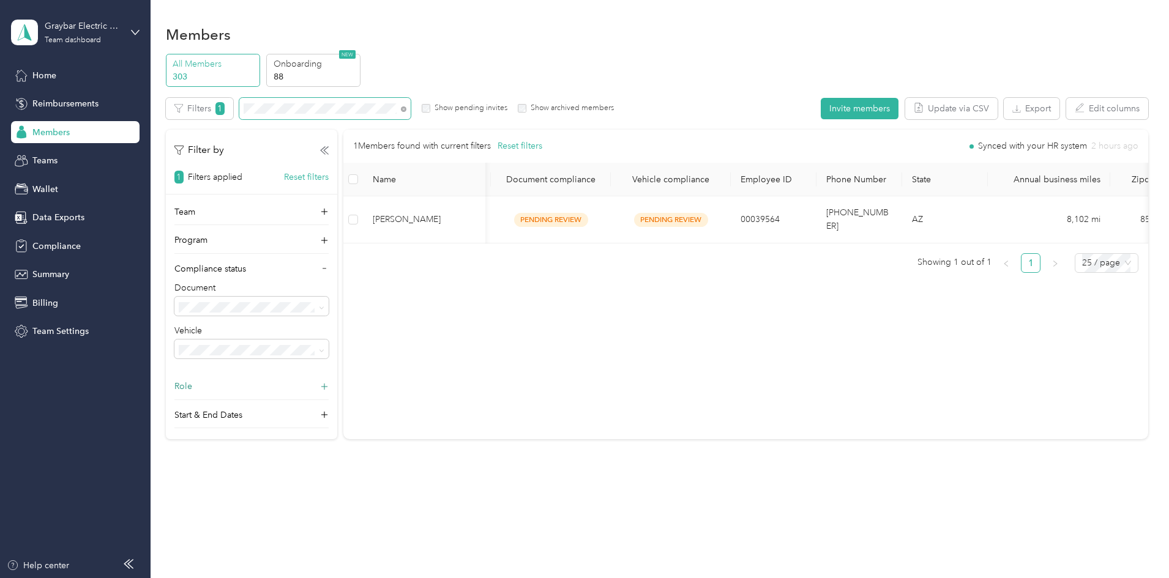
scroll to position [0, 660]
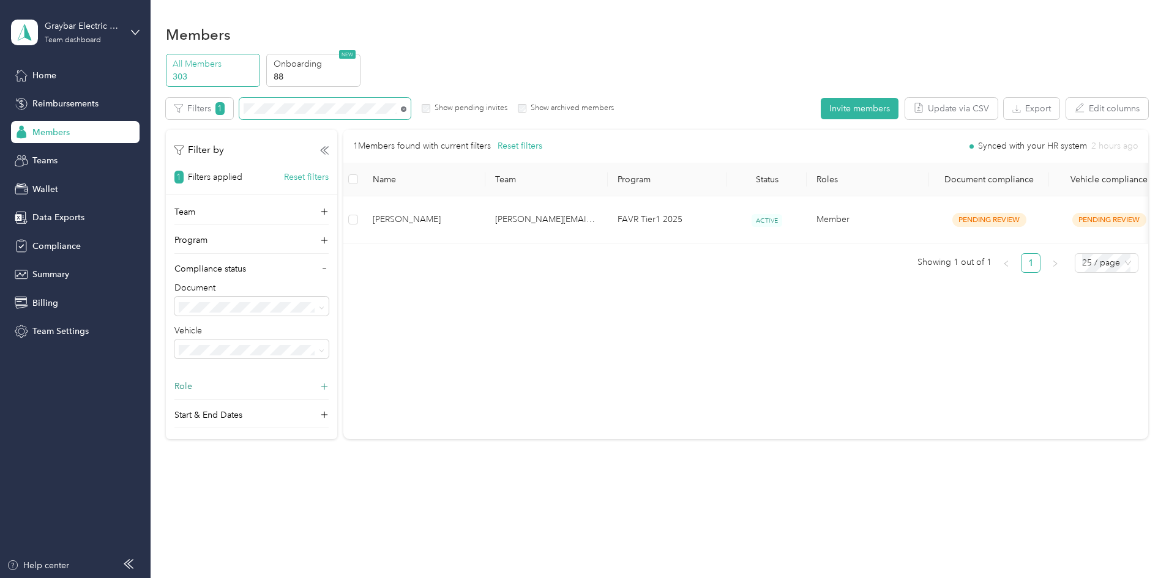
click at [406, 110] on icon at bounding box center [404, 109] width 6 height 6
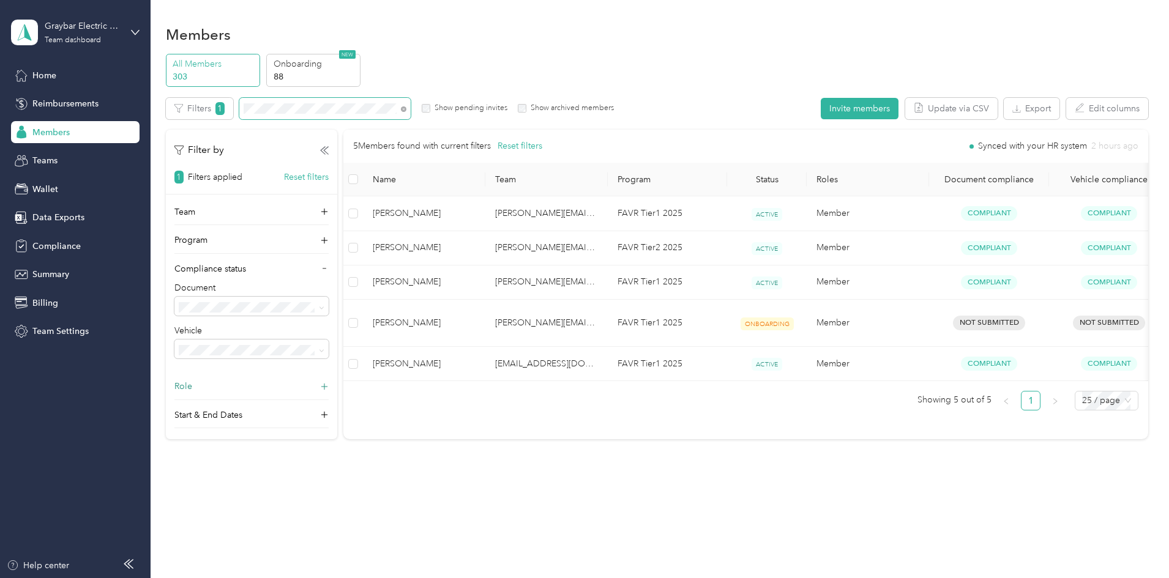
click at [182, 105] on div "All Members 303 Onboarding 88 NEW Edit role Edit team Edit program Export Selec…" at bounding box center [657, 252] width 982 height 396
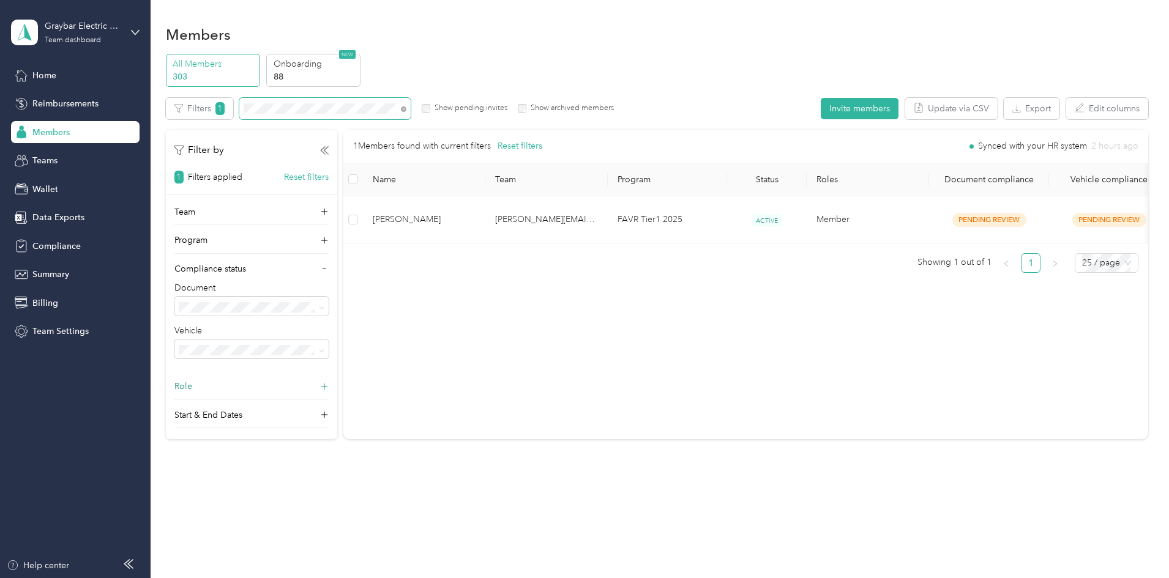
click at [248, 98] on div "Filters 1 Show pending invites Show archived members" at bounding box center [390, 108] width 448 height 21
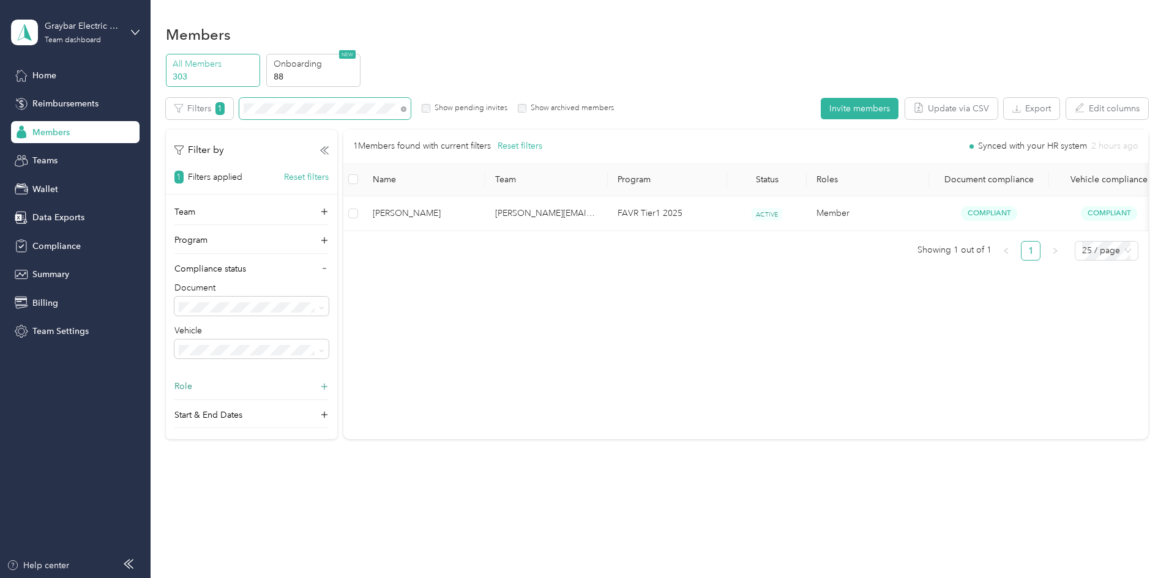
click at [234, 109] on div "All Members 303 Onboarding 88 NEW Edit role Edit team Edit program Export Selec…" at bounding box center [657, 252] width 982 height 396
click at [275, 105] on div "Filters 1 Show pending invites Show archived members" at bounding box center [390, 108] width 448 height 21
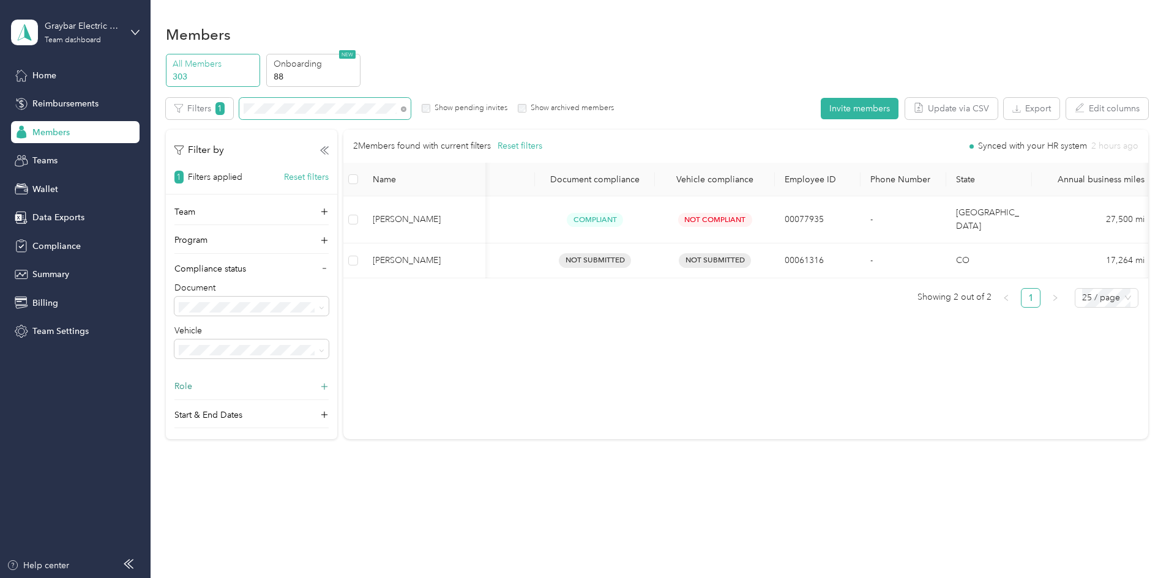
scroll to position [0, 396]
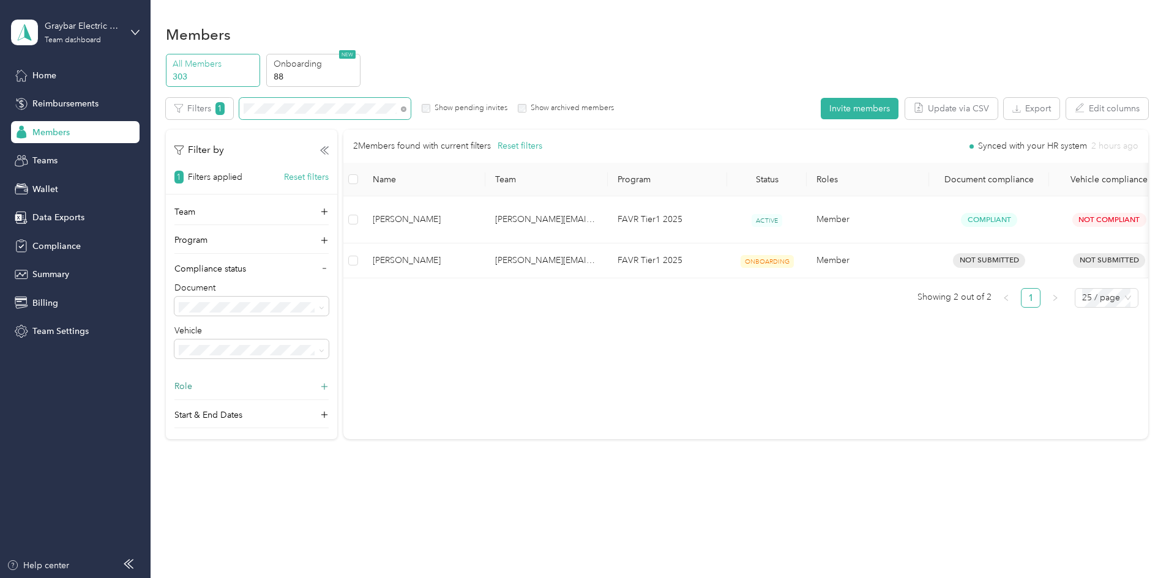
click at [215, 102] on div "All Members 303 Onboarding 88 NEW Edit role Edit team Edit program Export Selec…" at bounding box center [657, 252] width 982 height 396
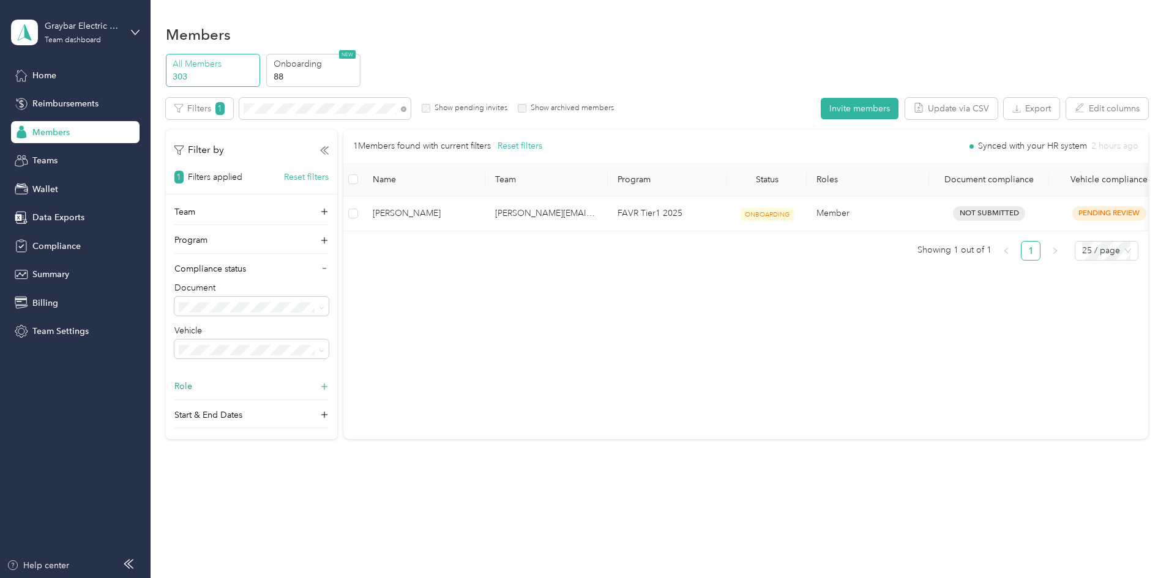
click at [494, 109] on div "Filters 1 Show pending invites Show archived members" at bounding box center [390, 108] width 448 height 21
click at [406, 109] on icon at bounding box center [404, 109] width 6 height 6
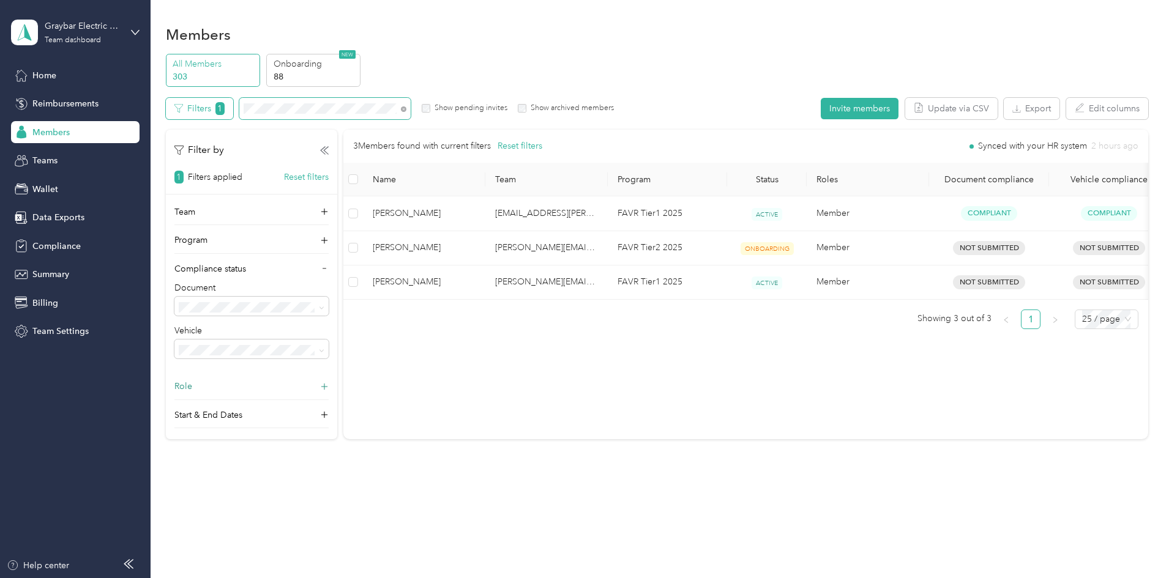
click at [293, 104] on div "Filters 1 Show pending invites Show archived members" at bounding box center [390, 108] width 448 height 21
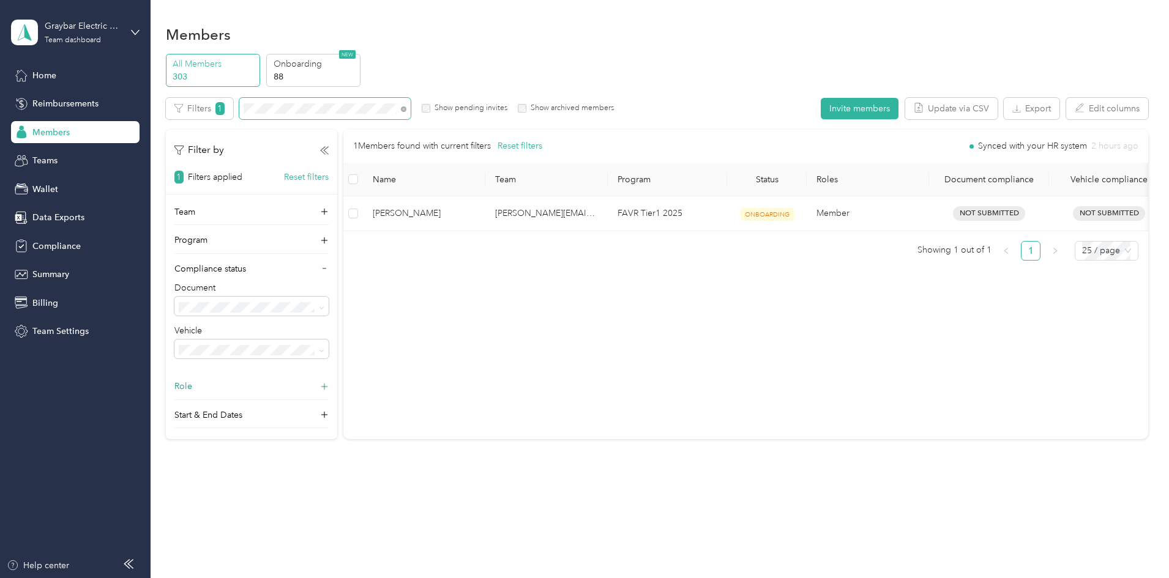
click at [163, 113] on div "Members All Members 303 Onboarding 88 NEW Edit role Edit team Edit program Expo…" at bounding box center [656, 258] width 1012 height 516
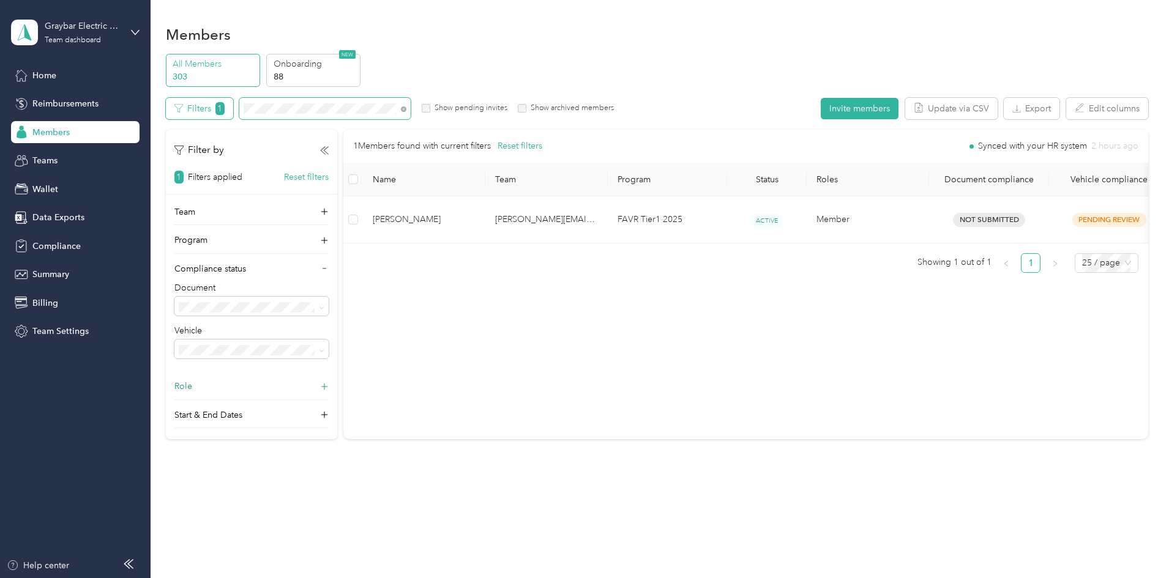
click at [255, 105] on div "Filters 1 Show pending invites Show archived members" at bounding box center [390, 108] width 448 height 21
click at [607, 279] on div "1 Members found with current filters Reset filters Synced with your HR system 2…" at bounding box center [745, 206] width 804 height 153
click at [244, 107] on div "All Members 303 Onboarding 88 NEW Edit role Edit team Edit program Export Selec…" at bounding box center [657, 252] width 982 height 396
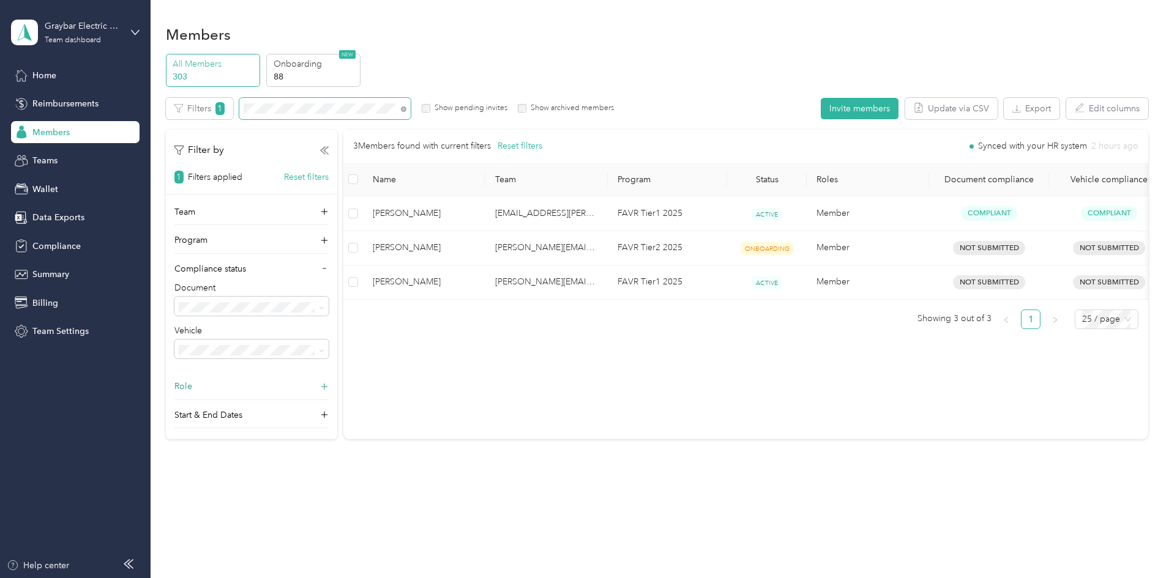
click at [142, 90] on section "Graybar Electric Company, Inc Team dashboard Home Reimbursements Members Teams …" at bounding box center [581, 289] width 1162 height 578
click at [134, 81] on section "Graybar Electric Company, Inc Team dashboard Home Reimbursements Members Teams …" at bounding box center [581, 289] width 1162 height 578
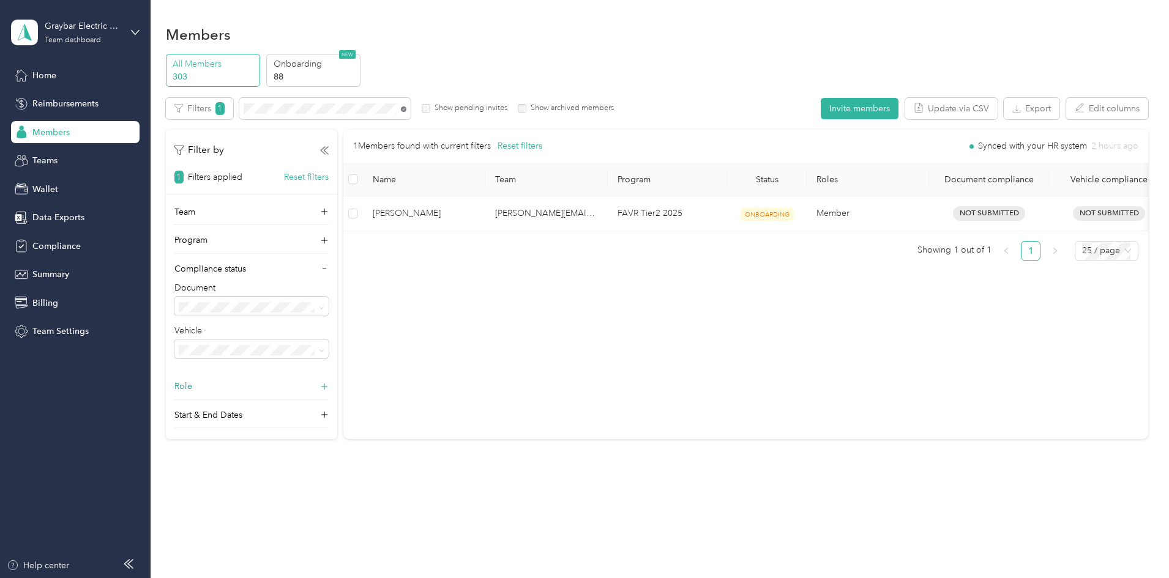
click at [406, 111] on icon at bounding box center [404, 109] width 6 height 6
click at [406, 109] on icon at bounding box center [404, 109] width 6 height 6
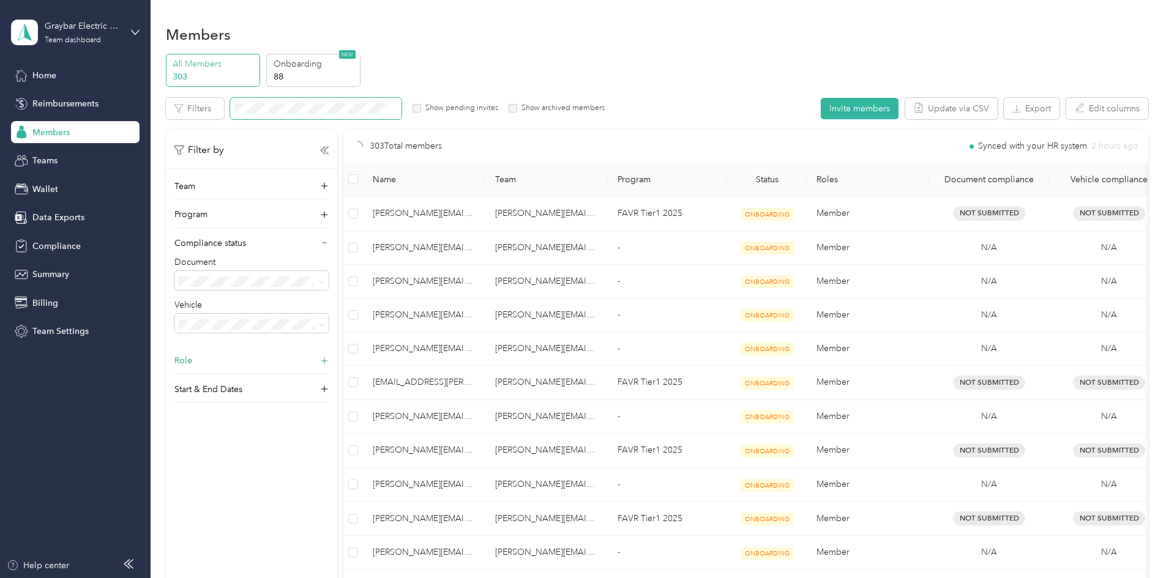
click at [397, 111] on span at bounding box center [392, 108] width 10 height 13
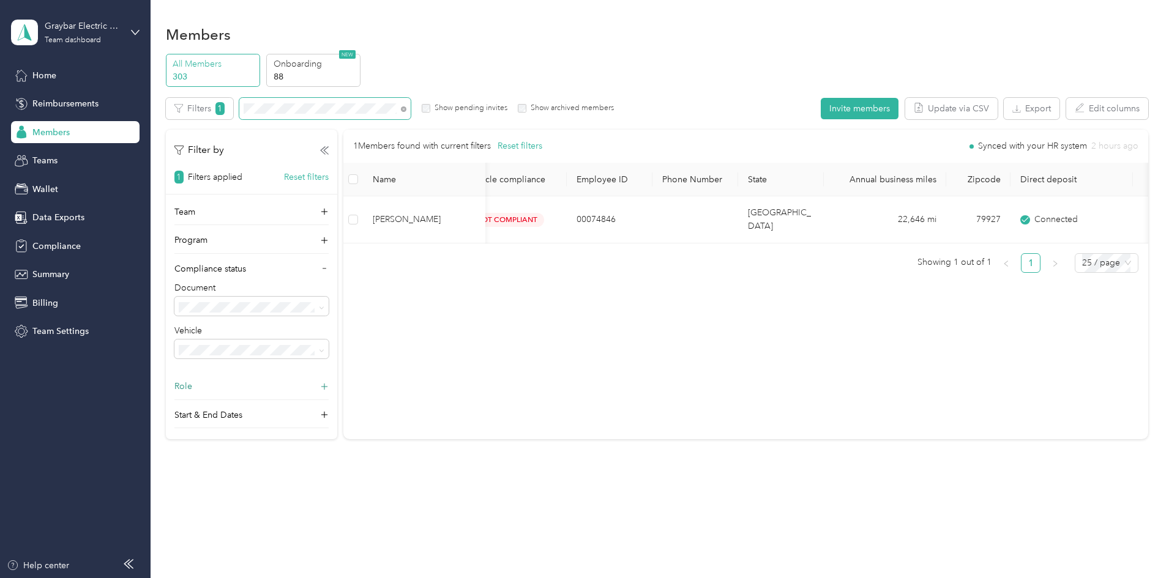
scroll to position [0, 784]
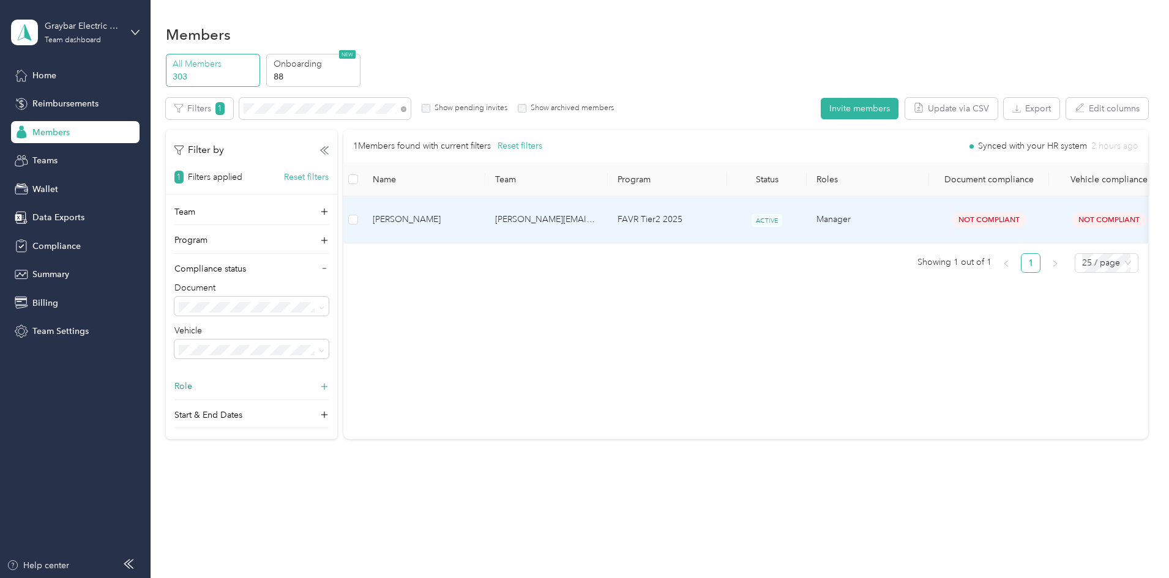
click at [607, 206] on td "[PERSON_NAME][EMAIL_ADDRESS][PERSON_NAME][DOMAIN_NAME]" at bounding box center [546, 219] width 122 height 47
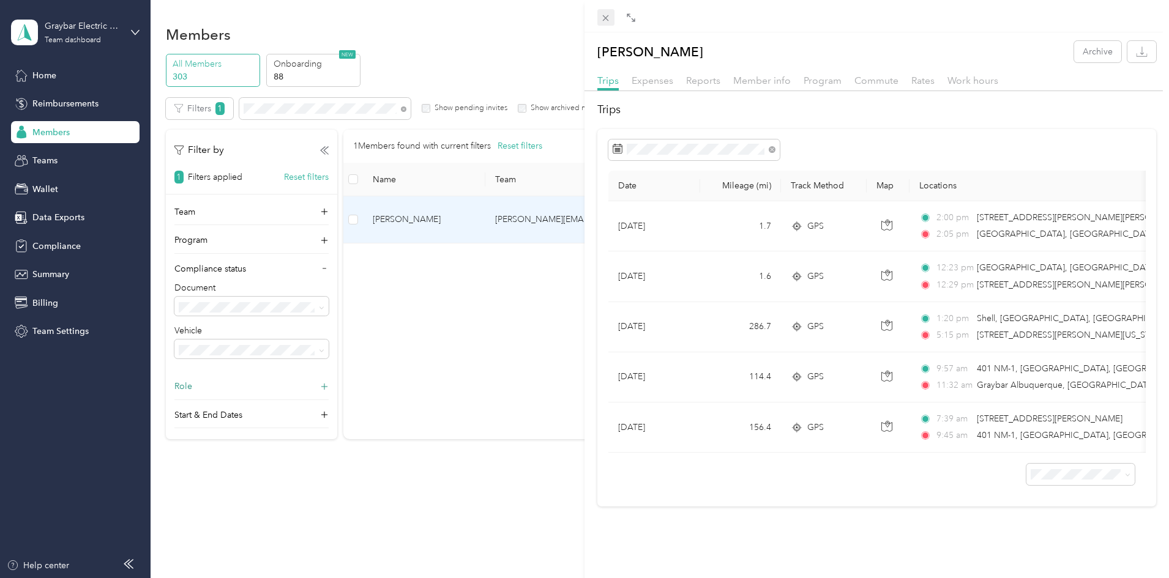
click at [606, 21] on icon at bounding box center [605, 18] width 10 height 10
